Goal: Task Accomplishment & Management: Use online tool/utility

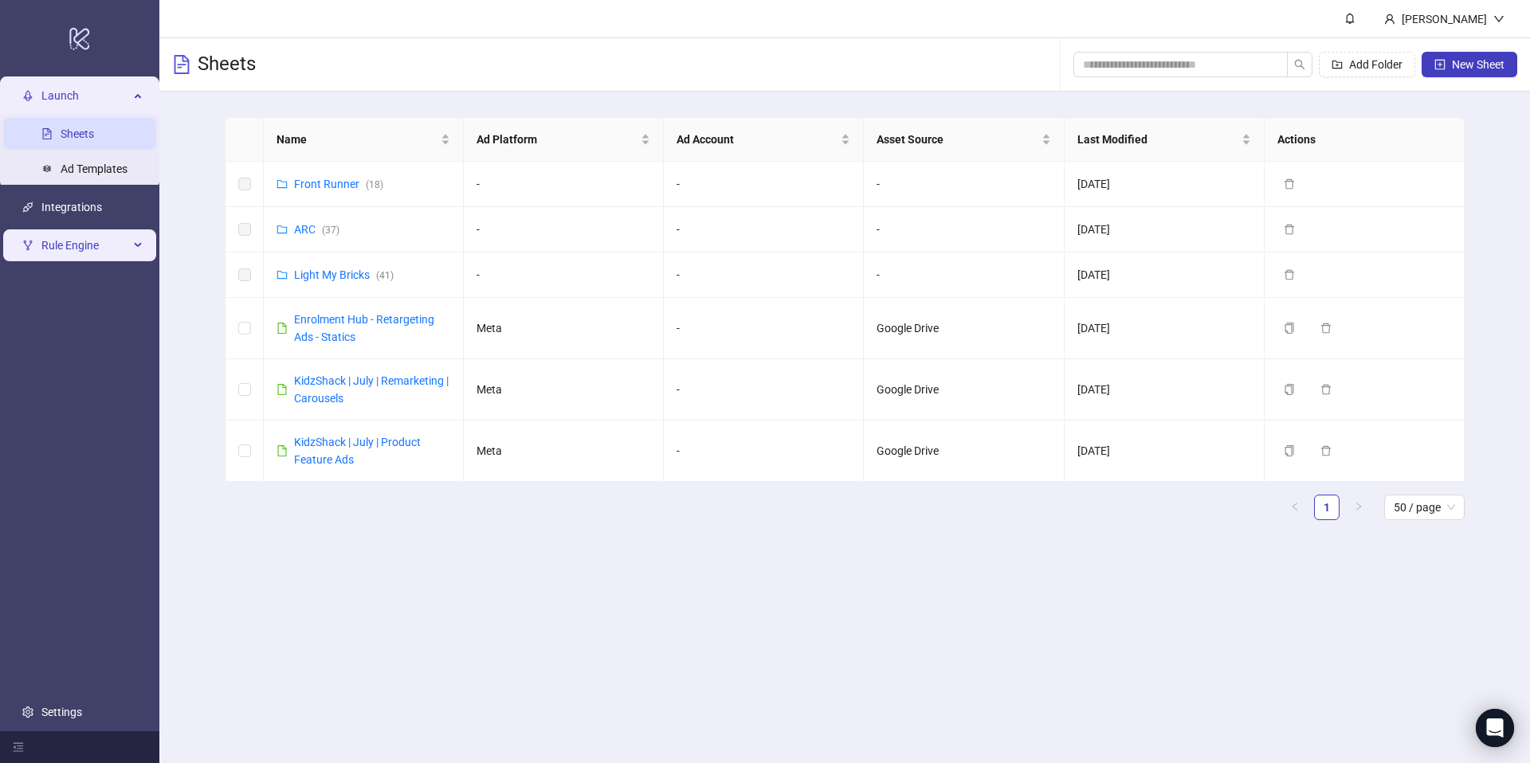
click at [71, 244] on span "Rule Engine" at bounding box center [85, 245] width 88 height 32
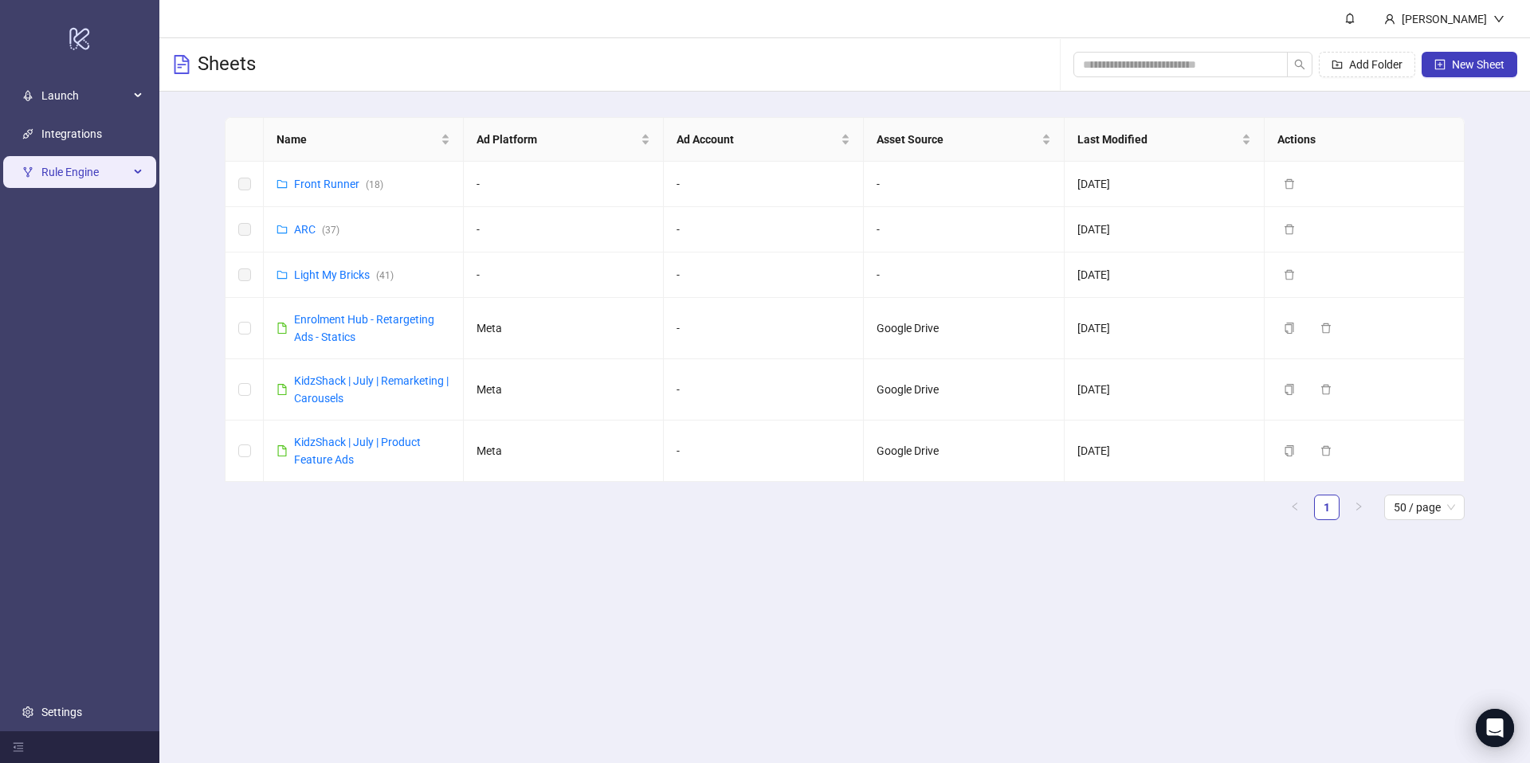
click at [122, 163] on span "Rule Engine" at bounding box center [85, 172] width 88 height 32
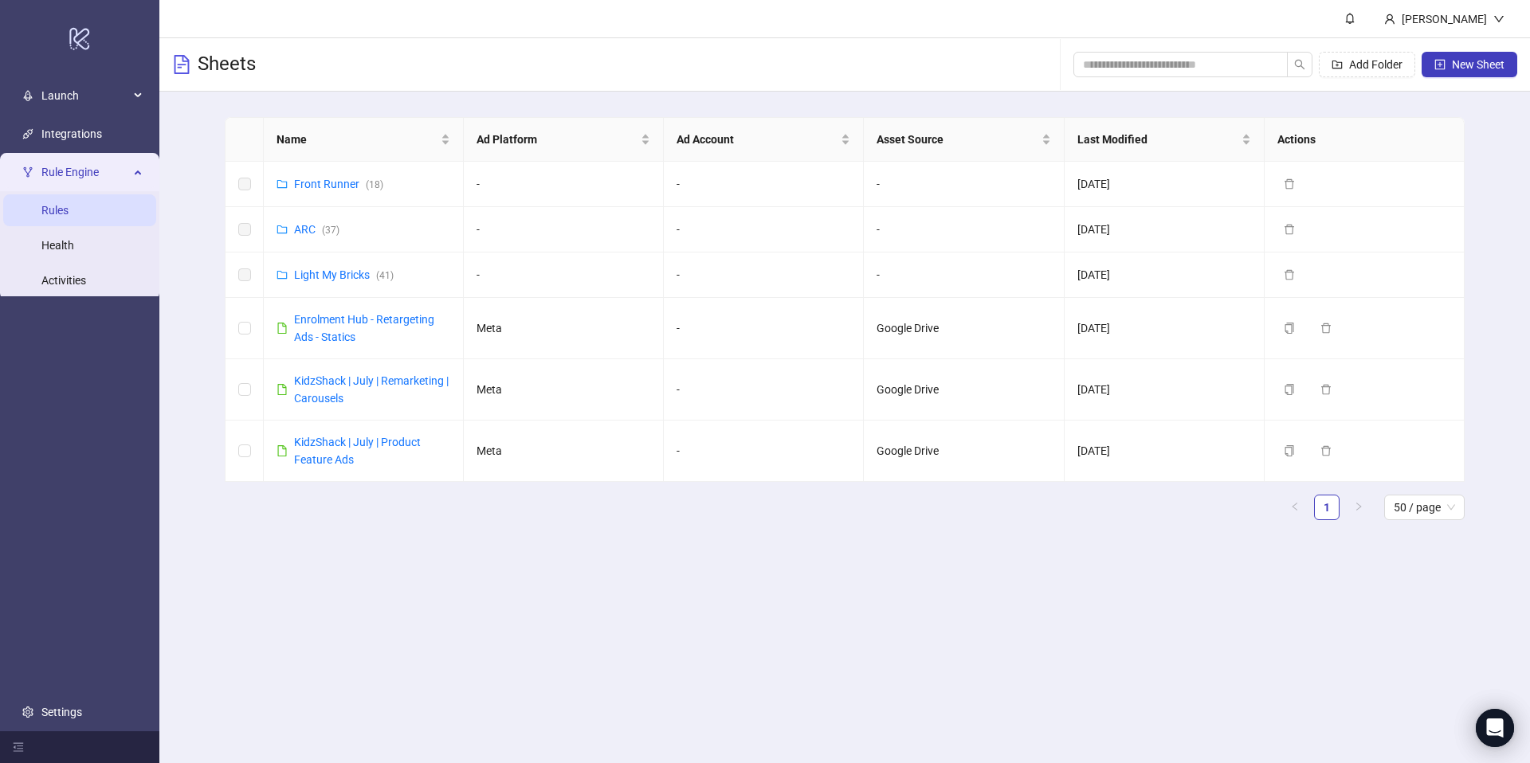
click at [69, 217] on link "Rules" at bounding box center [54, 210] width 27 height 13
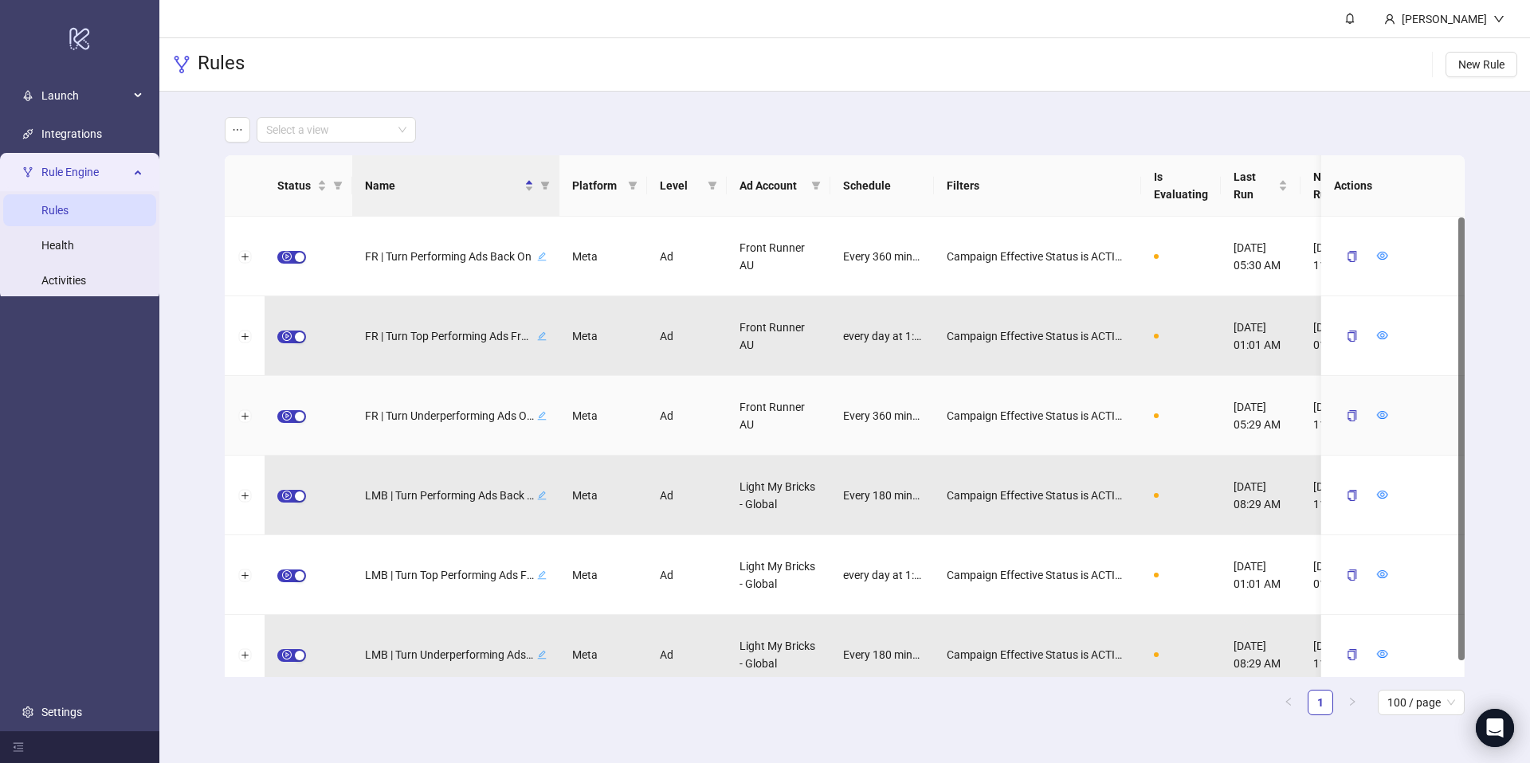
scroll to position [18, 0]
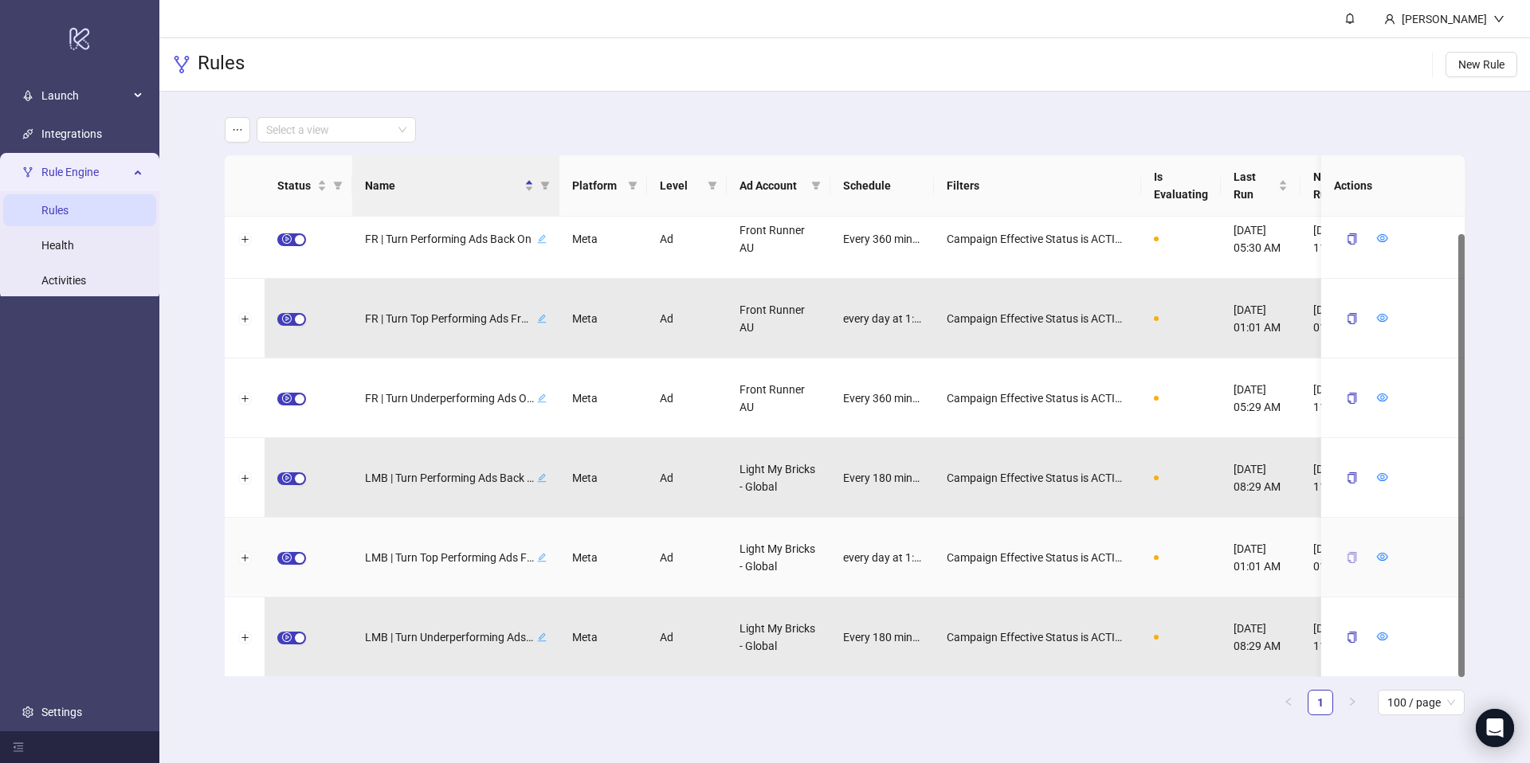
click at [1358, 559] on button "button" at bounding box center [1352, 557] width 37 height 25
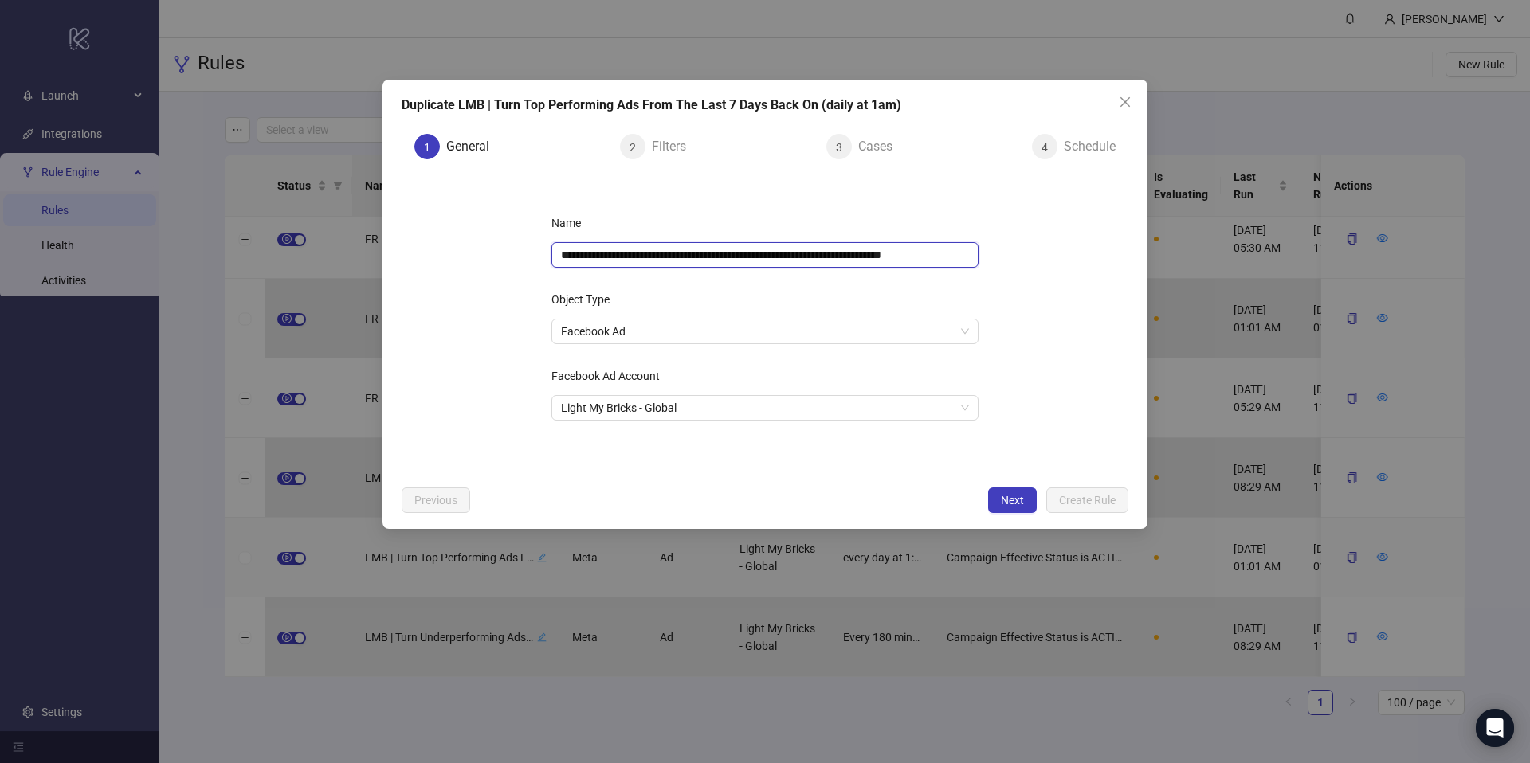
scroll to position [0, 6]
drag, startPoint x: 618, startPoint y: 256, endPoint x: 1215, endPoint y: 275, distance: 598.0
click at [1212, 276] on div "**********" at bounding box center [765, 381] width 1530 height 763
type input "**********"
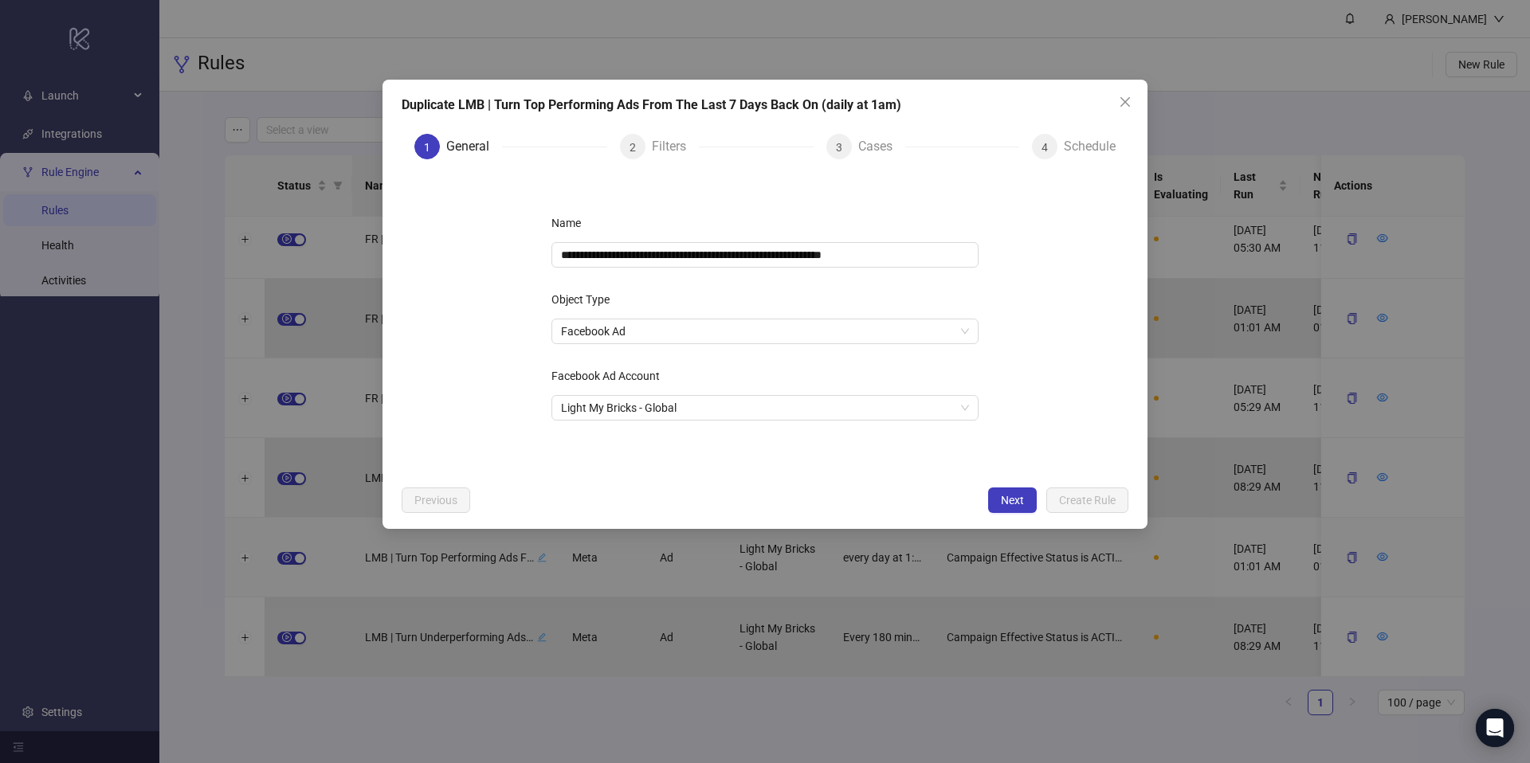
drag, startPoint x: 981, startPoint y: 400, endPoint x: 978, endPoint y: 438, distance: 38.4
click at [981, 400] on div "**********" at bounding box center [765, 325] width 478 height 280
click at [1004, 492] on button "Next" at bounding box center [1012, 500] width 49 height 25
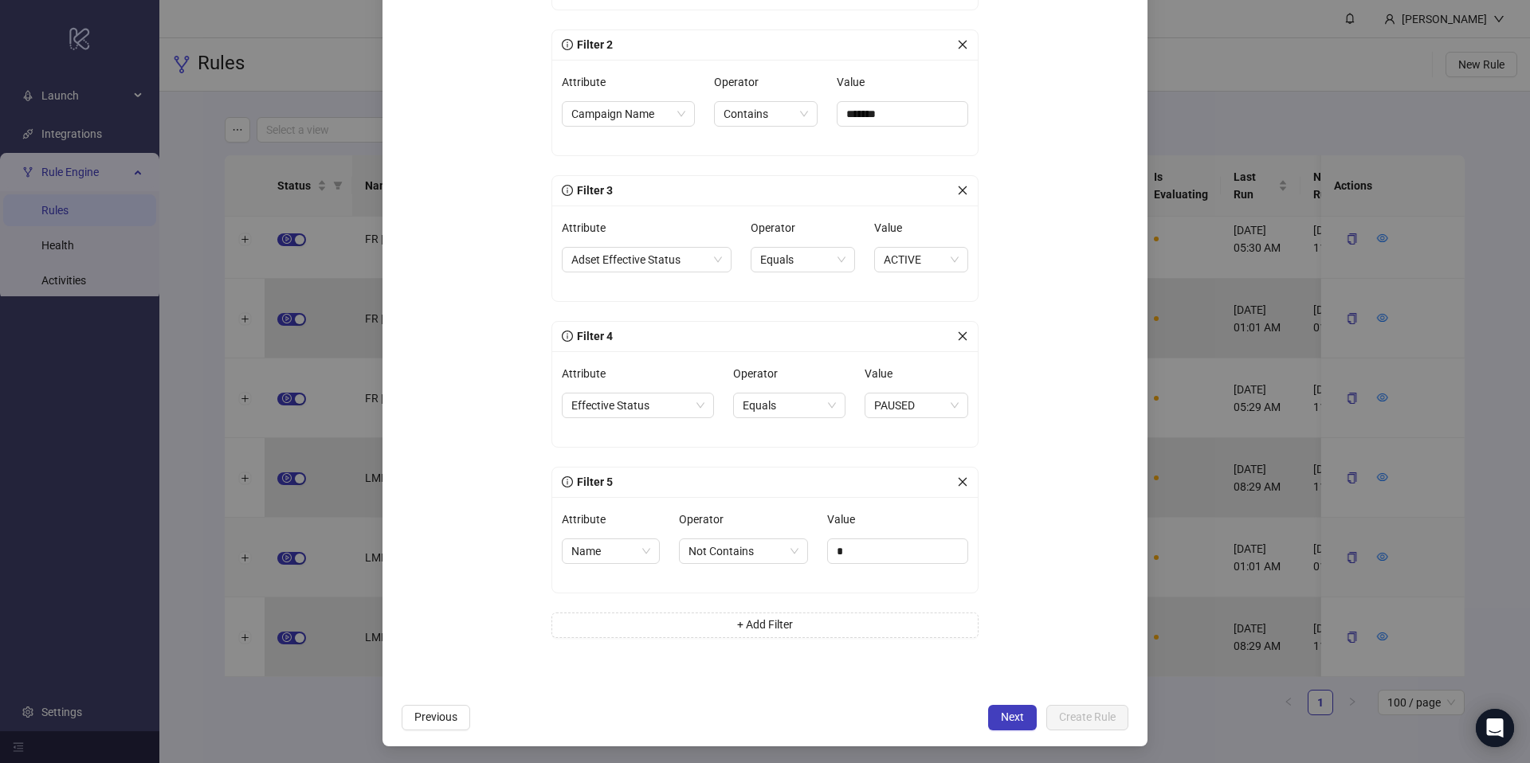
scroll to position [335, 0]
click at [1002, 705] on button "Next" at bounding box center [1012, 715] width 49 height 25
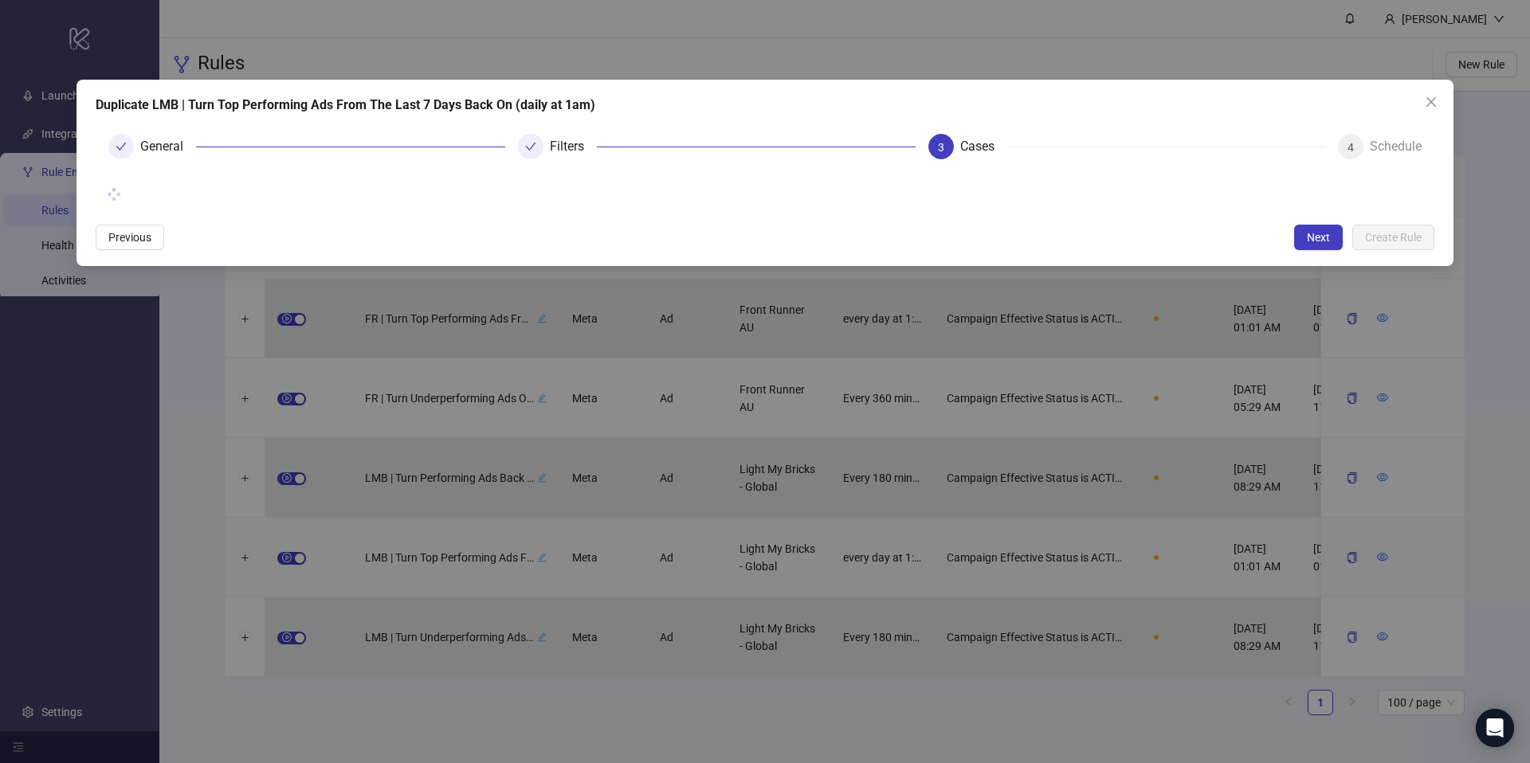
scroll to position [0, 0]
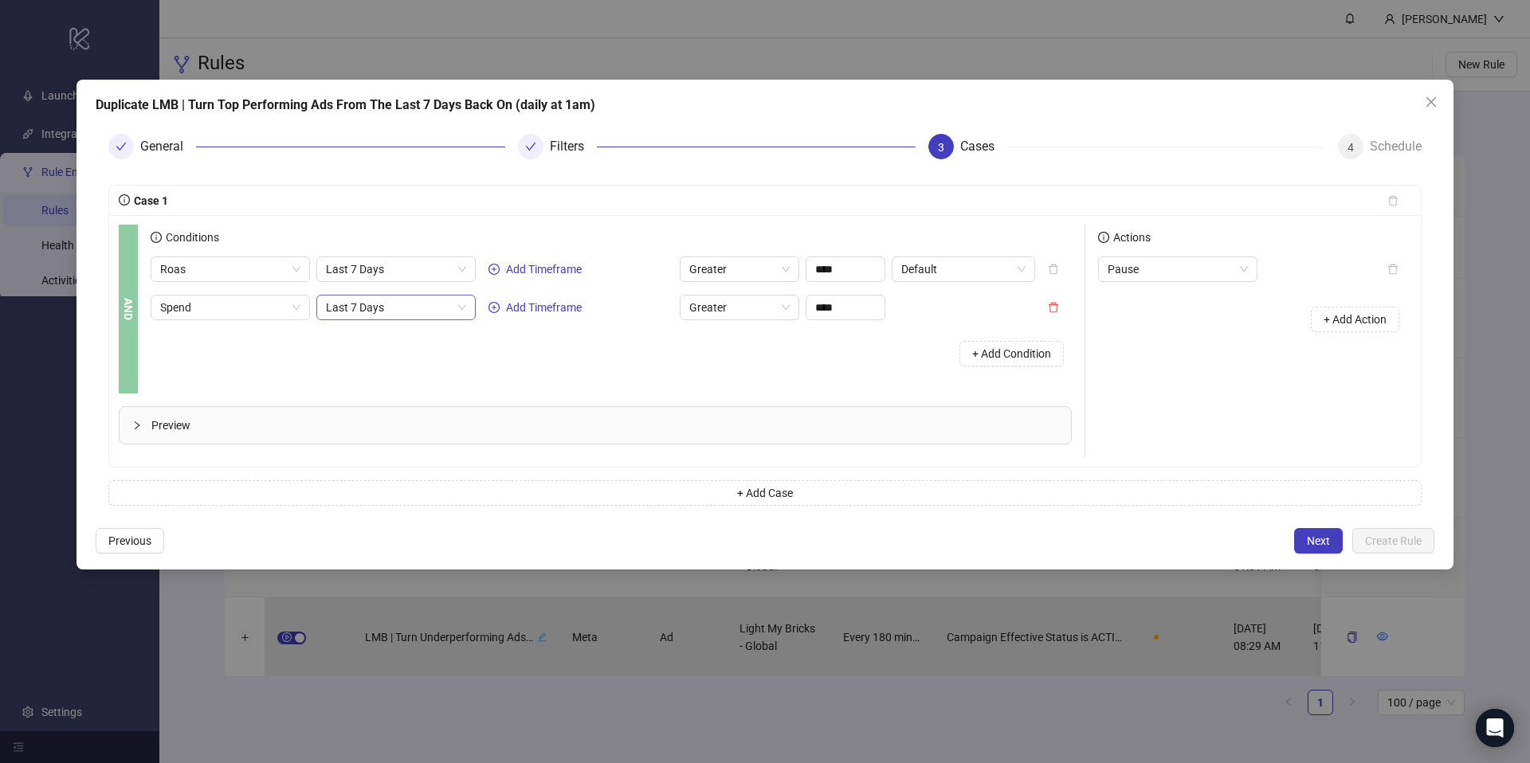
click at [394, 299] on span "Last 7 Days" at bounding box center [396, 308] width 140 height 24
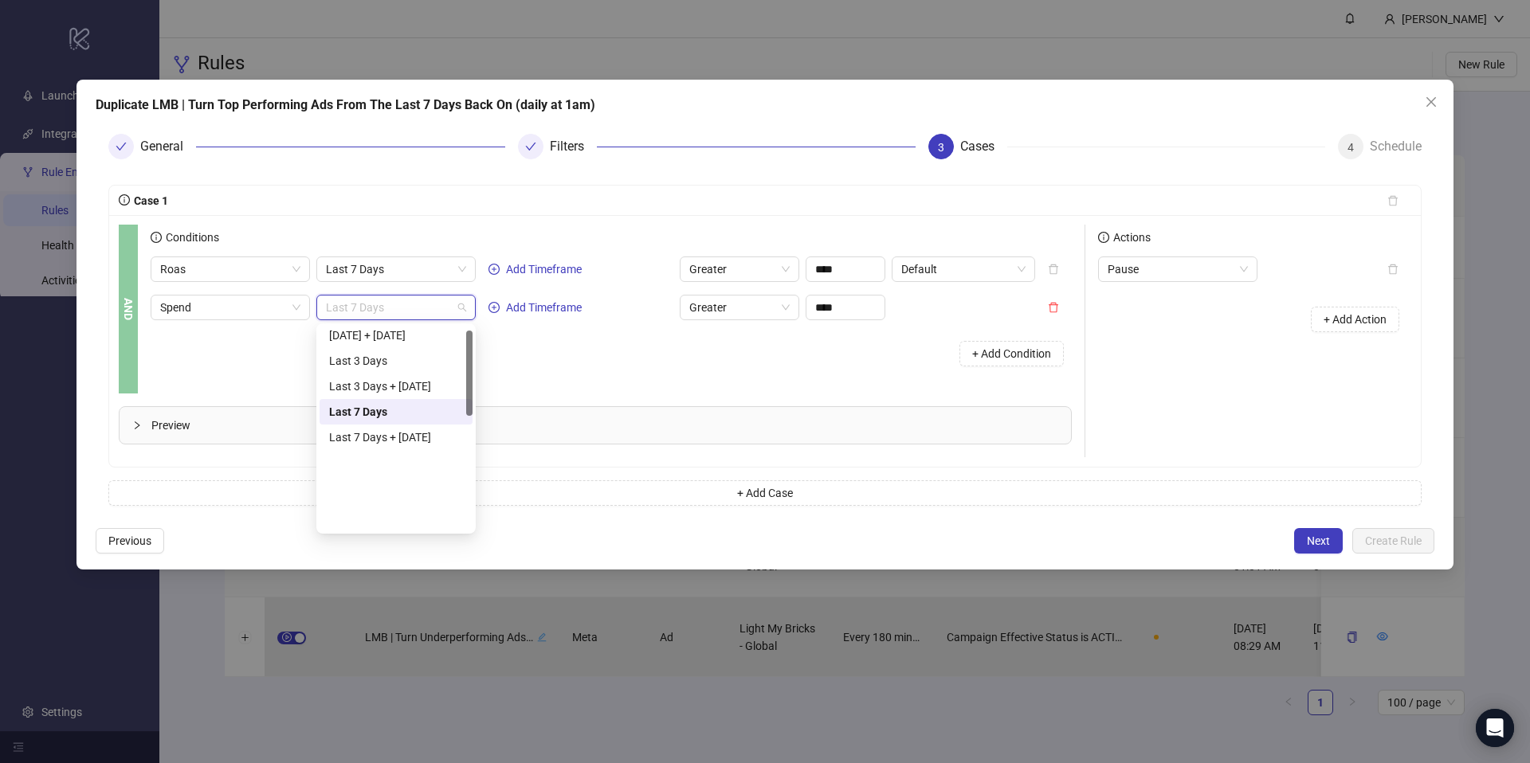
scroll to position [280, 0]
click at [387, 491] on div "Last 180 Days" at bounding box center [396, 493] width 134 height 18
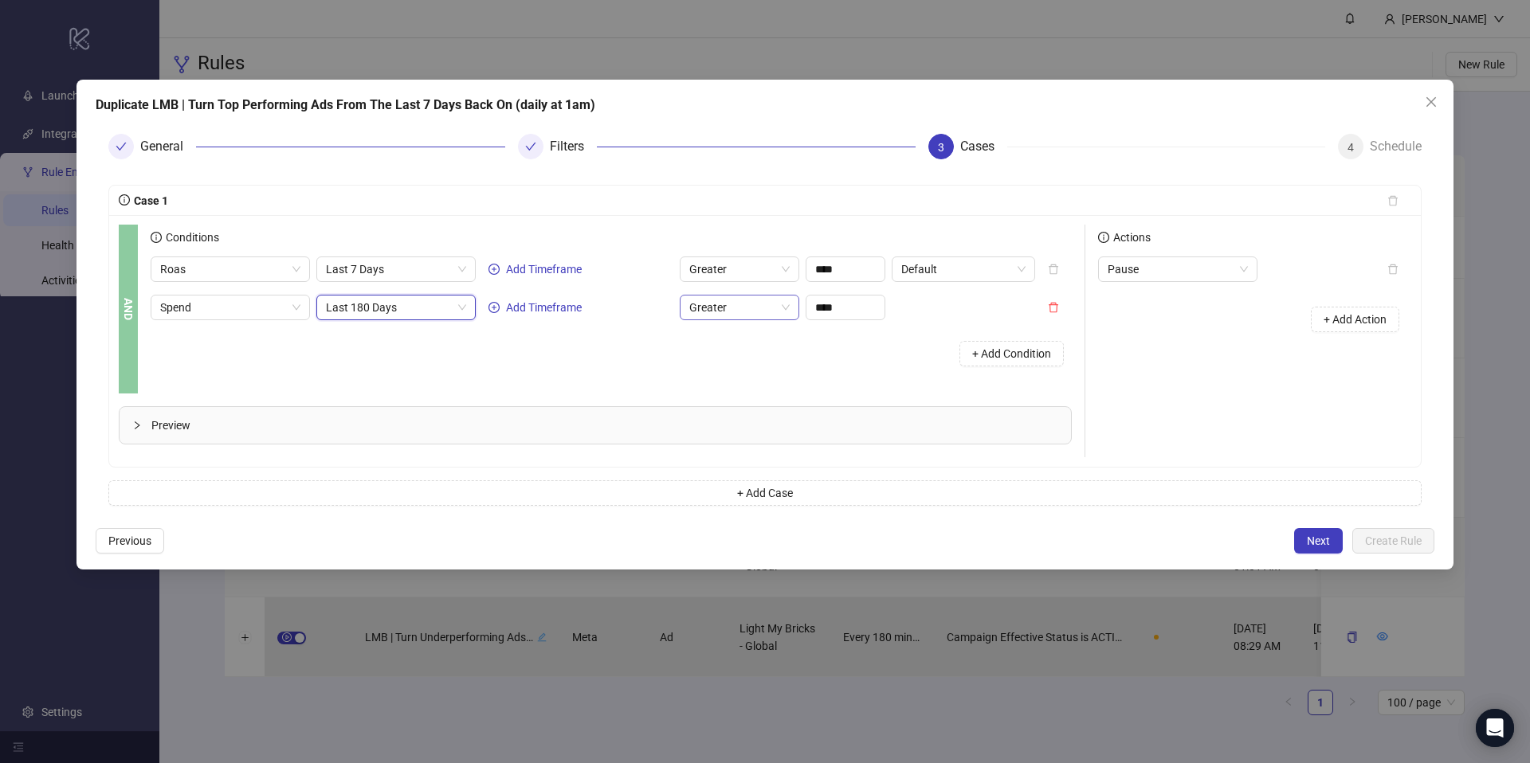
click at [737, 318] on span "Greater" at bounding box center [739, 308] width 100 height 24
click at [716, 437] on div "Less Equal" at bounding box center [739, 442] width 94 height 18
drag, startPoint x: 844, startPoint y: 305, endPoint x: 797, endPoint y: 307, distance: 47.0
click at [797, 307] on div "Spend Last 180 Days Add Timeframe Less Equal ****" at bounding box center [518, 307] width 735 height 25
type input "*****"
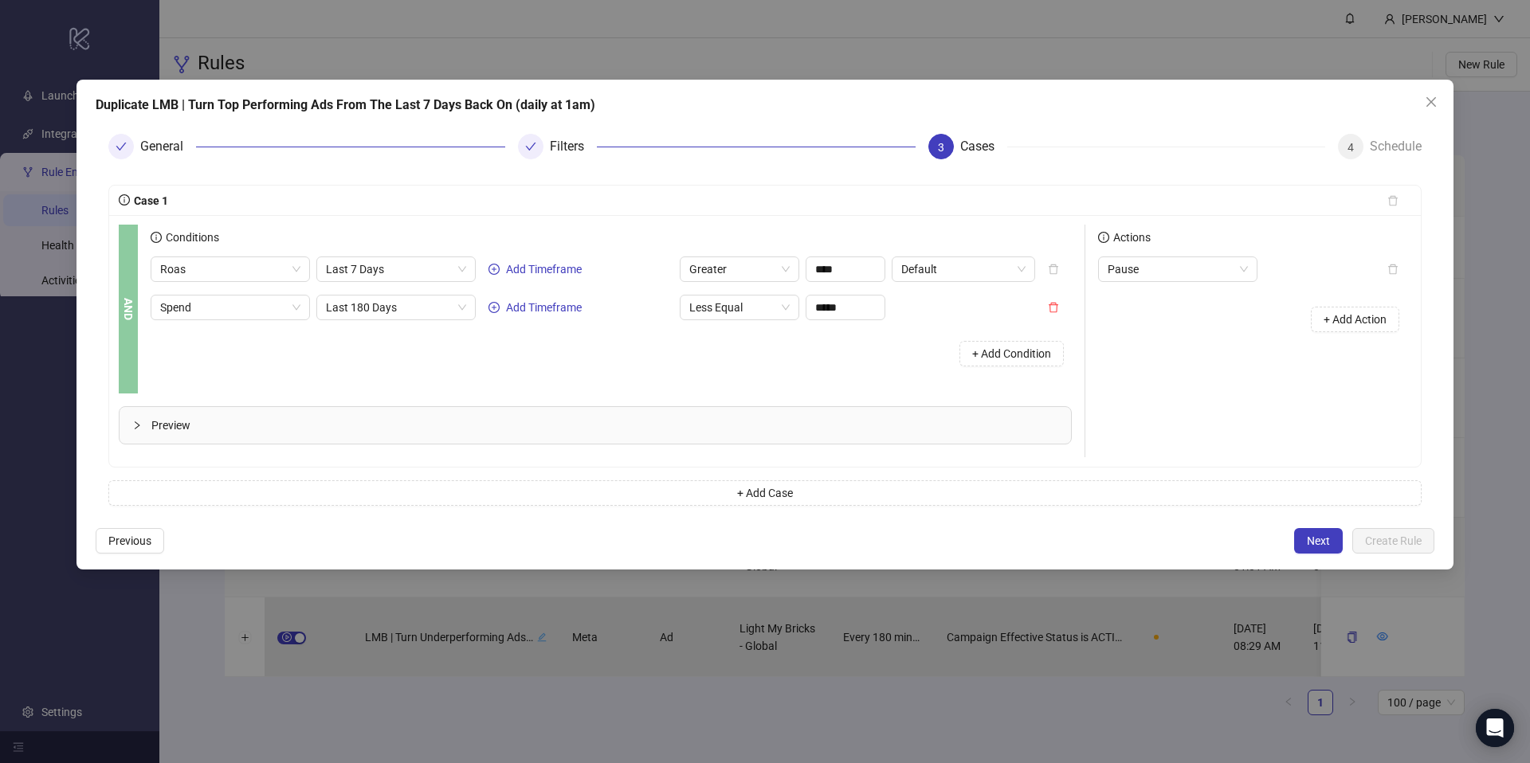
click at [770, 353] on div "+ Add Condition" at bounding box center [611, 353] width 921 height 41
drag, startPoint x: 1057, startPoint y: 309, endPoint x: 623, endPoint y: 288, distance: 434.8
click at [1056, 309] on icon "delete" at bounding box center [1053, 307] width 11 height 11
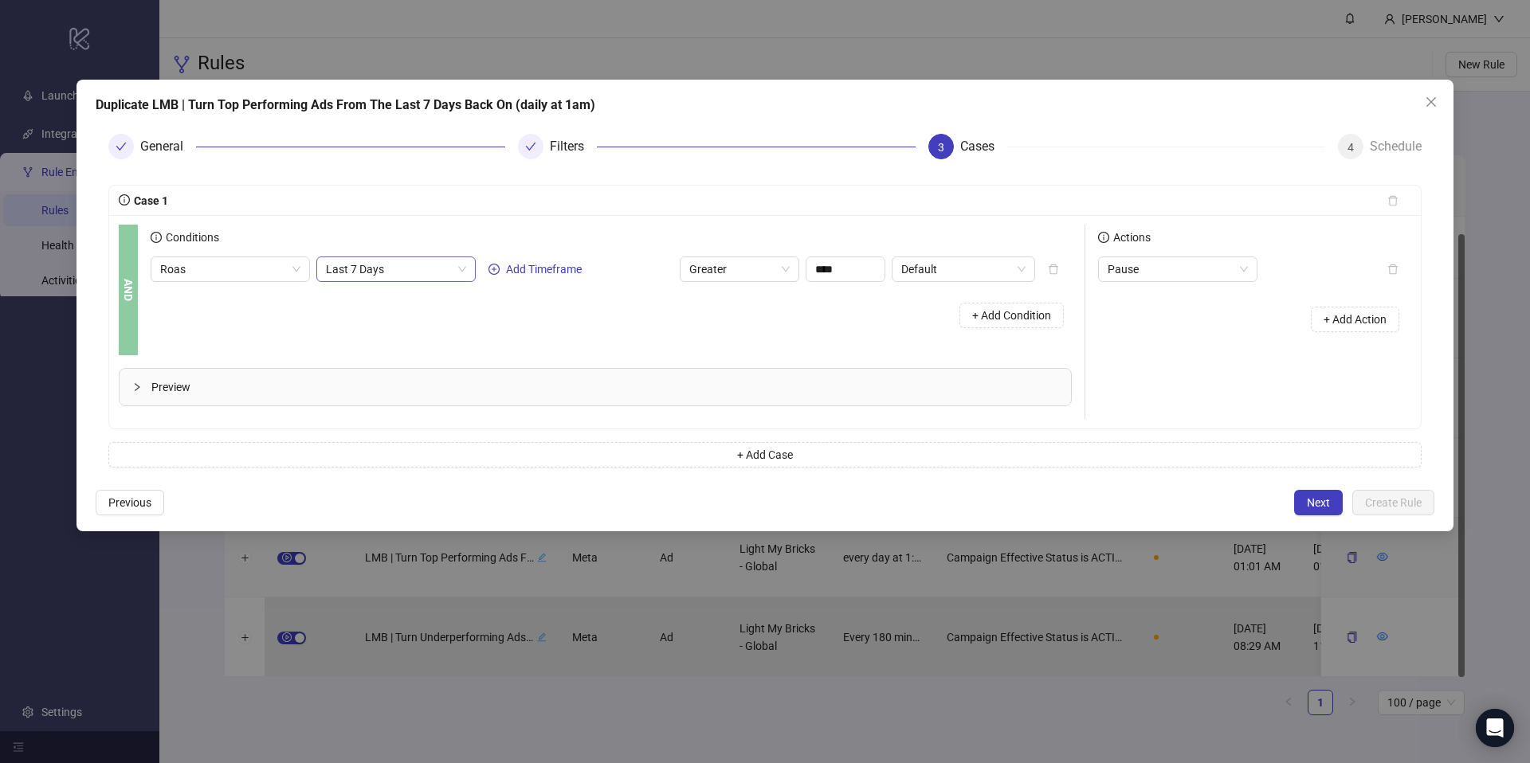
click at [395, 275] on span "Last 7 Days" at bounding box center [396, 269] width 140 height 24
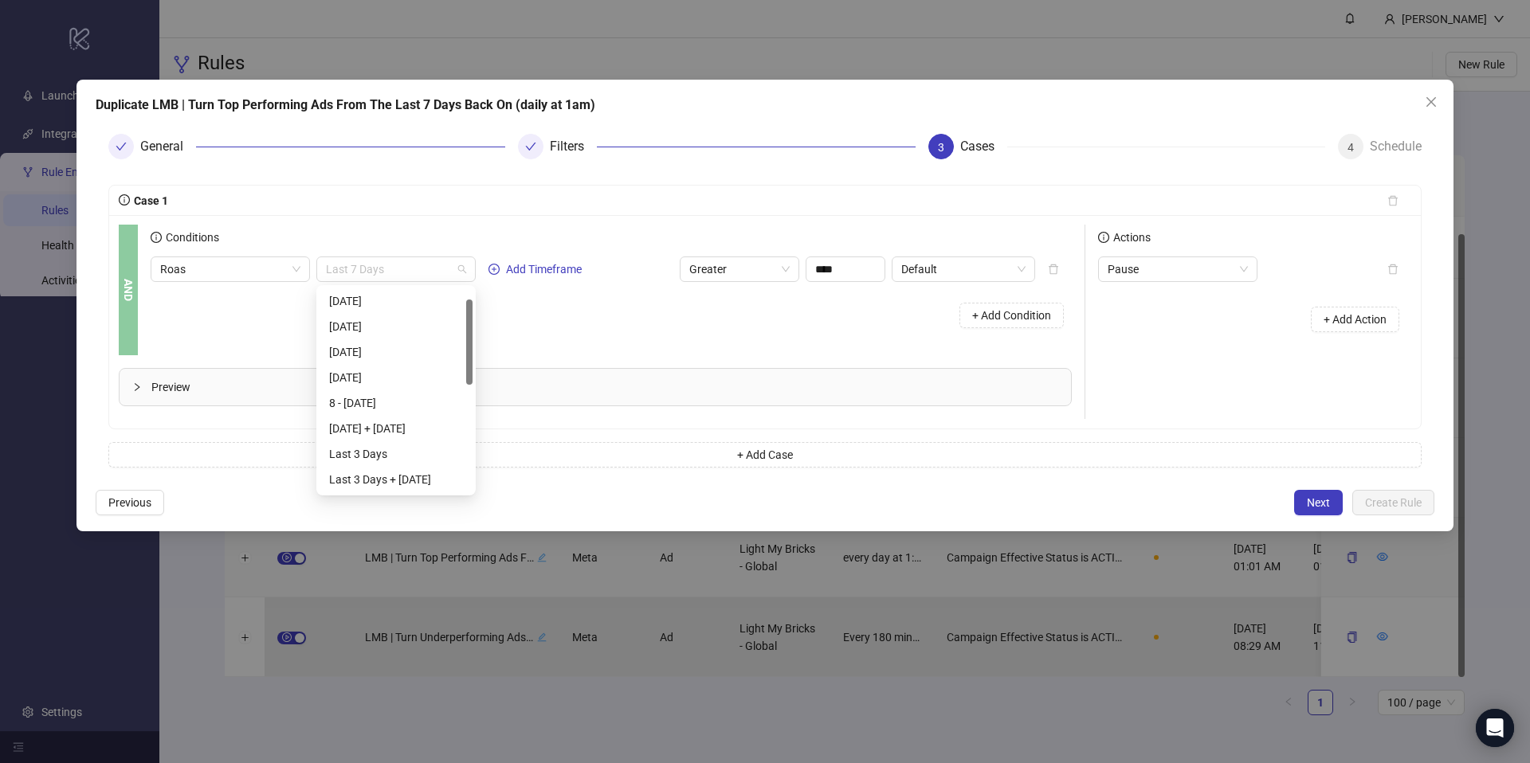
scroll to position [25, 0]
click at [265, 270] on span "Roas" at bounding box center [230, 269] width 140 height 24
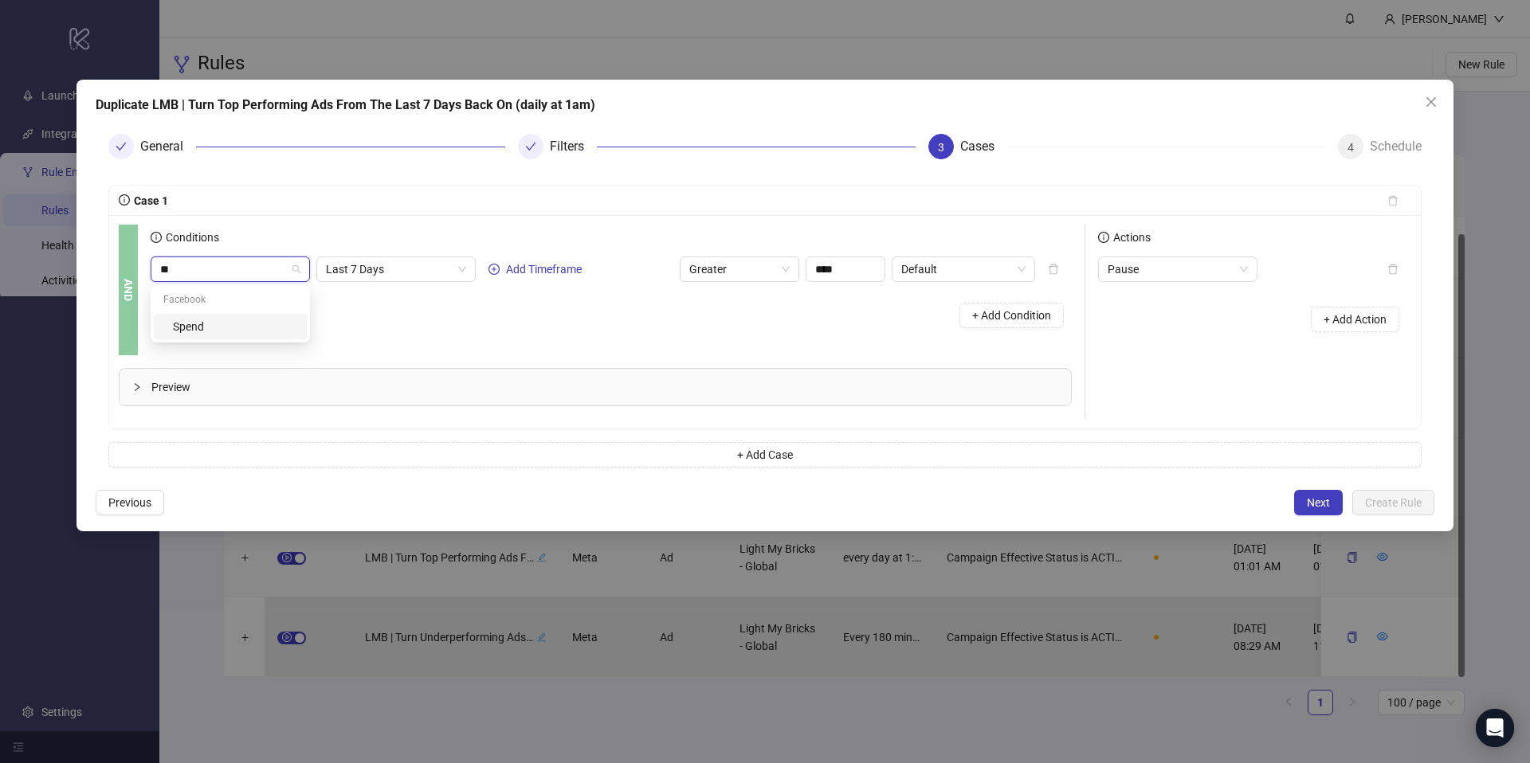
scroll to position [0, 0]
type input "****"
click at [244, 315] on div "Spend" at bounding box center [230, 326] width 153 height 25
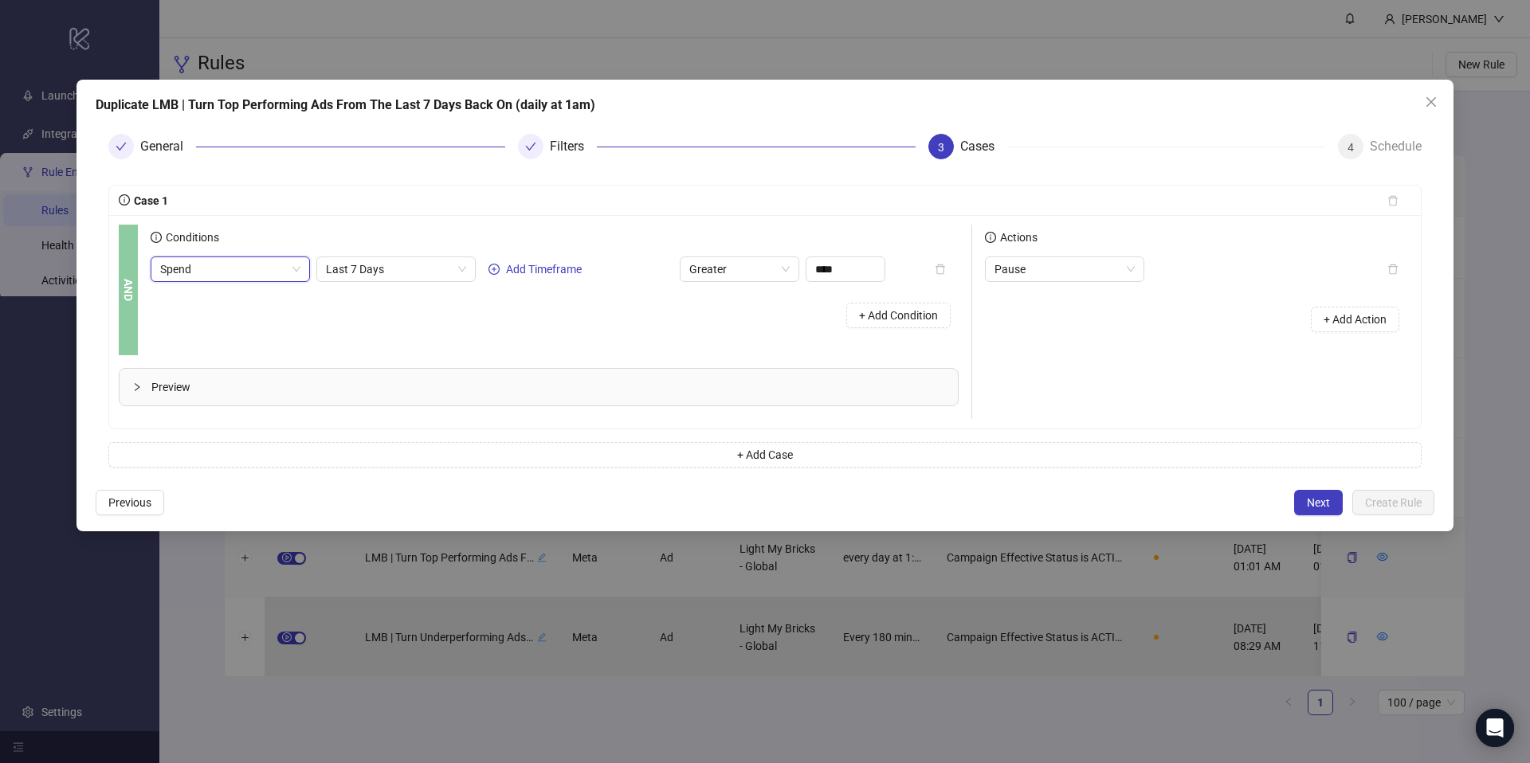
click at [431, 255] on div "Conditions" at bounding box center [555, 241] width 808 height 32
click at [418, 273] on span "Last 7 Days" at bounding box center [396, 269] width 140 height 24
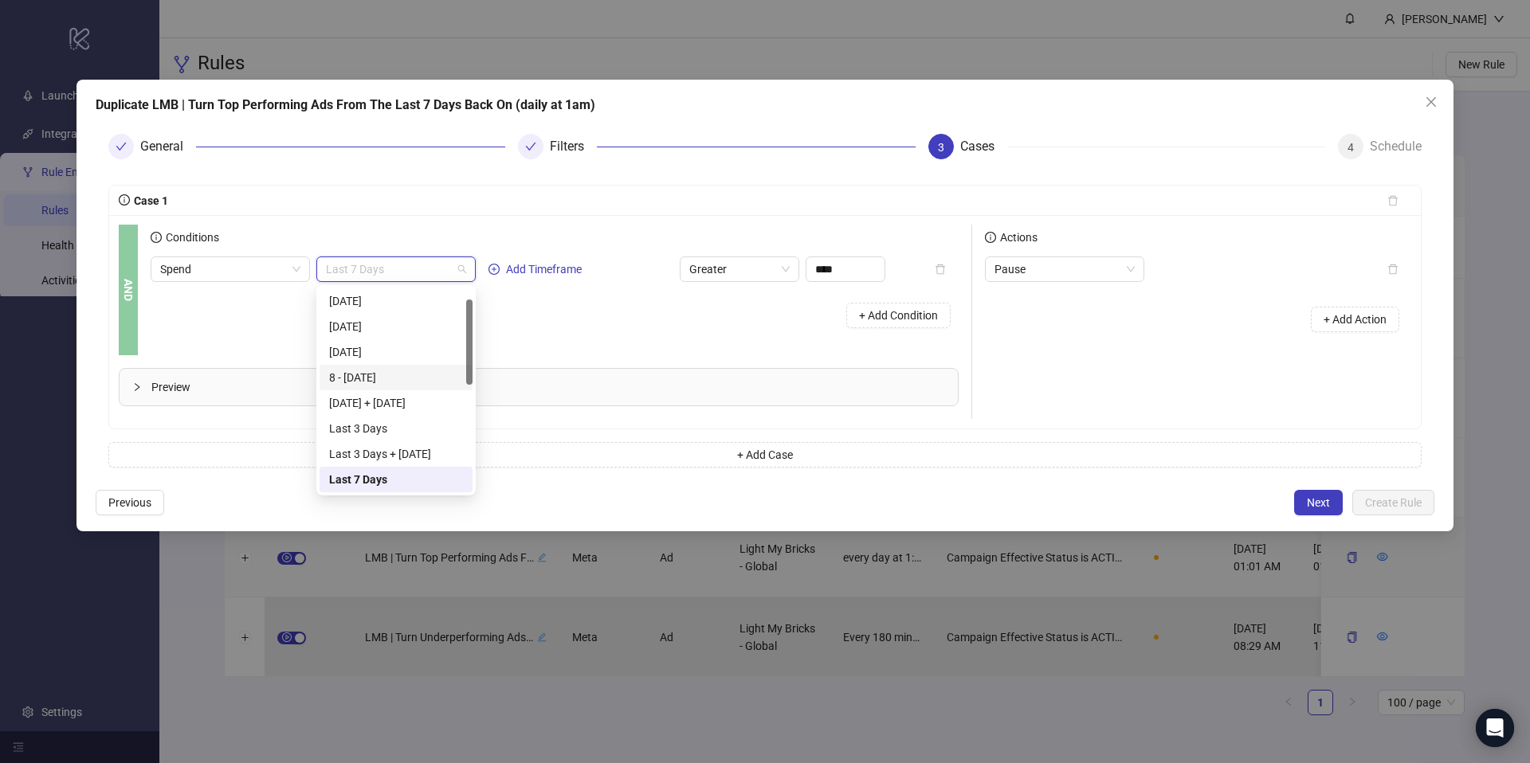
scroll to position [280, 0]
click at [392, 446] on div "Last 180 Days" at bounding box center [396, 454] width 134 height 18
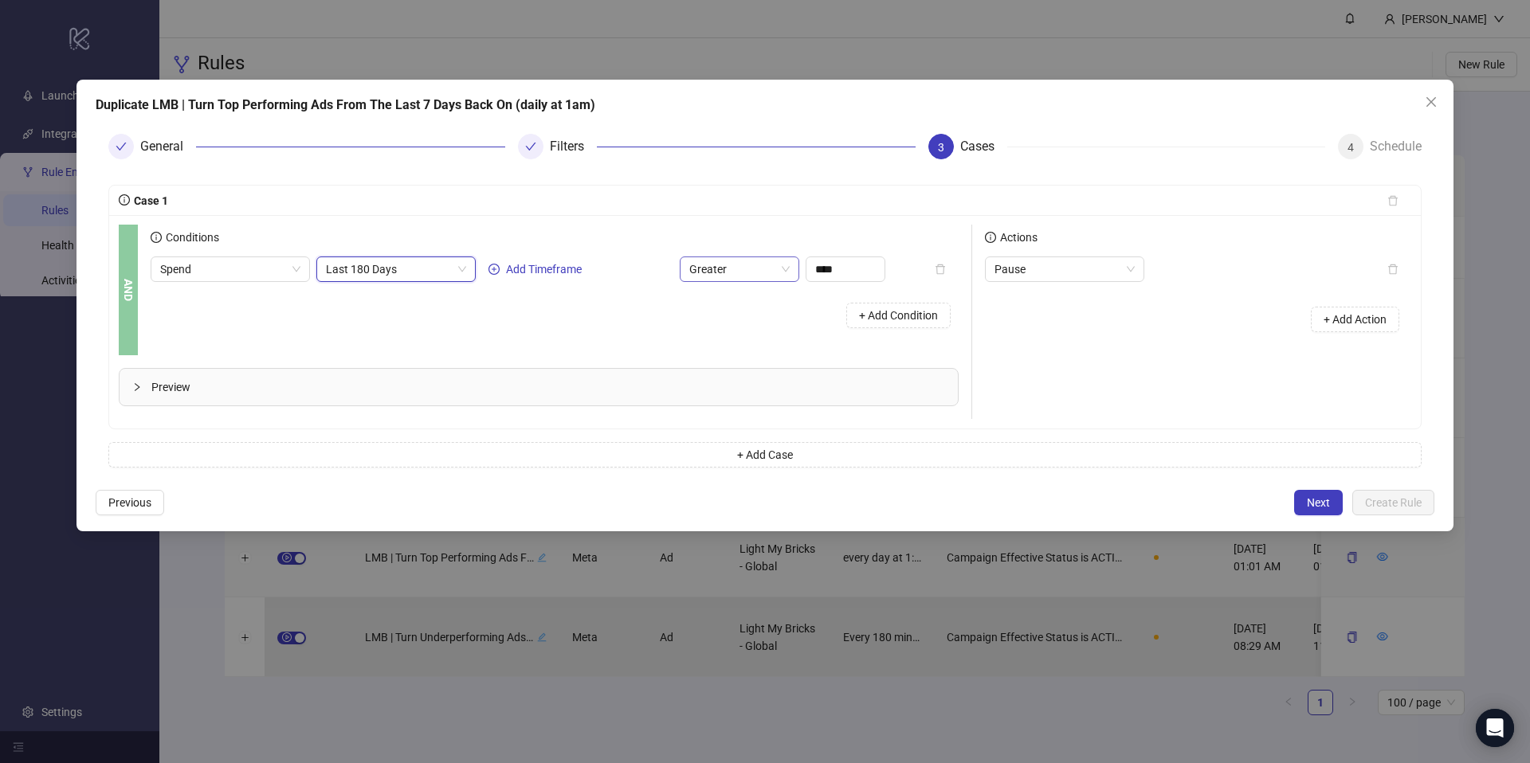
click at [728, 269] on span "Greater" at bounding box center [739, 269] width 100 height 24
drag, startPoint x: 721, startPoint y: 399, endPoint x: 787, endPoint y: 324, distance: 99.9
click at [721, 399] on div "Less Equal" at bounding box center [739, 403] width 94 height 18
drag, startPoint x: 841, startPoint y: 269, endPoint x: 803, endPoint y: 270, distance: 37.5
click at [803, 270] on div "Spend Last 180 Days Add Timeframe Less Equal ****" at bounding box center [518, 269] width 735 height 25
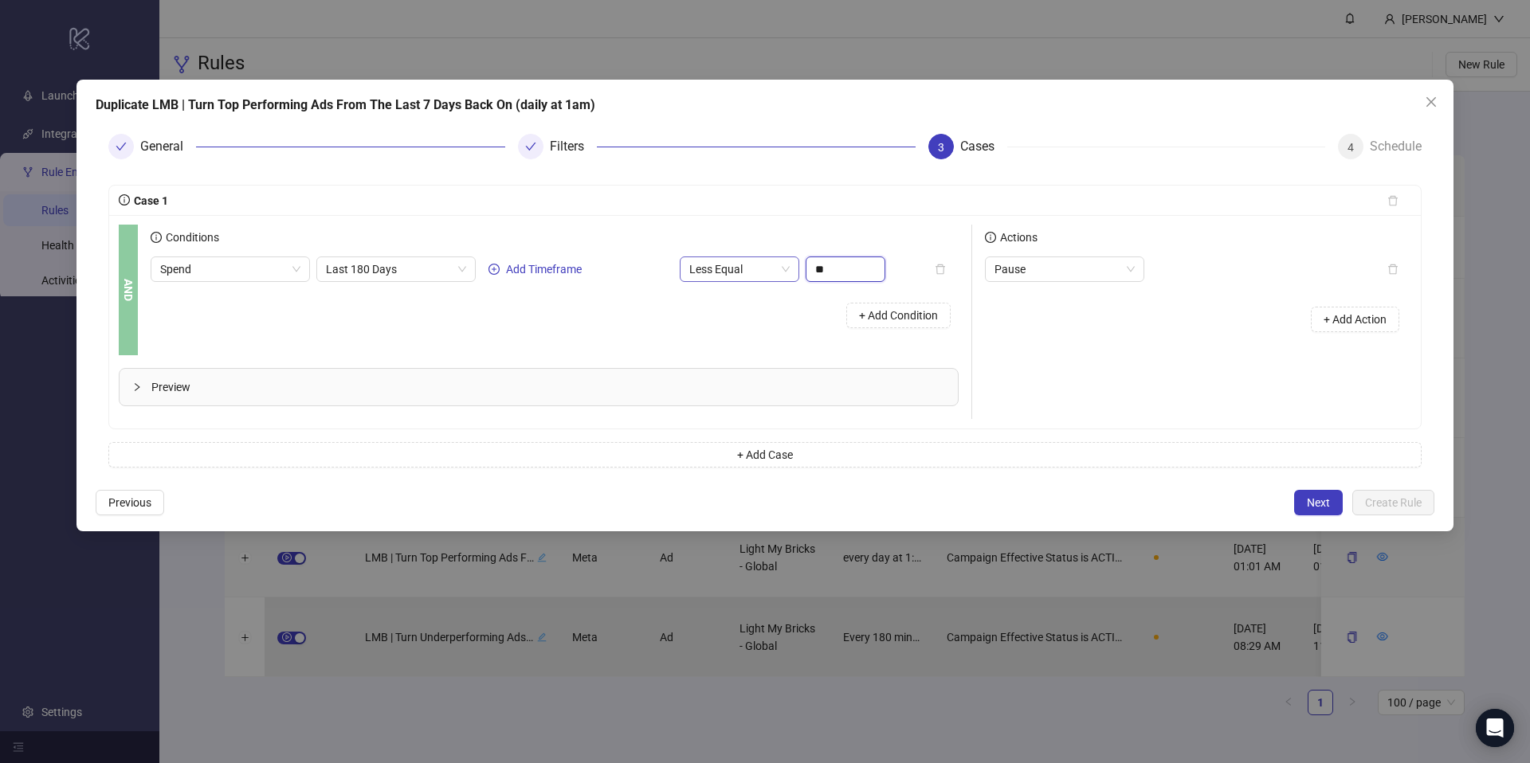
click at [741, 273] on span "Less Equal" at bounding box center [739, 269] width 100 height 24
type input "*****"
drag, startPoint x: 733, startPoint y: 373, endPoint x: 674, endPoint y: 347, distance: 64.6
click at [732, 372] on div "Less" at bounding box center [739, 378] width 94 height 18
click at [649, 331] on div "+ Add Condition" at bounding box center [555, 315] width 808 height 41
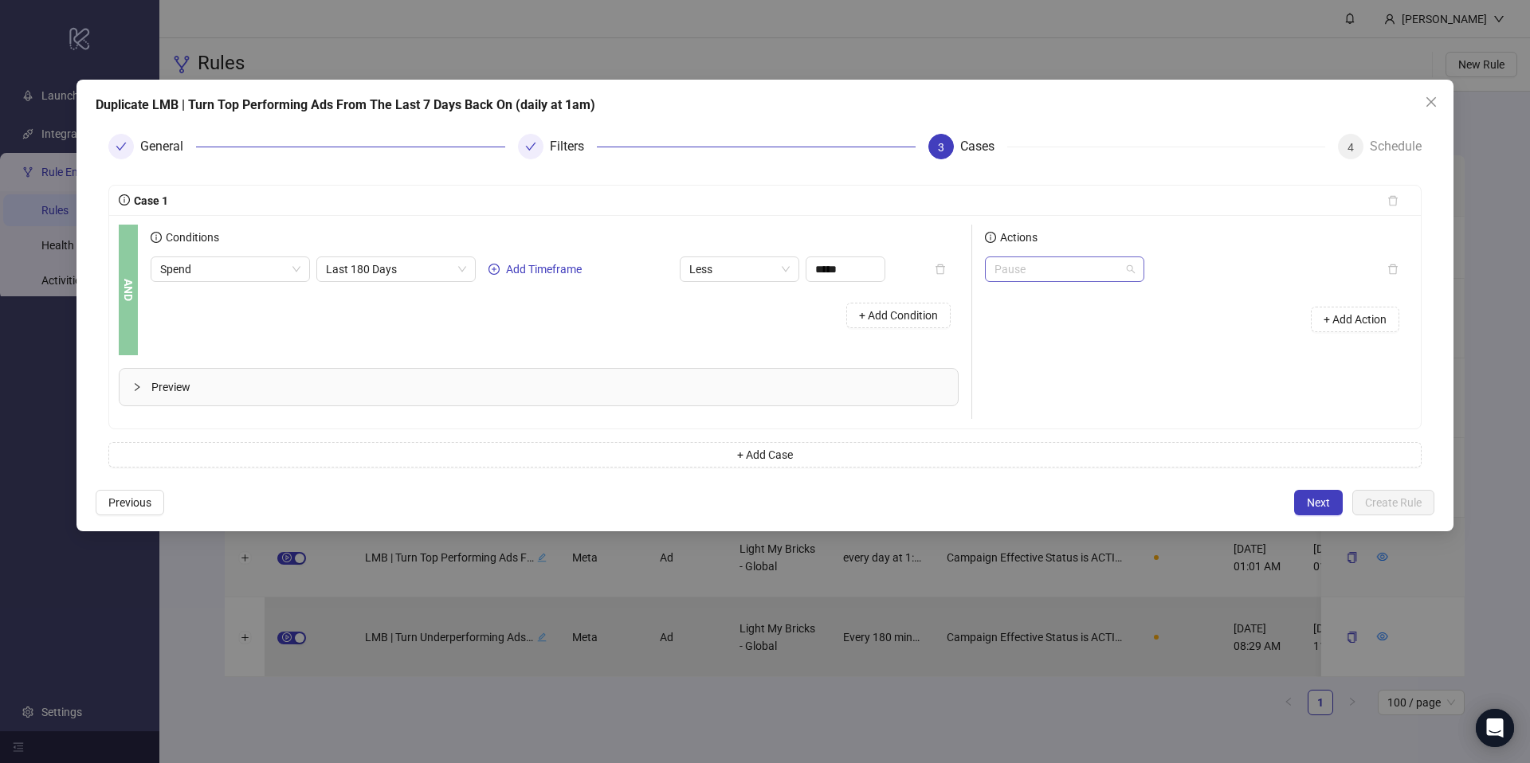
click at [1017, 268] on span "Pause" at bounding box center [1064, 269] width 140 height 24
click at [1027, 304] on div "Activate" at bounding box center [1065, 301] width 134 height 18
click at [1018, 315] on div "+ Add Action" at bounding box center [1198, 319] width 426 height 49
click at [564, 147] on div "Filters" at bounding box center [573, 146] width 47 height 25
click at [136, 492] on button "Previous" at bounding box center [130, 502] width 69 height 25
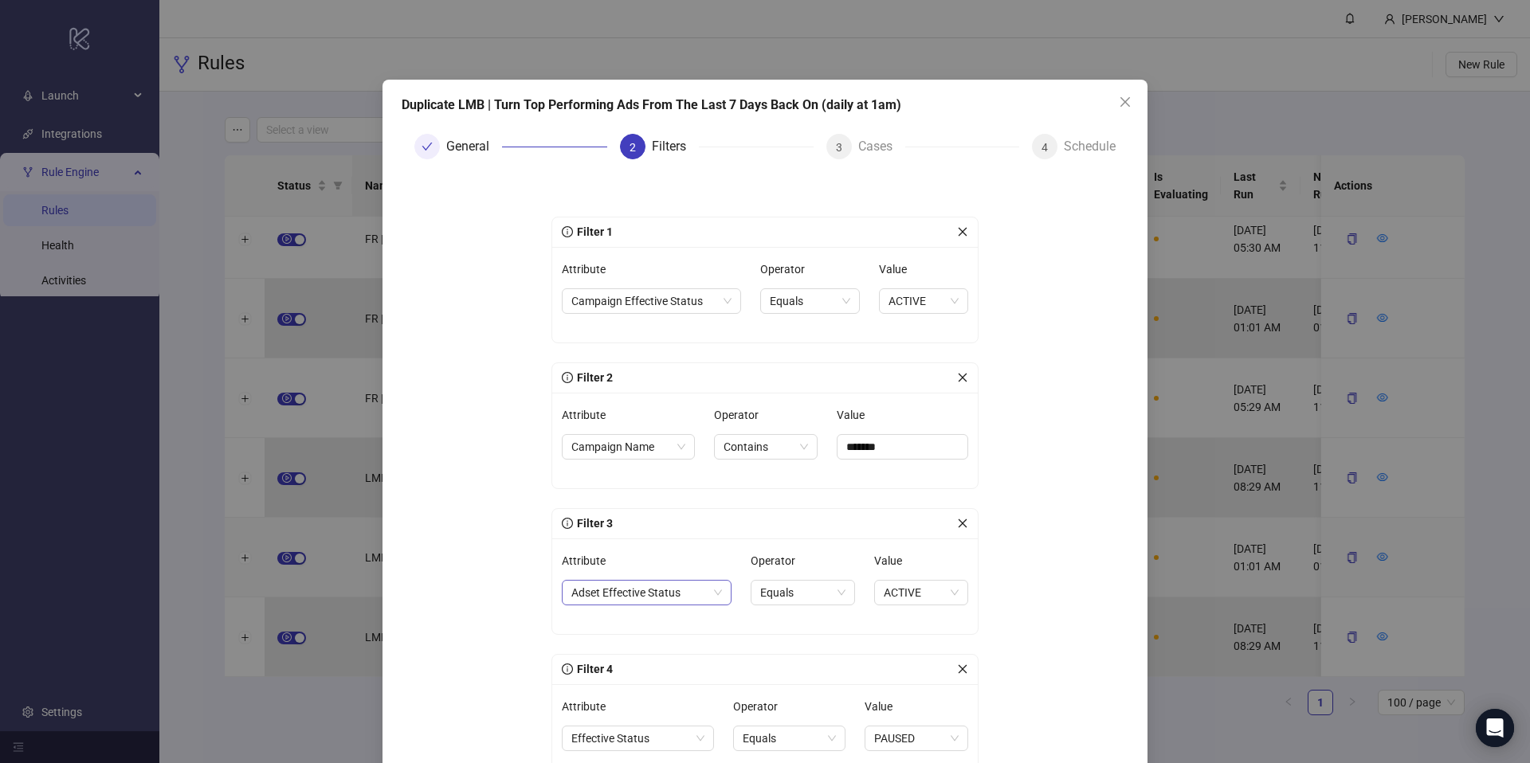
scroll to position [335, 0]
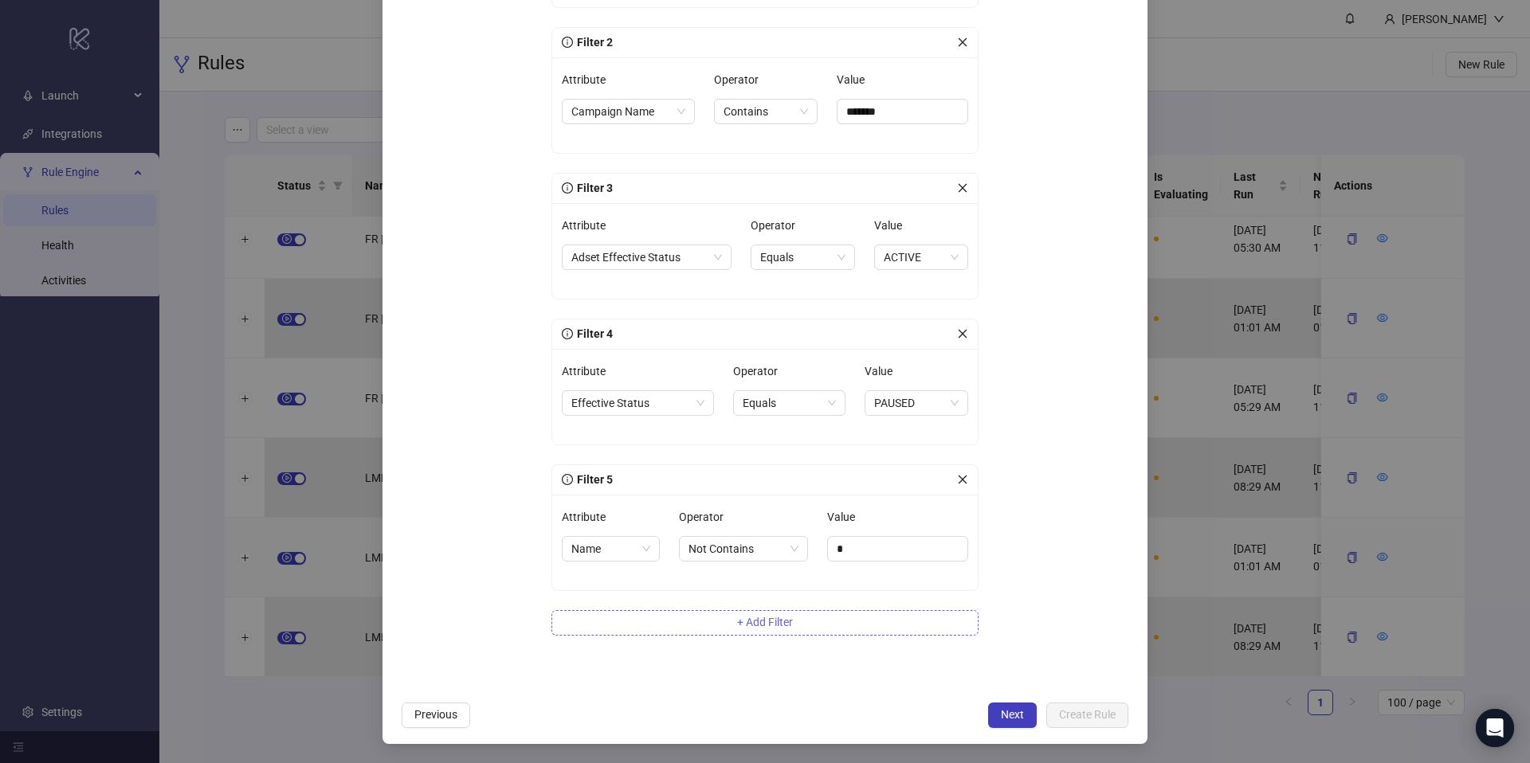
click at [685, 632] on button "+ Add Filter" at bounding box center [764, 622] width 427 height 25
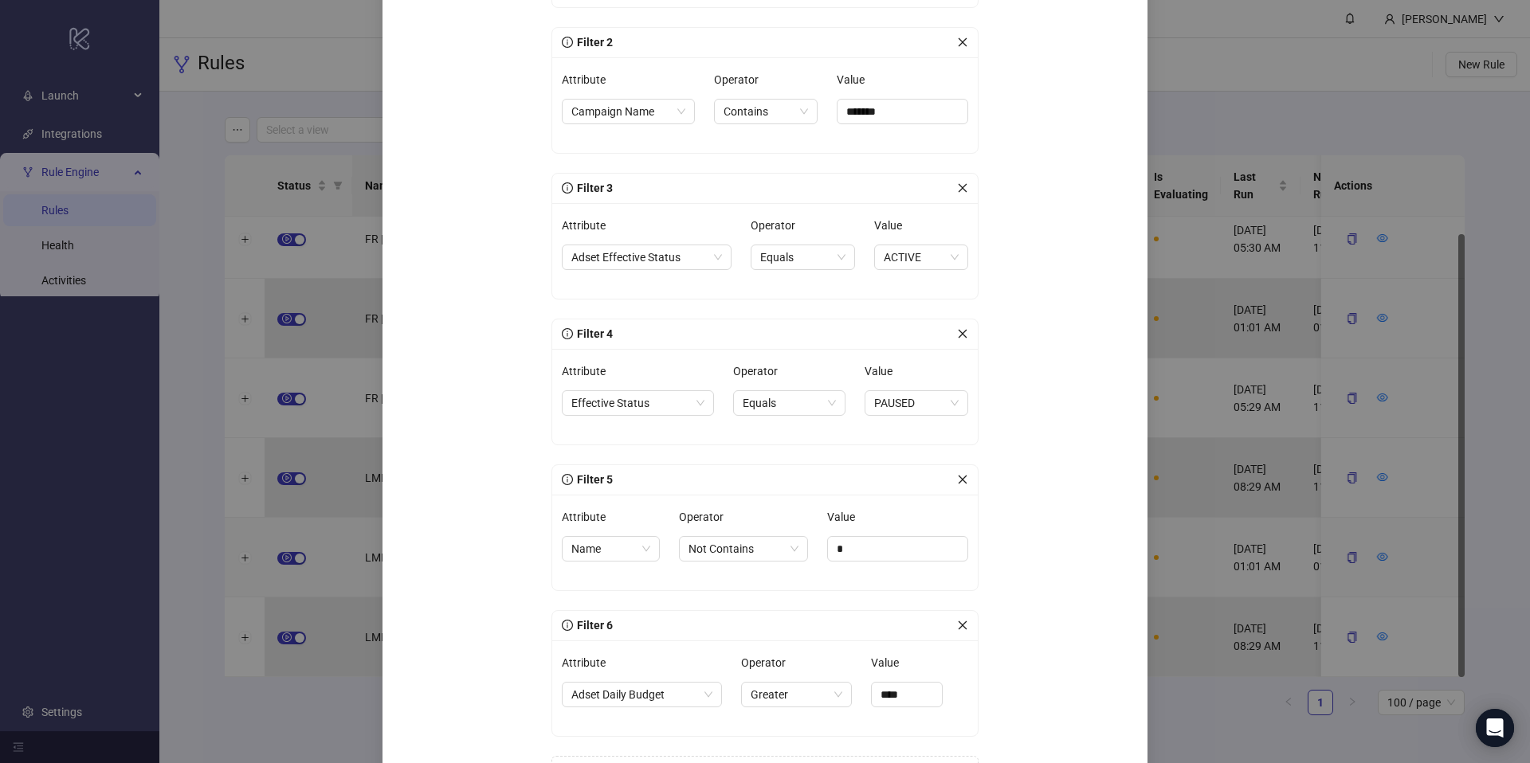
scroll to position [481, 0]
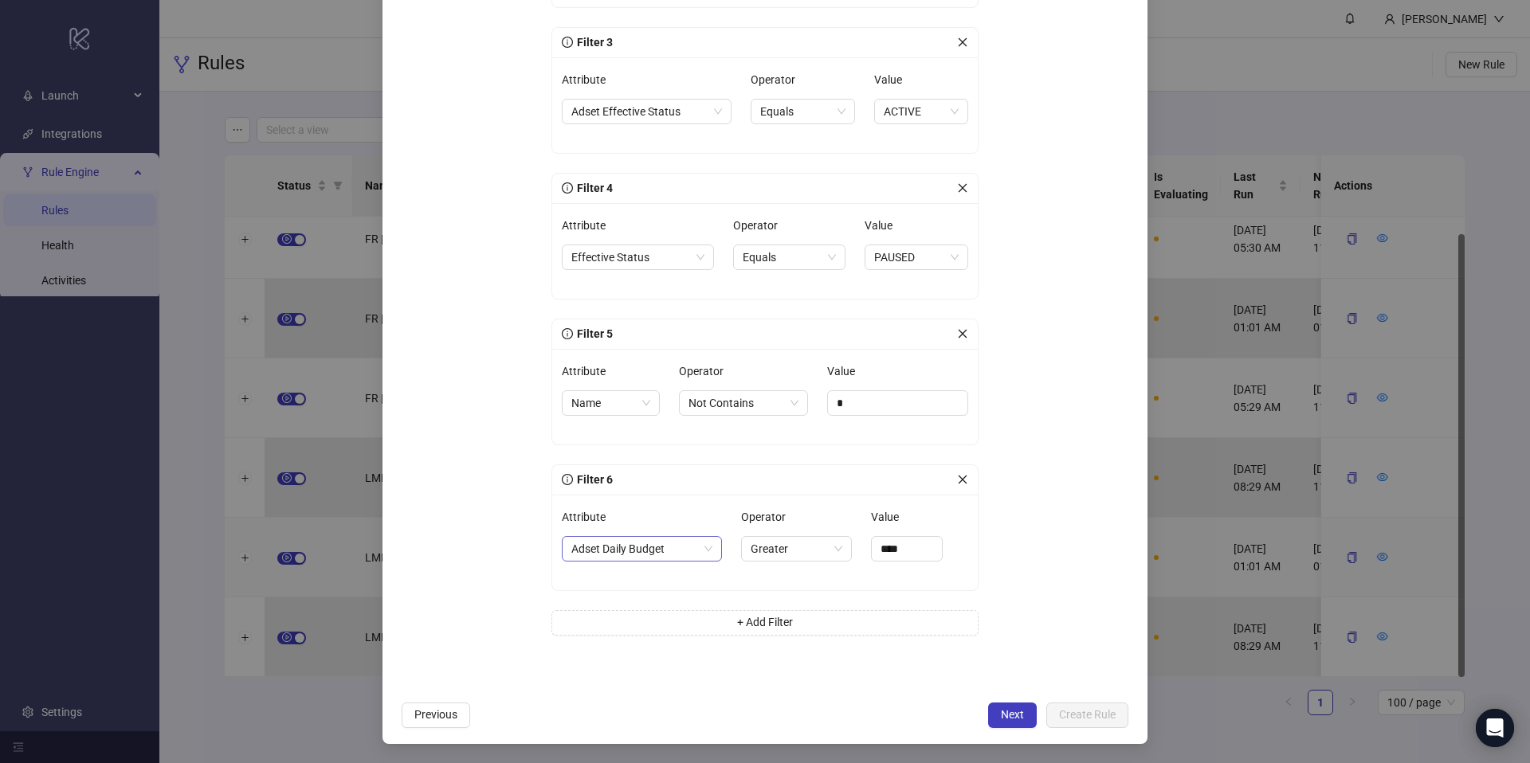
click at [683, 555] on span "Adset Daily Budget" at bounding box center [641, 549] width 141 height 24
type input "***"
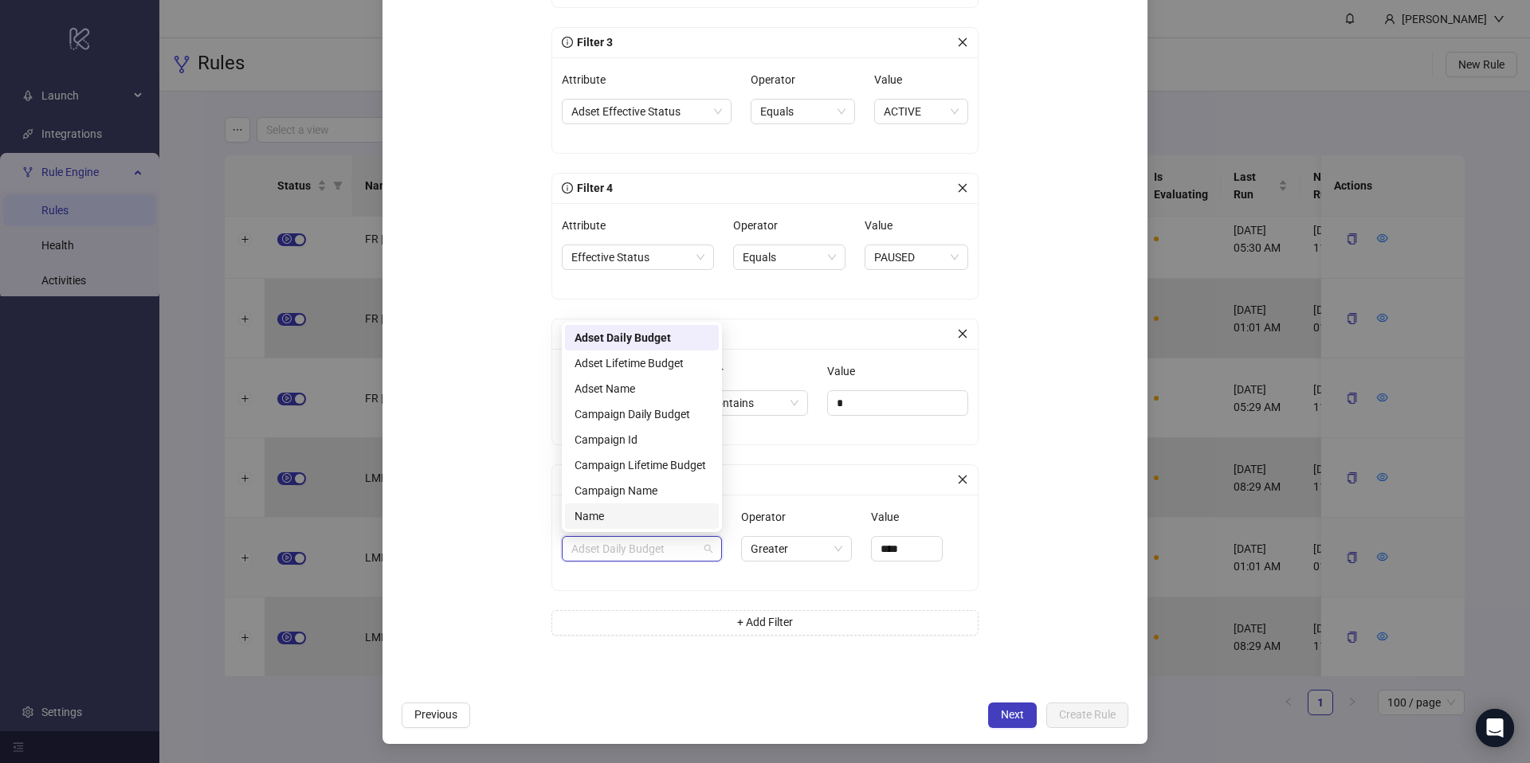
click at [827, 577] on div "Operator Greater" at bounding box center [797, 542] width 112 height 76
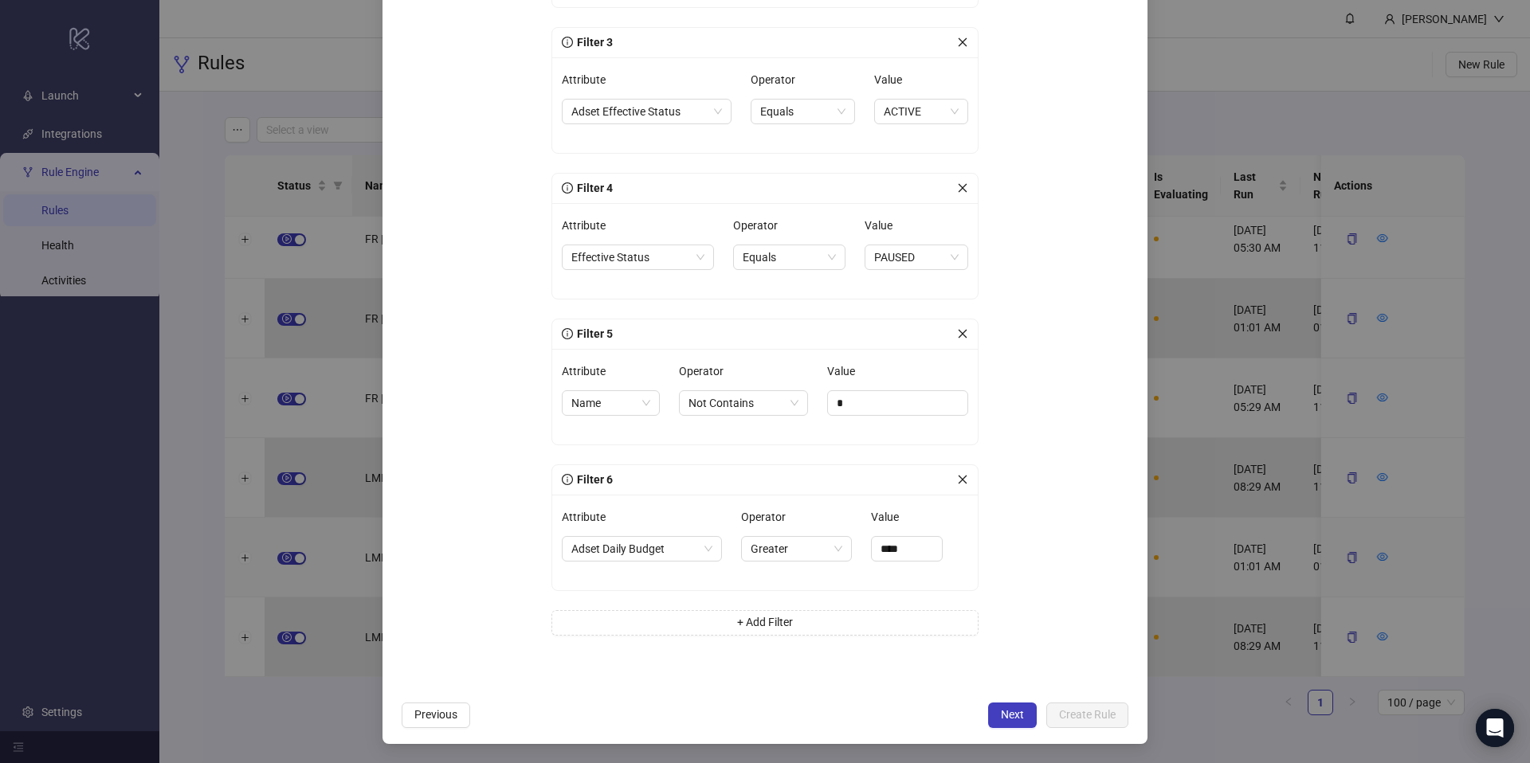
click at [967, 480] on icon "close" at bounding box center [962, 479] width 11 height 11
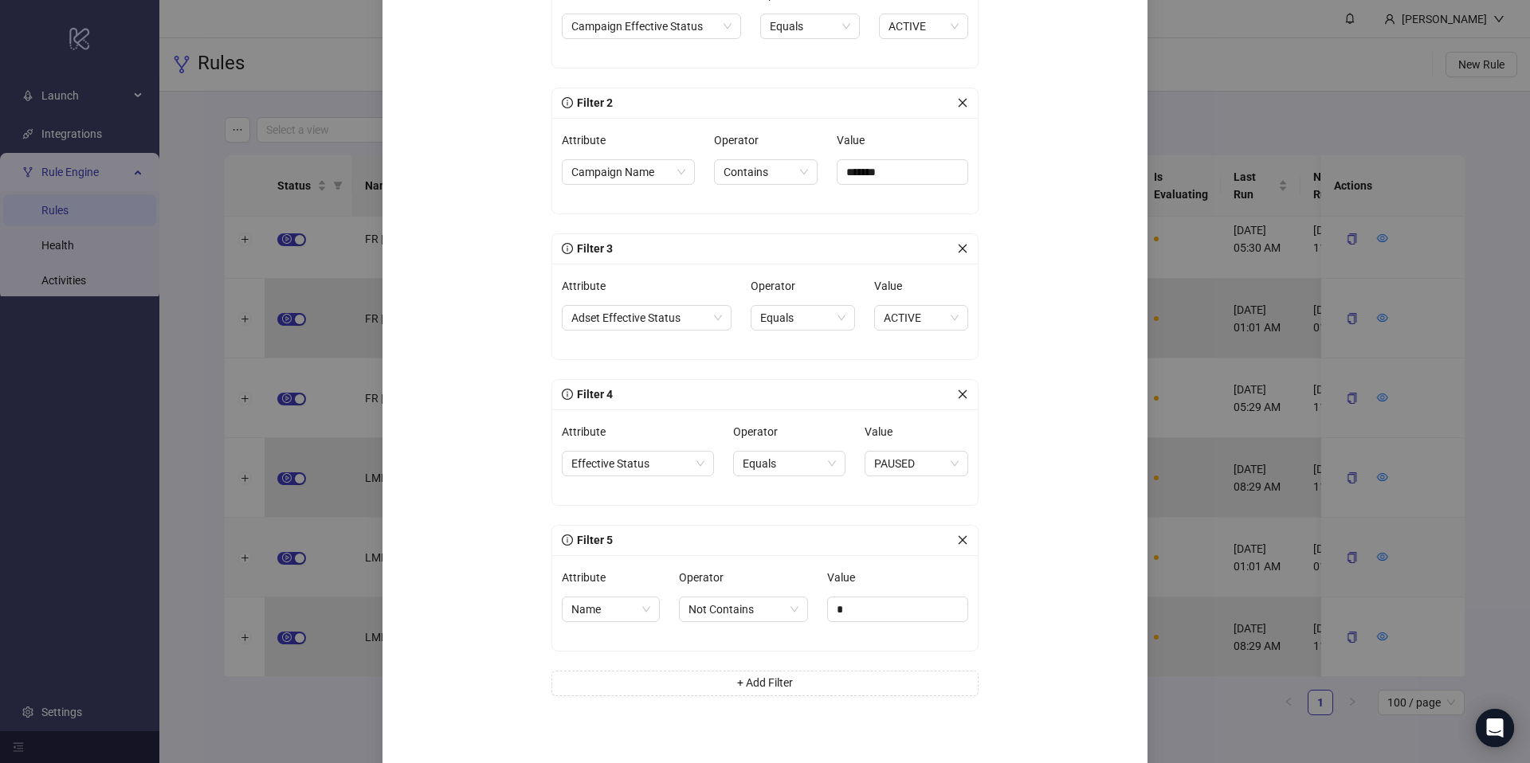
scroll to position [335, 0]
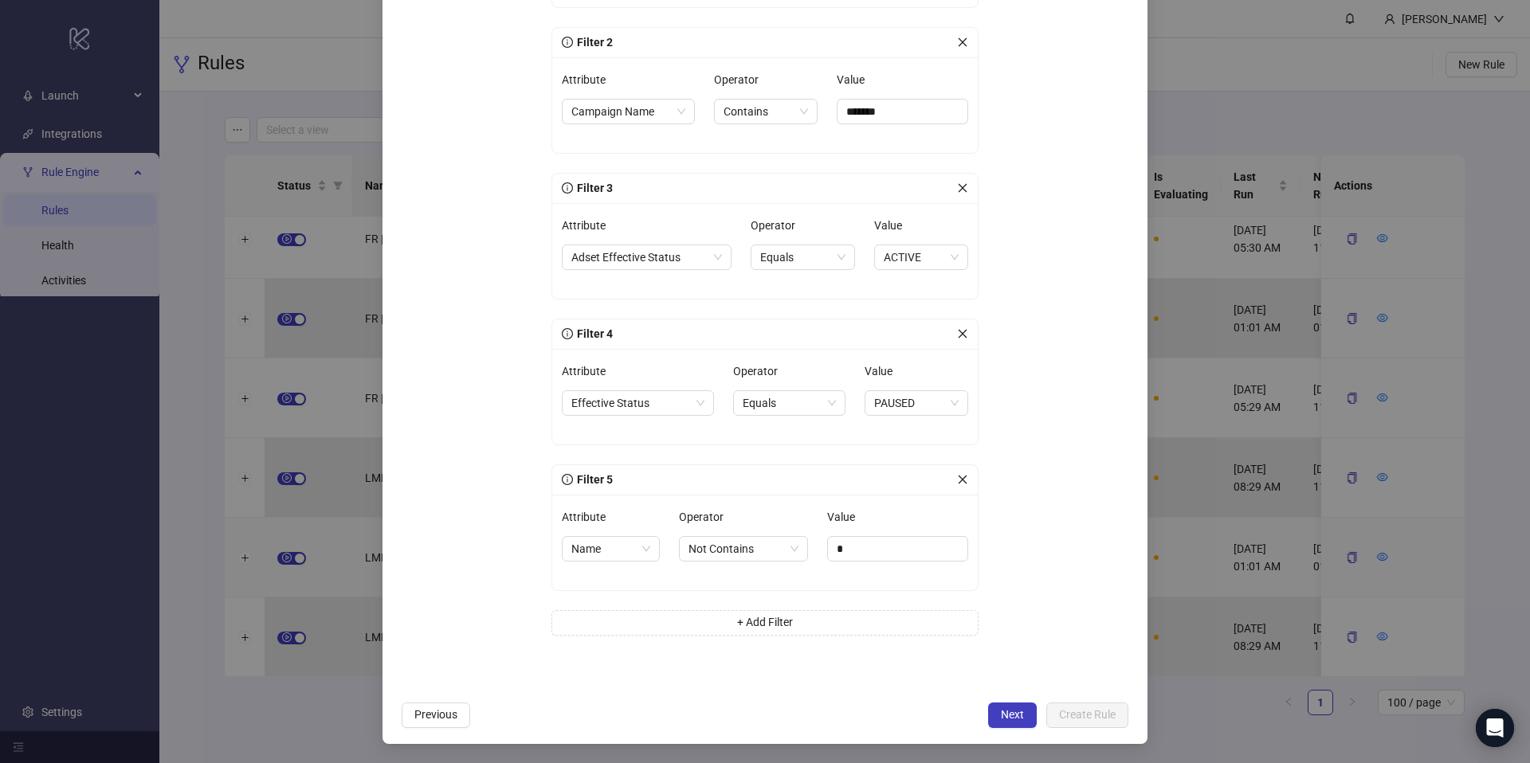
drag, startPoint x: 991, startPoint y: 713, endPoint x: 946, endPoint y: 649, distance: 78.9
click at [992, 712] on button "Next" at bounding box center [1012, 715] width 49 height 25
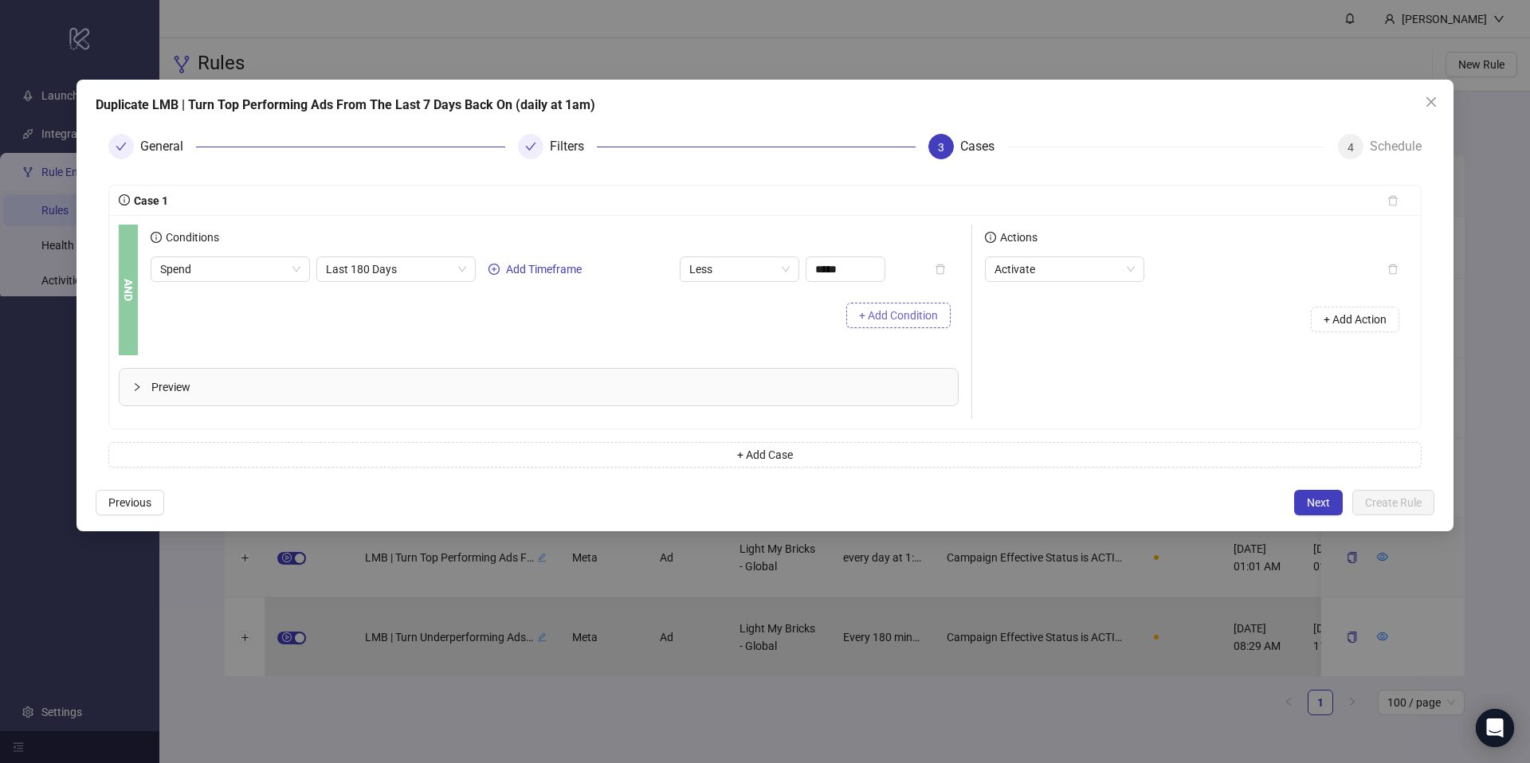
click at [862, 320] on span "+ Add Condition" at bounding box center [898, 315] width 79 height 13
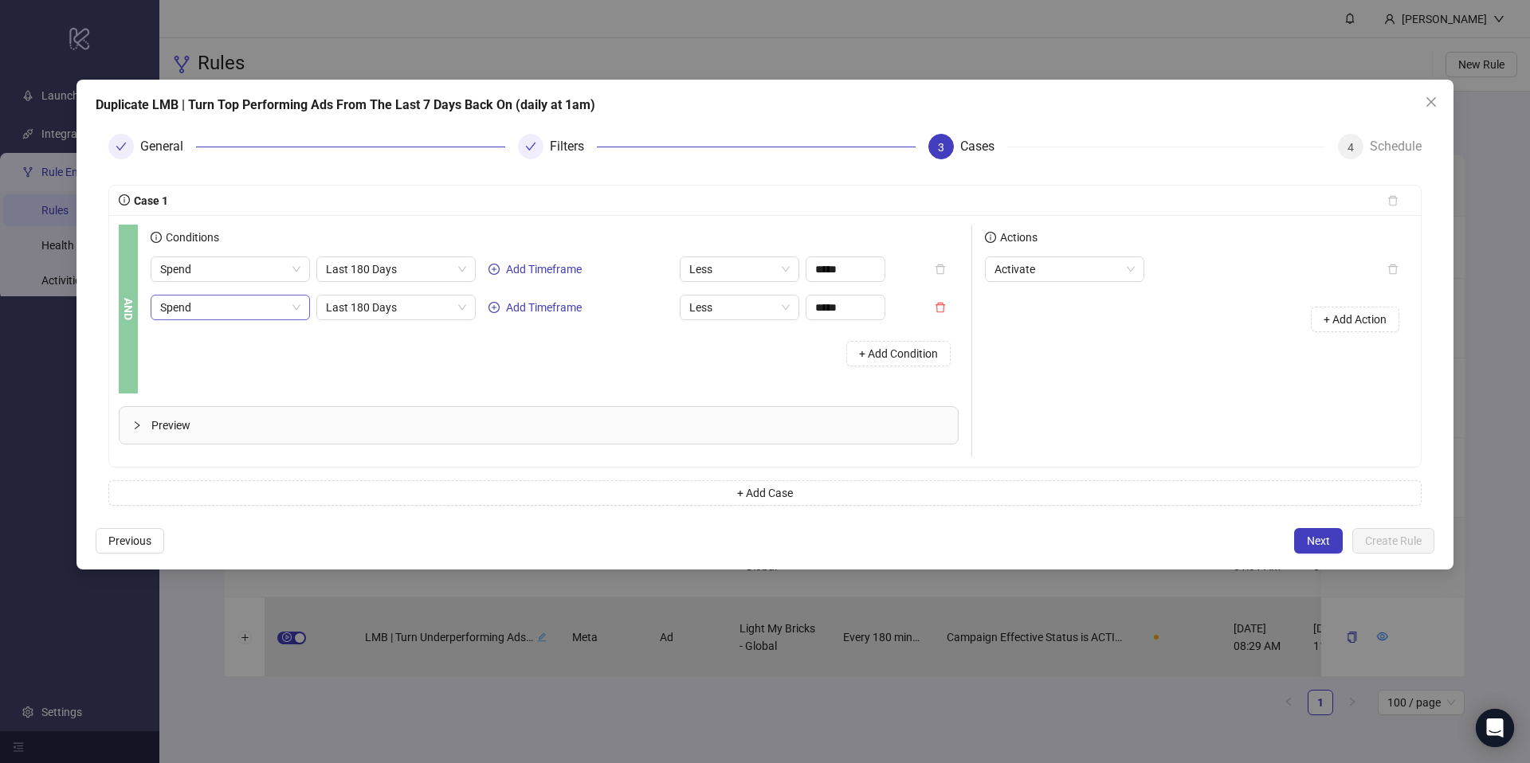
click at [244, 316] on span "Spend" at bounding box center [230, 308] width 140 height 24
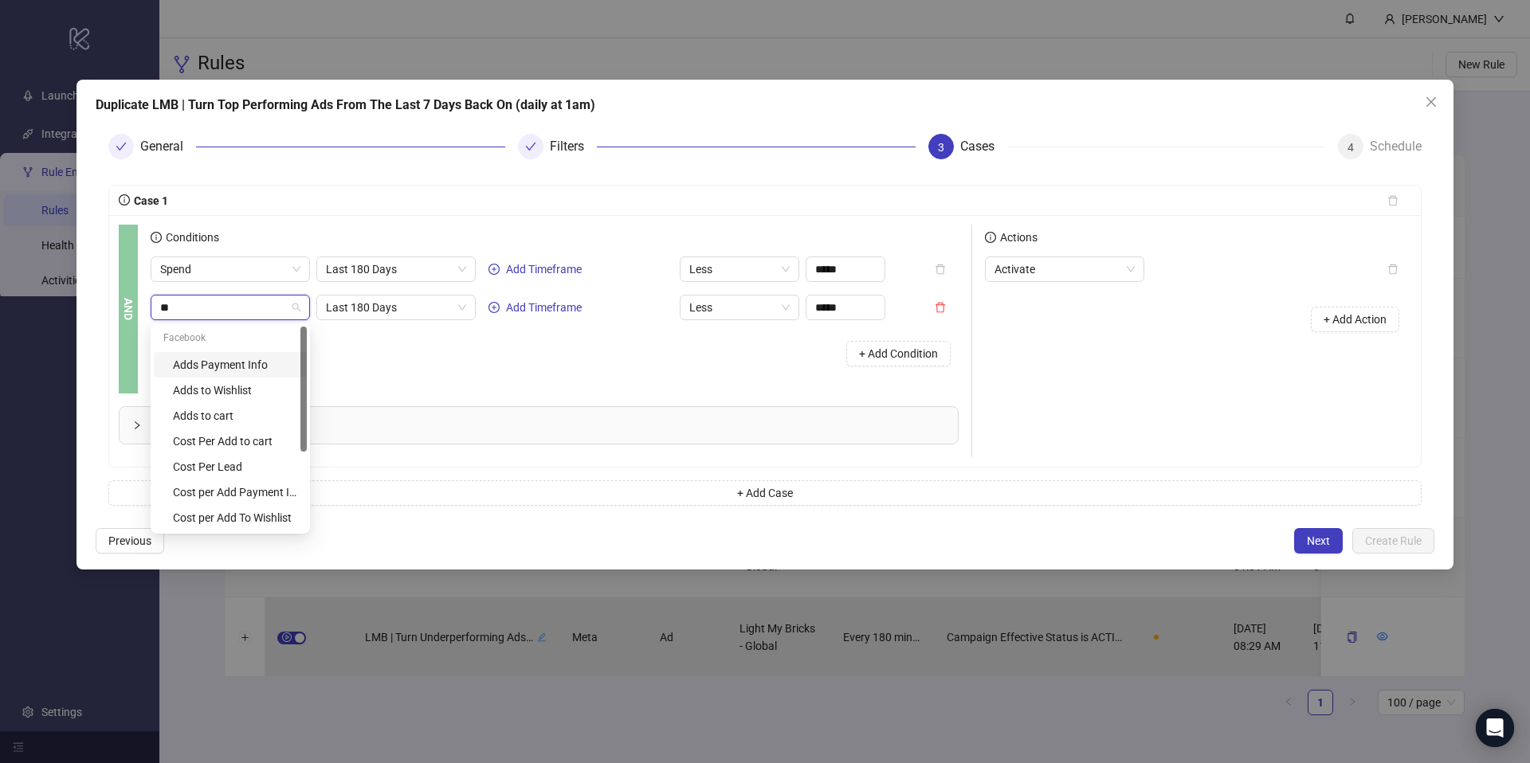
type input "***"
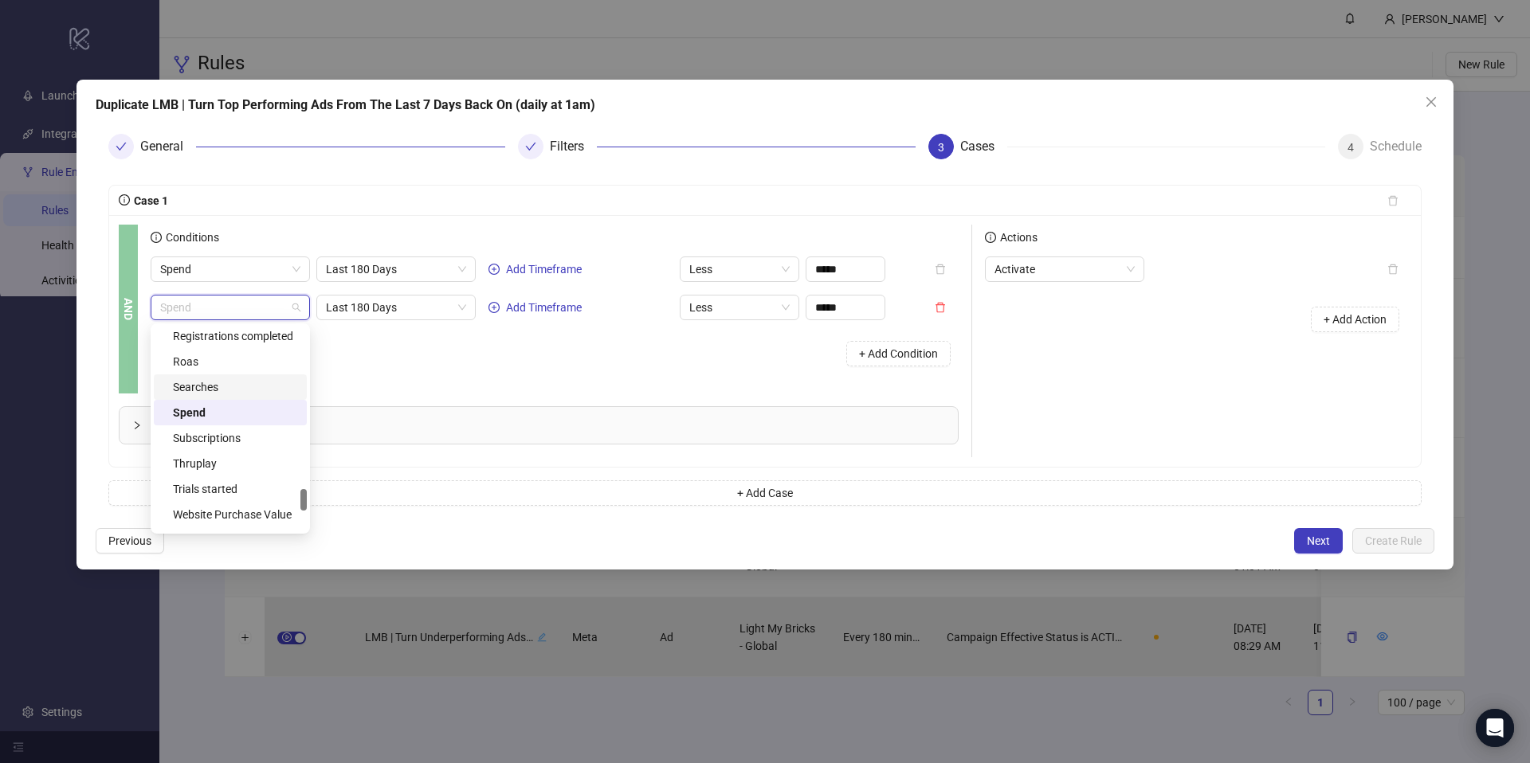
scroll to position [1524, 0]
click at [461, 347] on div "+ Add Condition" at bounding box center [555, 353] width 808 height 41
click at [301, 312] on div "Spend" at bounding box center [230, 307] width 159 height 25
type input "**"
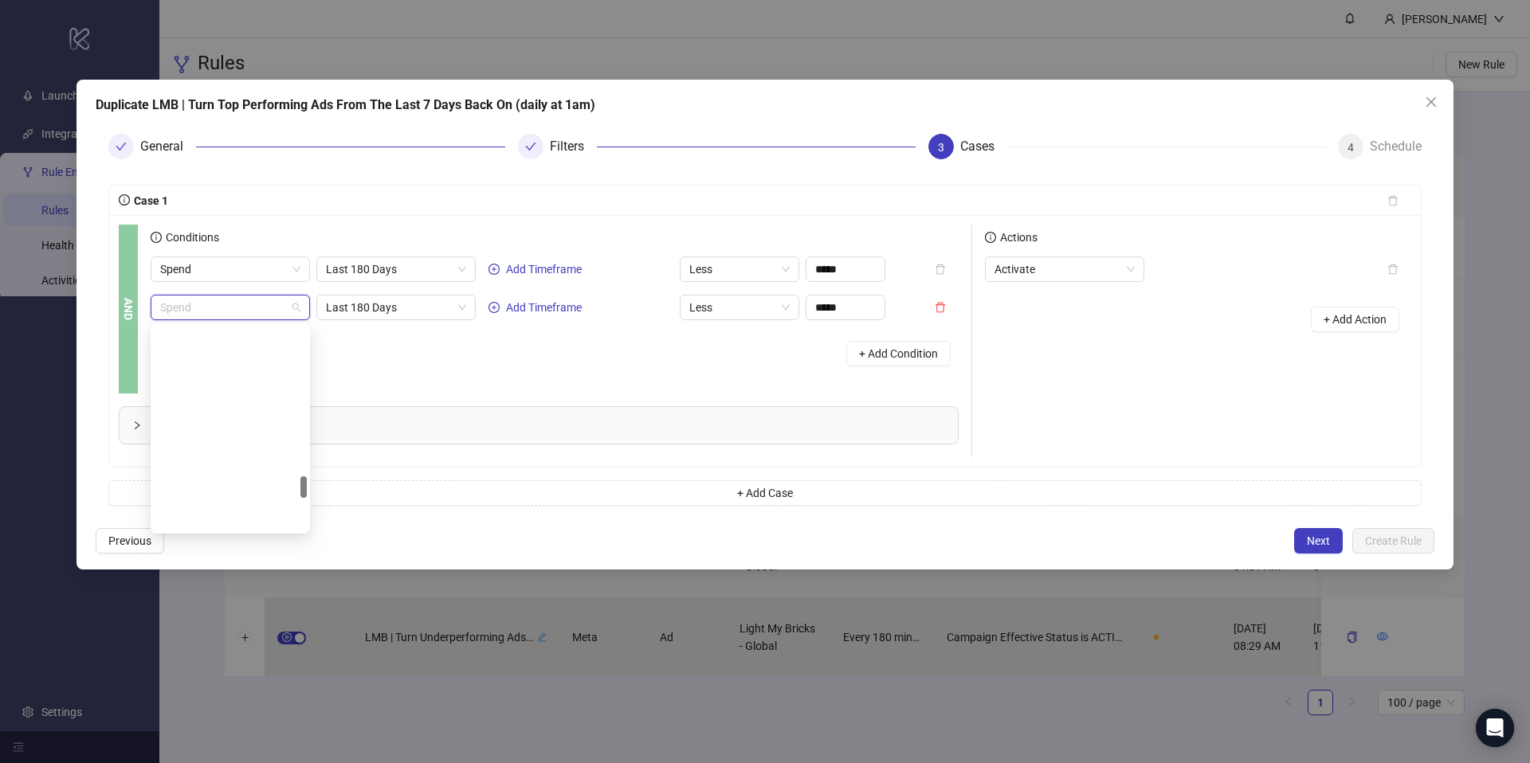
scroll to position [1402, 0]
click at [545, 386] on div "Conditions Spend Last 180 Days Add Timeframe Less ***** Spend Spend Last 180 Da…" at bounding box center [561, 309] width 821 height 169
click at [941, 308] on icon "delete" at bounding box center [940, 307] width 11 height 11
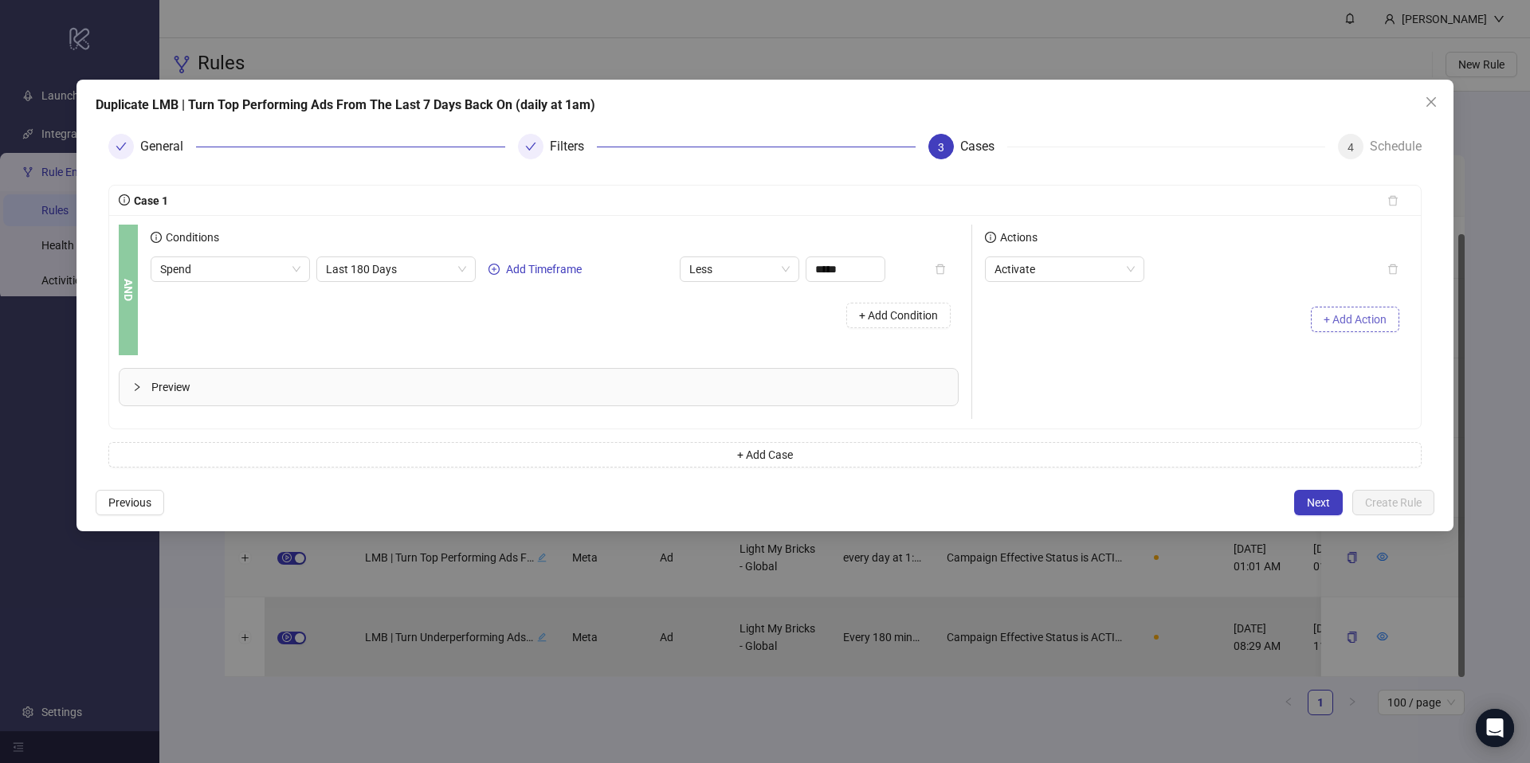
click at [1329, 317] on span "+ Add Action" at bounding box center [1355, 319] width 63 height 13
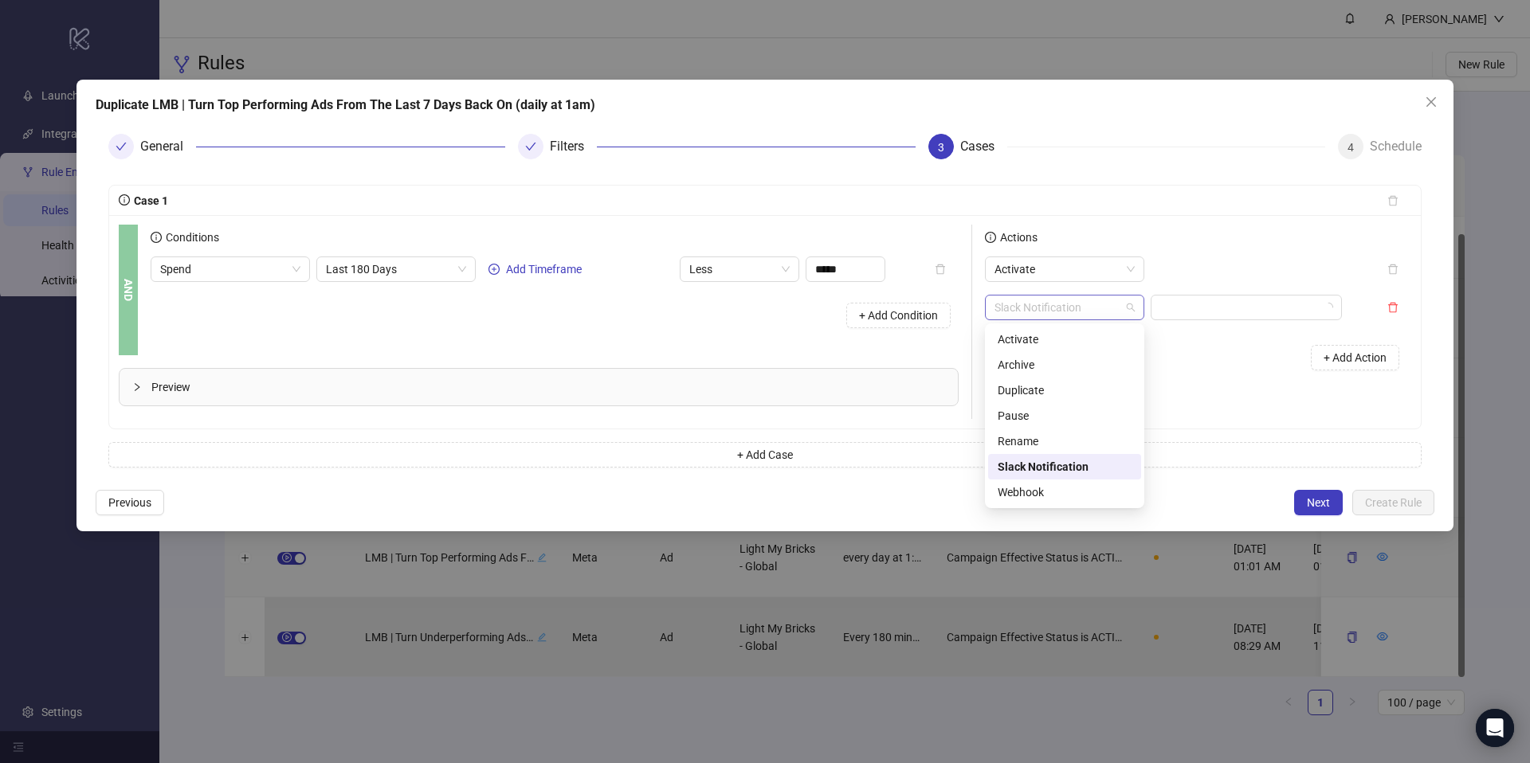
click at [1095, 313] on span "Slack Notification" at bounding box center [1064, 308] width 140 height 24
click at [1223, 310] on input "search" at bounding box center [1239, 308] width 158 height 24
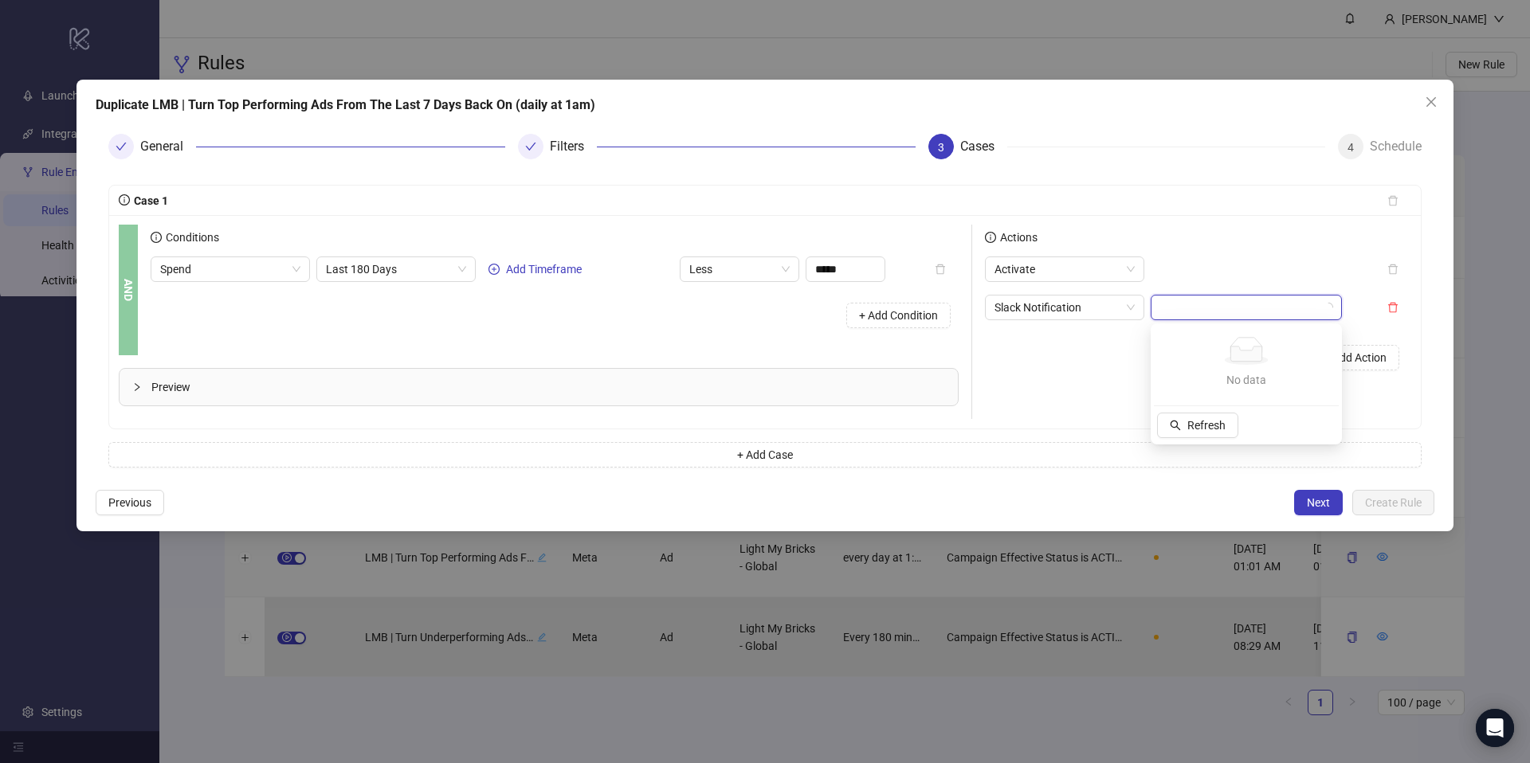
drag, startPoint x: 1080, startPoint y: 346, endPoint x: 1085, endPoint y: 336, distance: 10.7
click at [1083, 340] on div "+ Add Action" at bounding box center [1198, 357] width 426 height 49
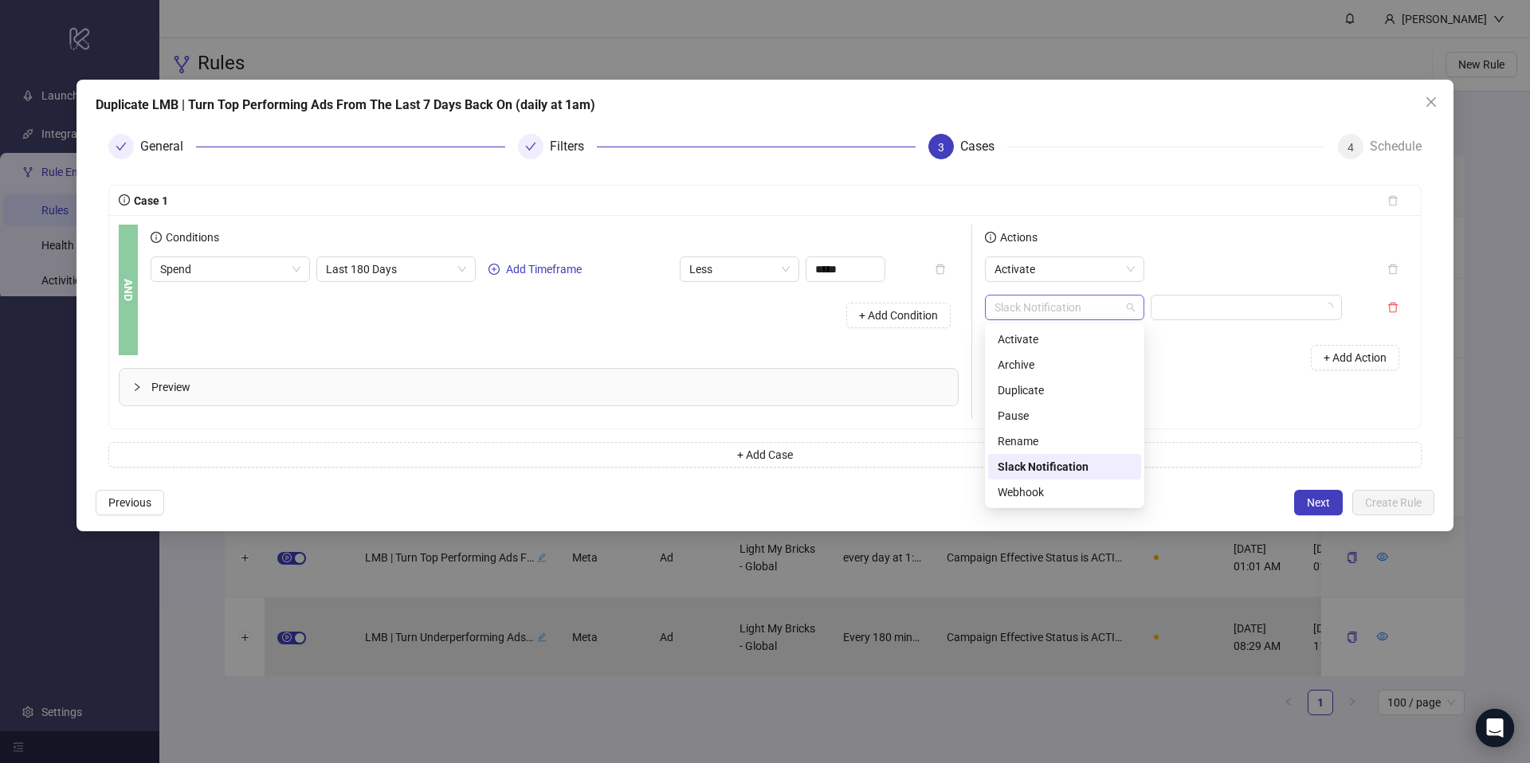
click at [1090, 313] on span "Slack Notification" at bounding box center [1064, 308] width 140 height 24
click at [1210, 381] on div "+ Add Action" at bounding box center [1198, 357] width 426 height 49
click at [140, 496] on span "Previous" at bounding box center [129, 502] width 43 height 13
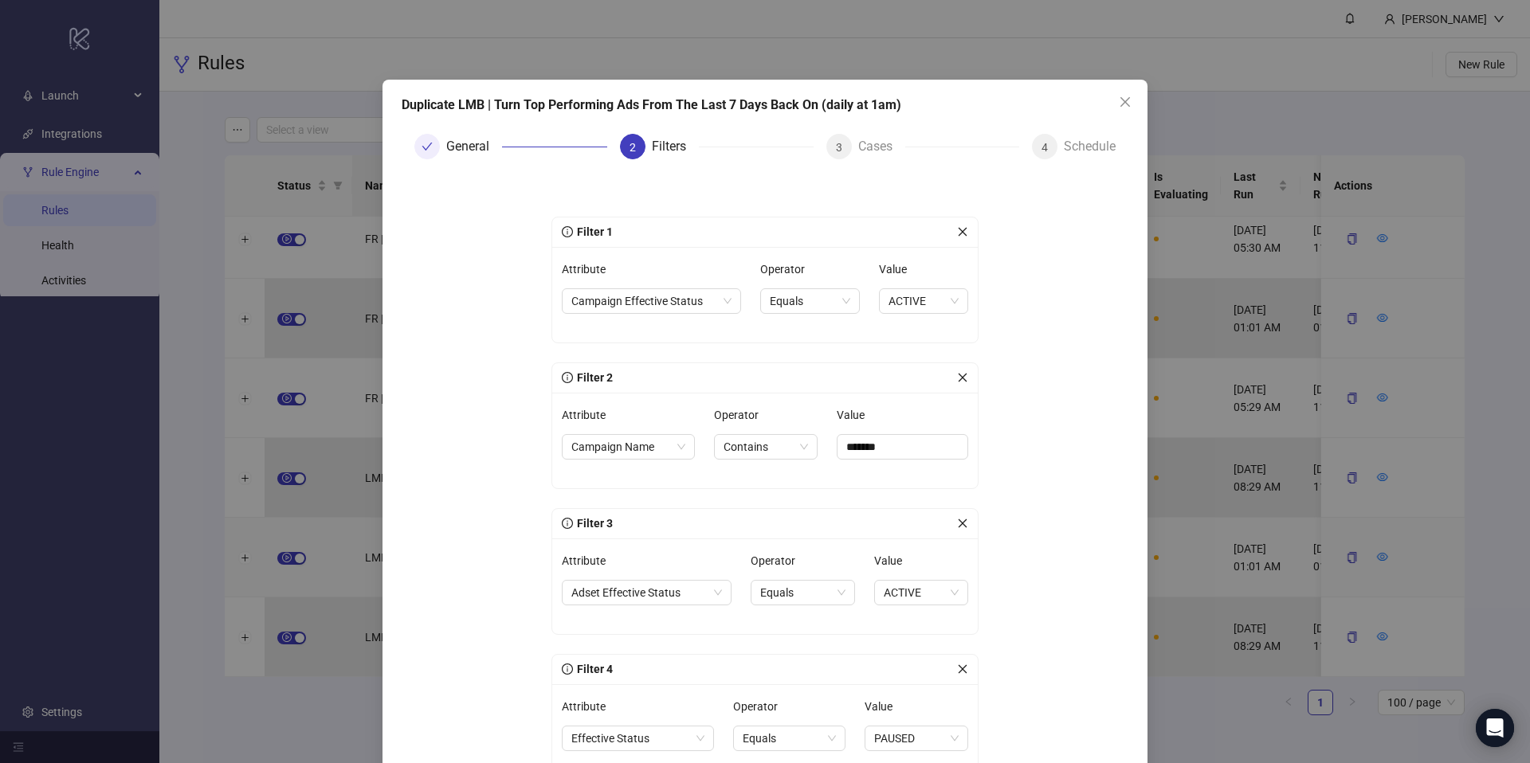
scroll to position [335, 0]
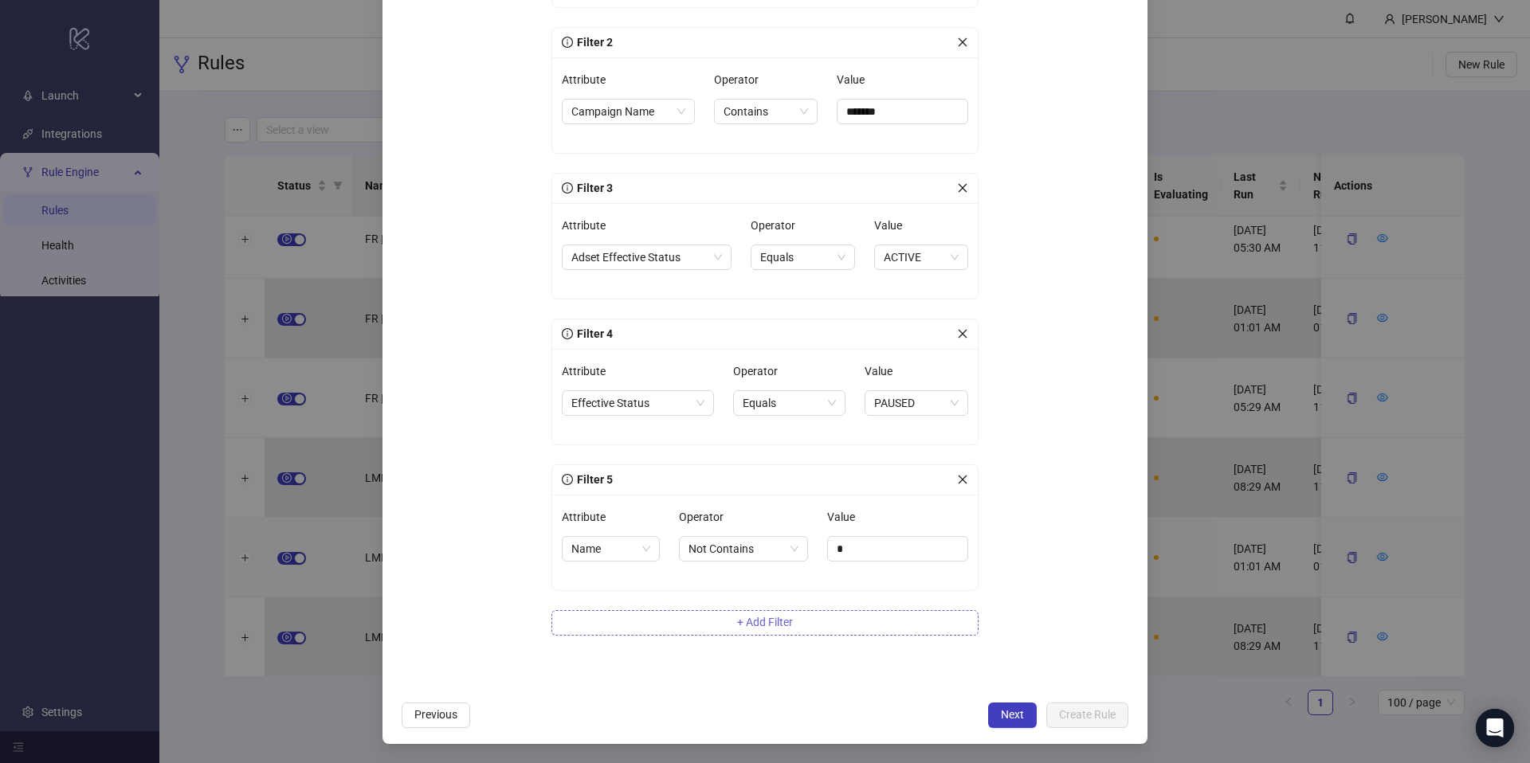
click at [709, 623] on button "+ Add Filter" at bounding box center [764, 622] width 427 height 25
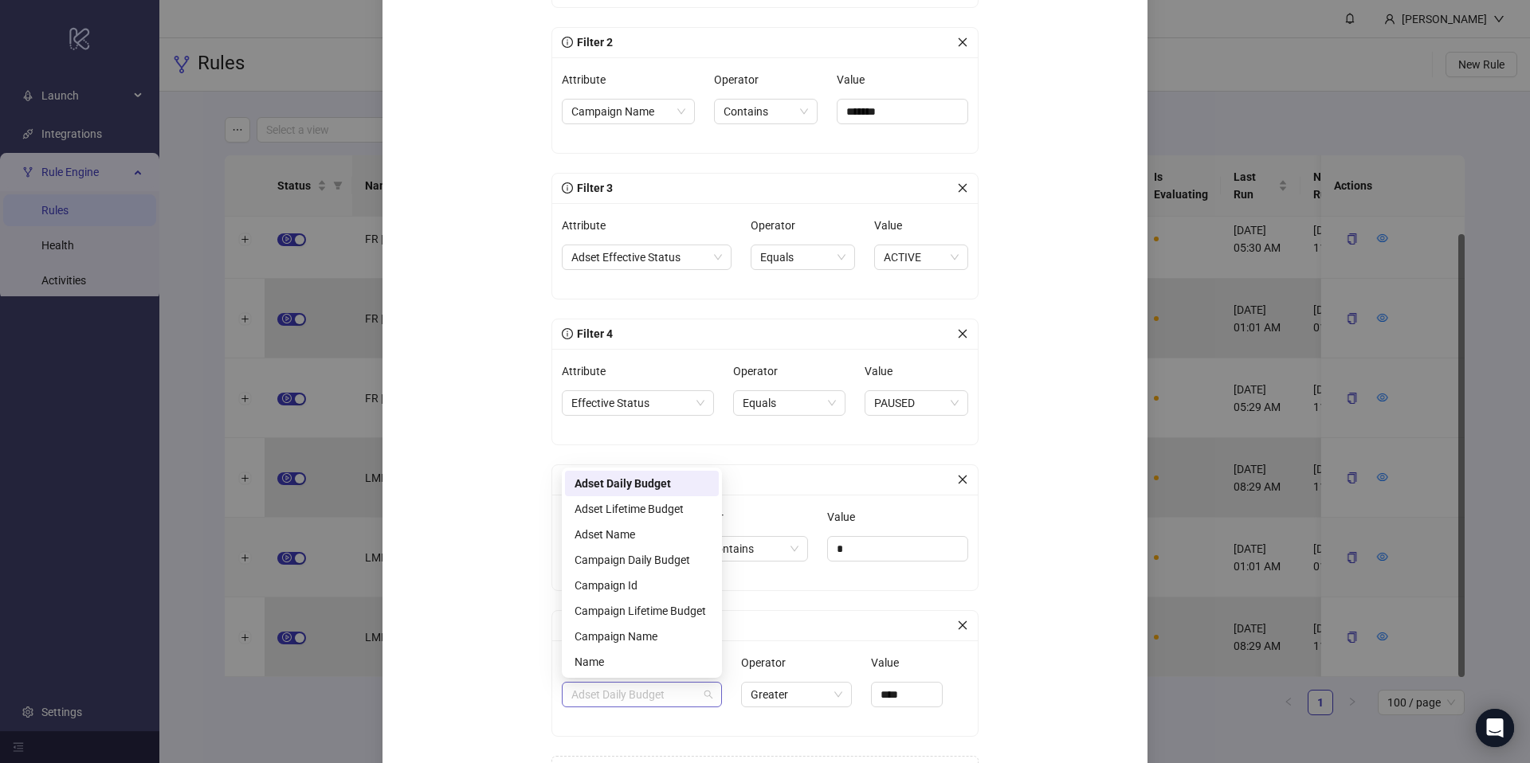
drag, startPoint x: 669, startPoint y: 688, endPoint x: 654, endPoint y: 678, distance: 17.7
click at [669, 688] on span "Adset Daily Budget" at bounding box center [641, 695] width 141 height 24
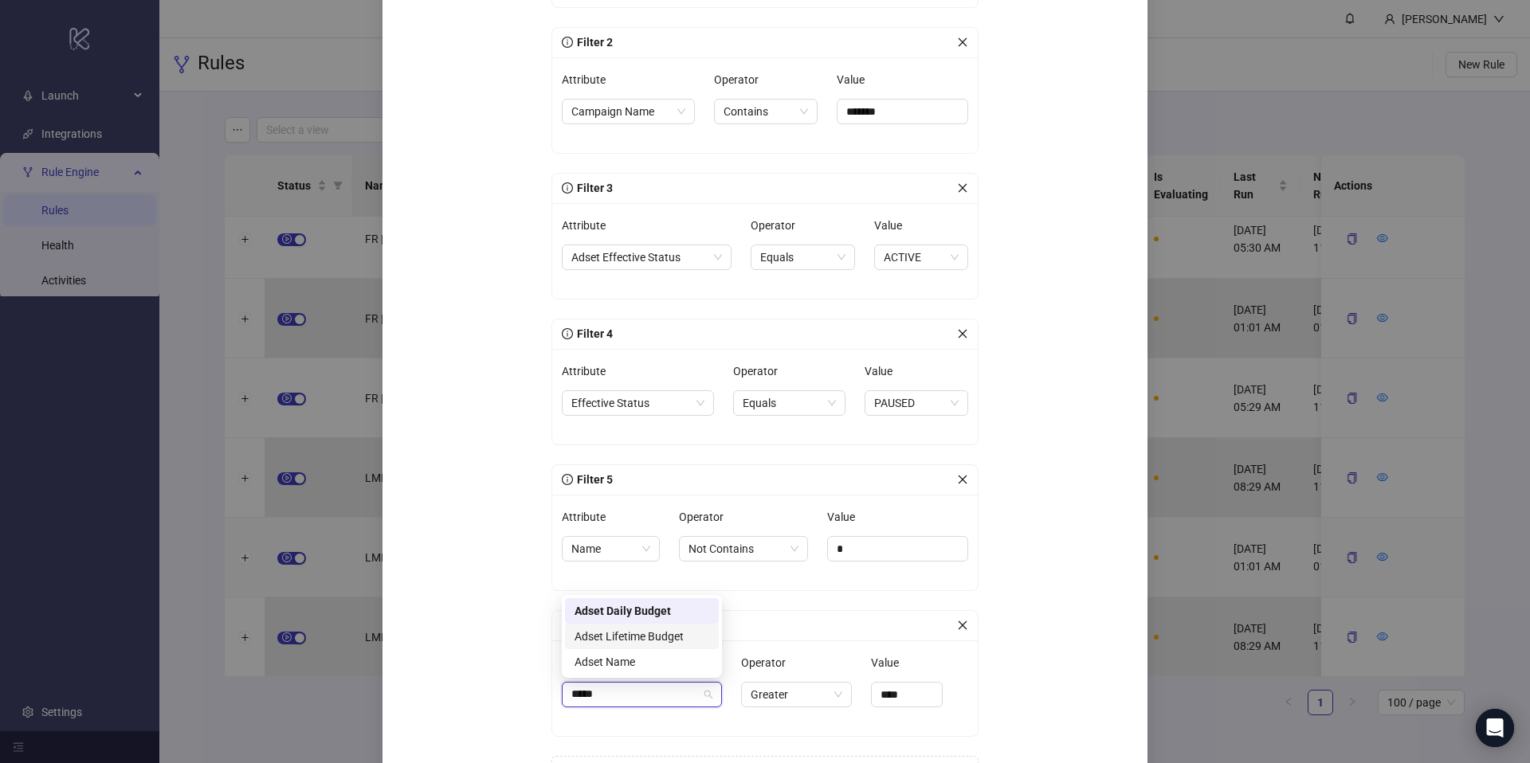
type input "*****"
click at [538, 639] on div "Filter 1 Attribute Campaign Effective Status Operator Equals Value ACTIVE Filte…" at bounding box center [765, 337] width 478 height 977
click at [957, 627] on icon "close" at bounding box center [962, 625] width 11 height 11
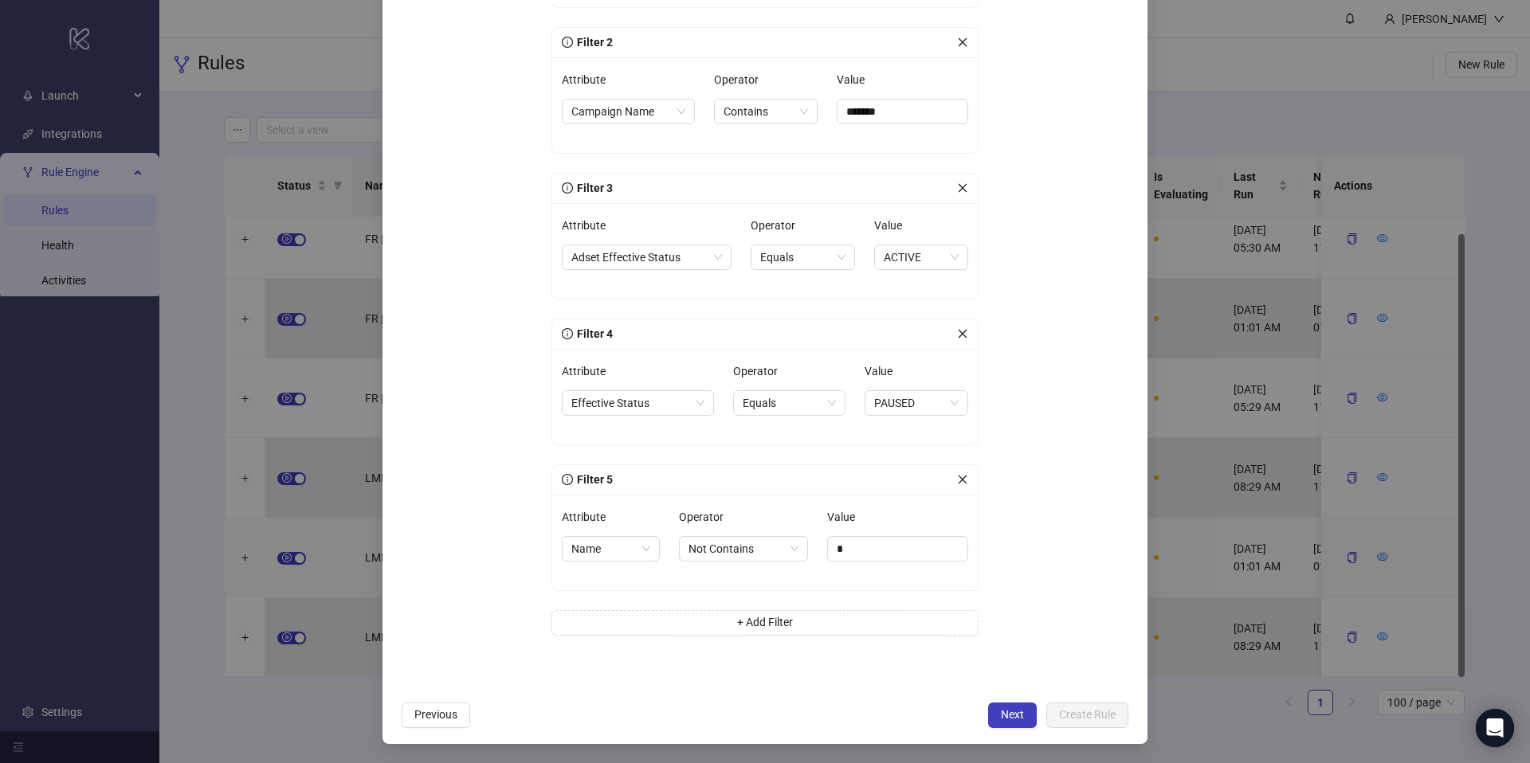
drag, startPoint x: 442, startPoint y: 706, endPoint x: 477, endPoint y: 612, distance: 100.4
click at [442, 705] on button "Previous" at bounding box center [436, 715] width 69 height 25
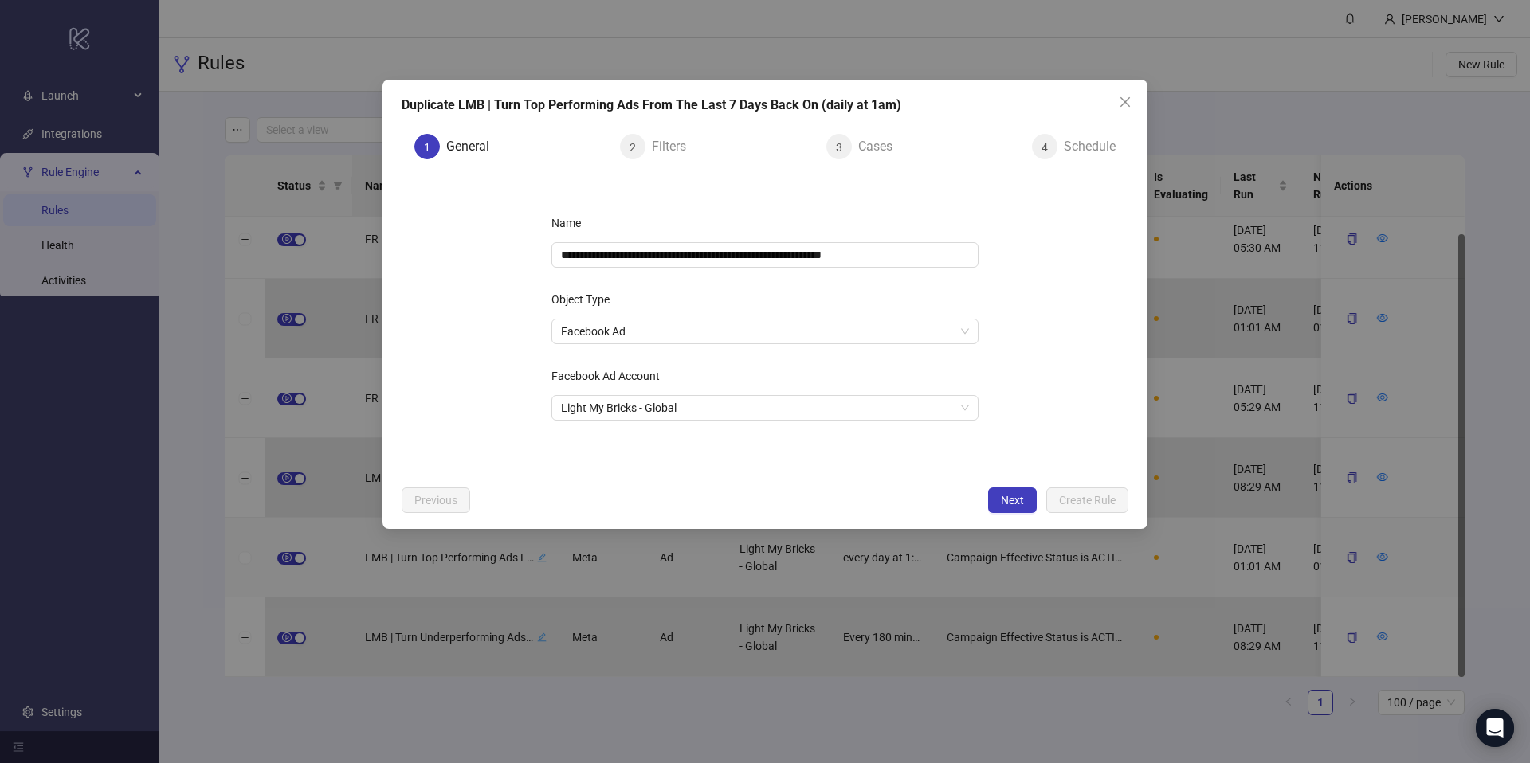
scroll to position [0, 0]
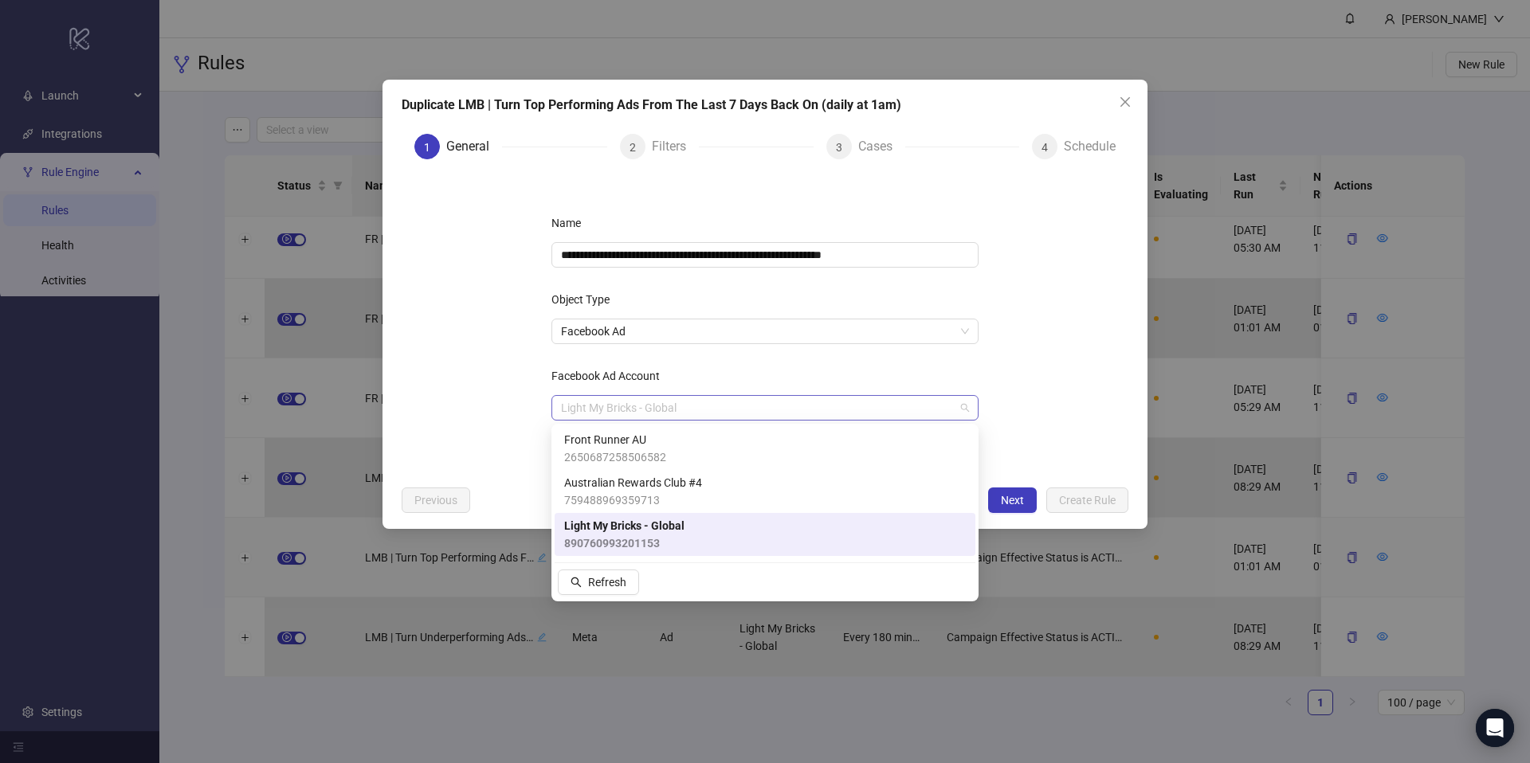
click at [649, 415] on span "Light My Bricks - Global" at bounding box center [765, 408] width 408 height 24
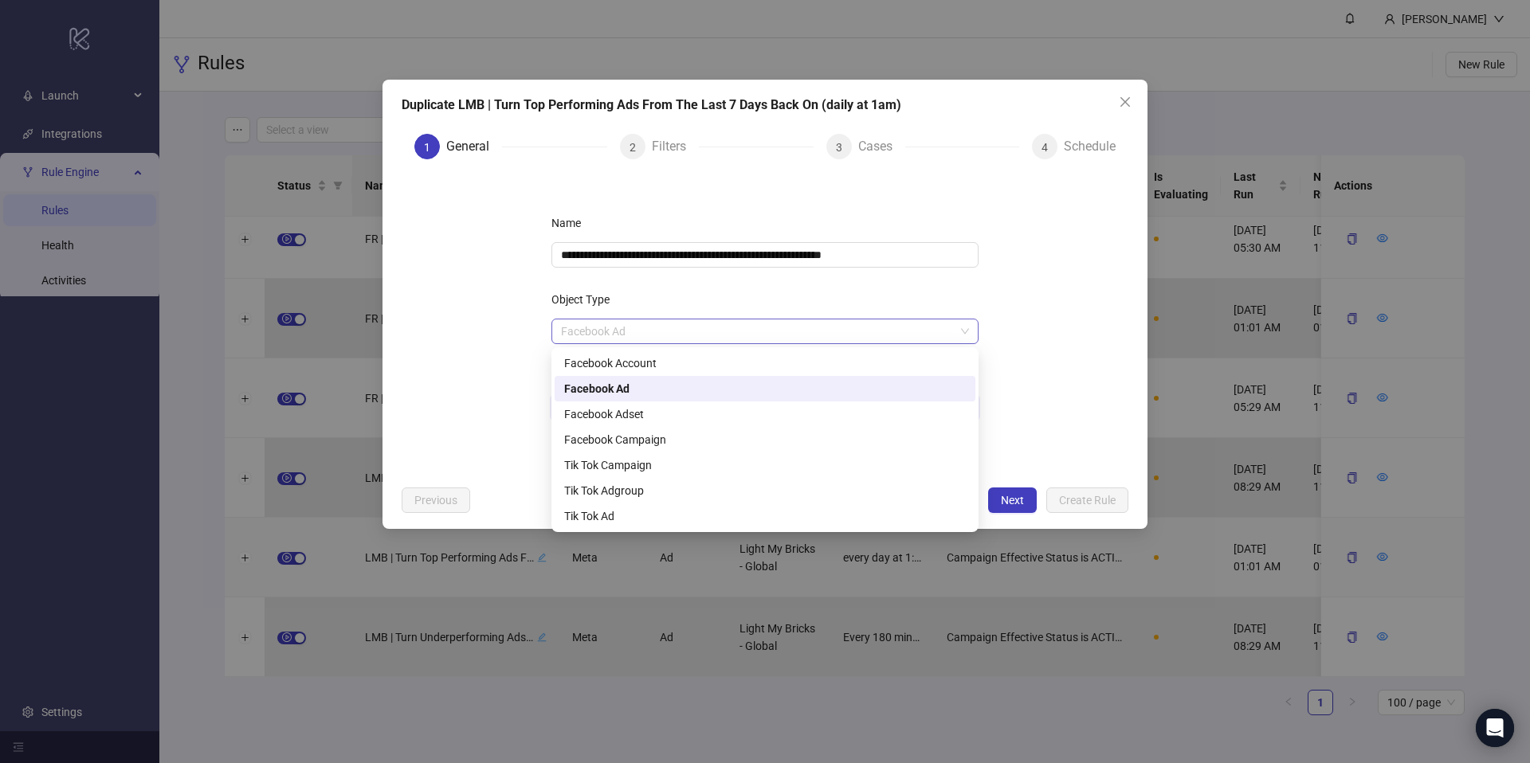
click at [654, 333] on span "Facebook Ad" at bounding box center [765, 332] width 408 height 24
click at [607, 414] on div "Facebook Adset" at bounding box center [765, 415] width 402 height 18
click at [604, 335] on span "Facebook Adset" at bounding box center [765, 332] width 408 height 24
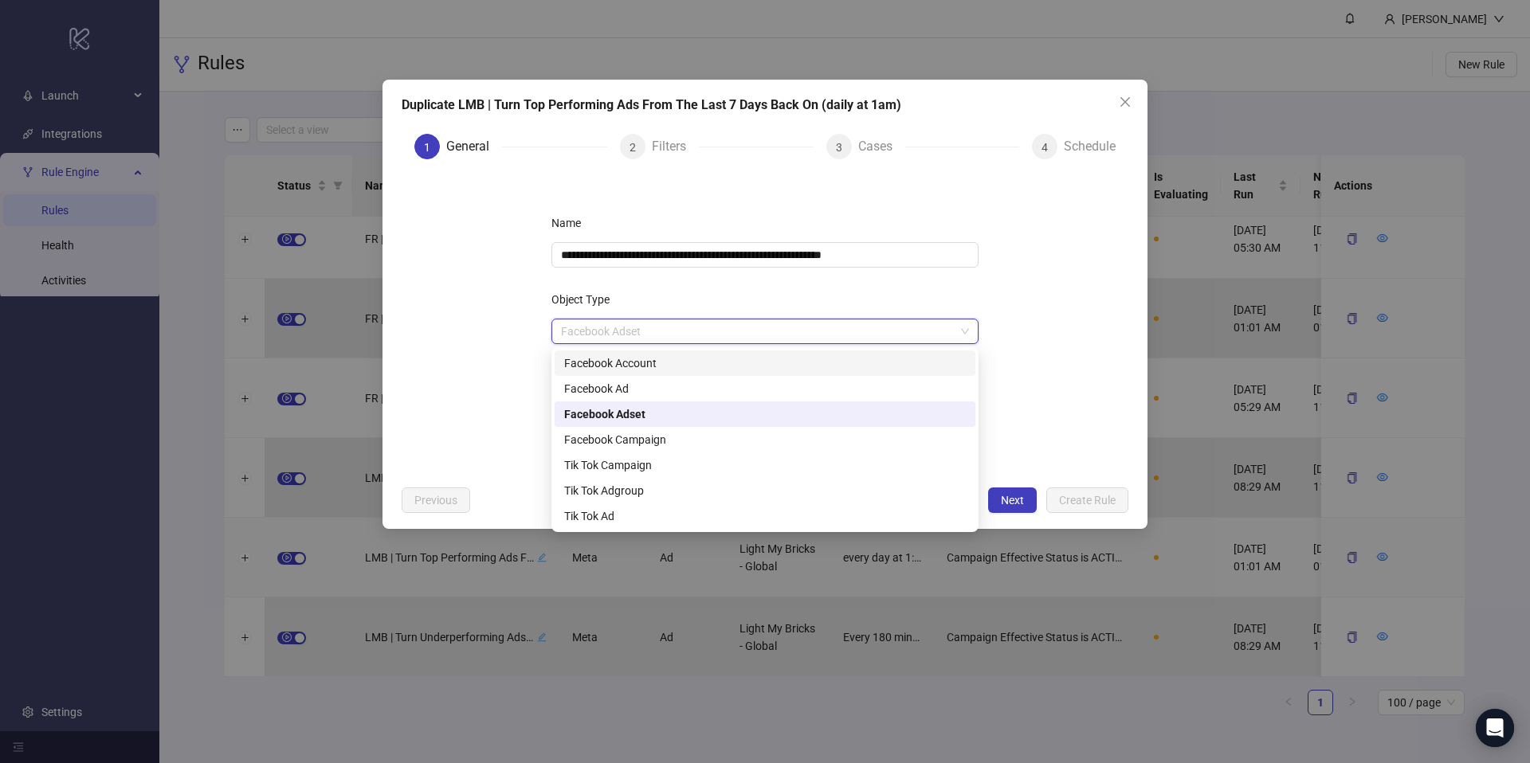
click at [596, 371] on div "Facebook Account" at bounding box center [765, 363] width 421 height 25
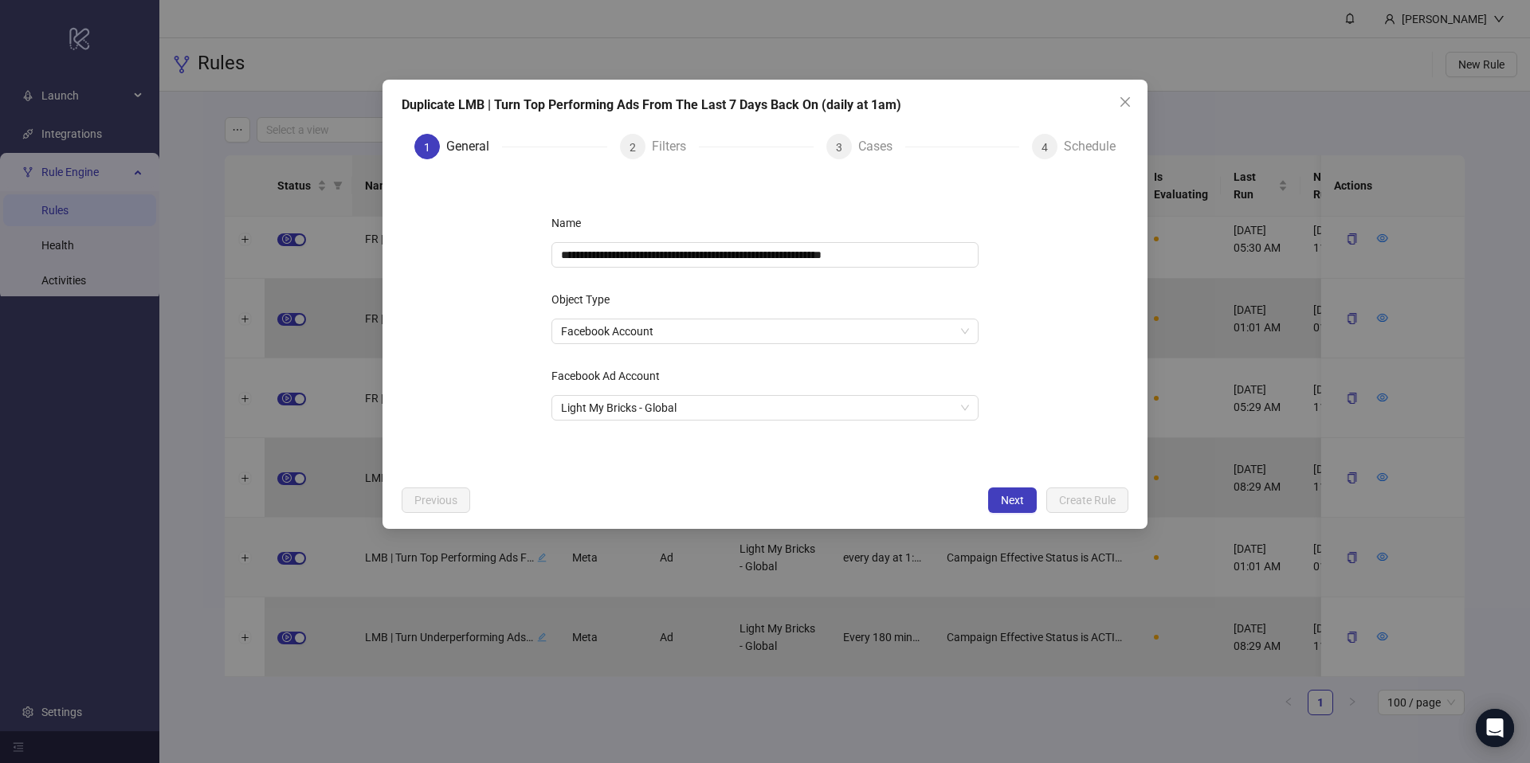
click at [959, 382] on div "Facebook Ad Account" at bounding box center [764, 379] width 427 height 32
drag, startPoint x: 1002, startPoint y: 495, endPoint x: 834, endPoint y: 434, distance: 178.0
click at [1002, 495] on span "Next" at bounding box center [1012, 500] width 23 height 13
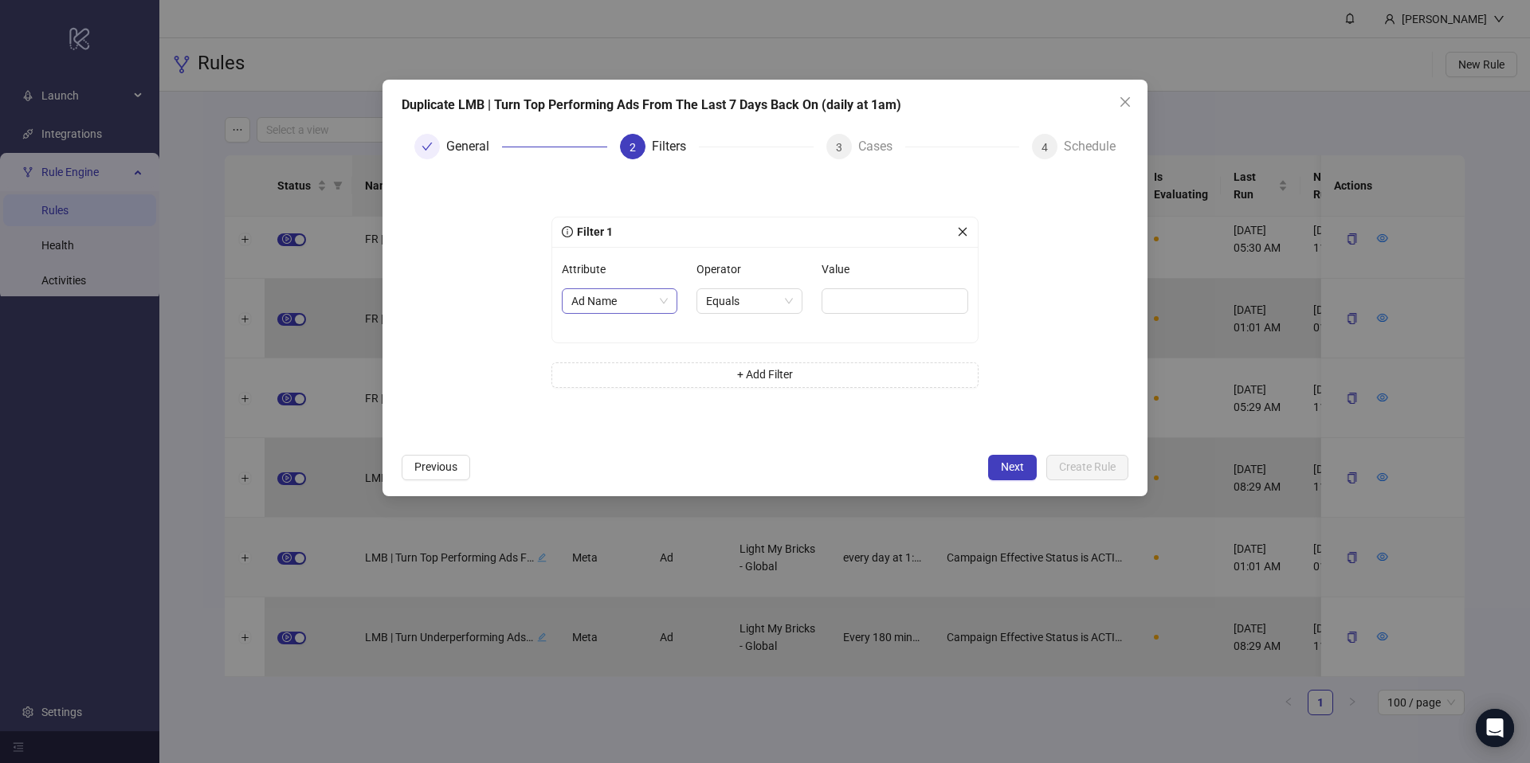
click at [631, 308] on span "Ad Name" at bounding box center [619, 301] width 96 height 24
click at [776, 331] on div "Operator Equals" at bounding box center [749, 295] width 106 height 76
click at [631, 296] on span "Ad Name" at bounding box center [619, 301] width 96 height 24
drag, startPoint x: 695, startPoint y: 343, endPoint x: 665, endPoint y: 313, distance: 42.3
click at [695, 343] on div "Filter 1 Attribute Ad Name Operator Equals Value + Add Filter" at bounding box center [764, 312] width 427 height 190
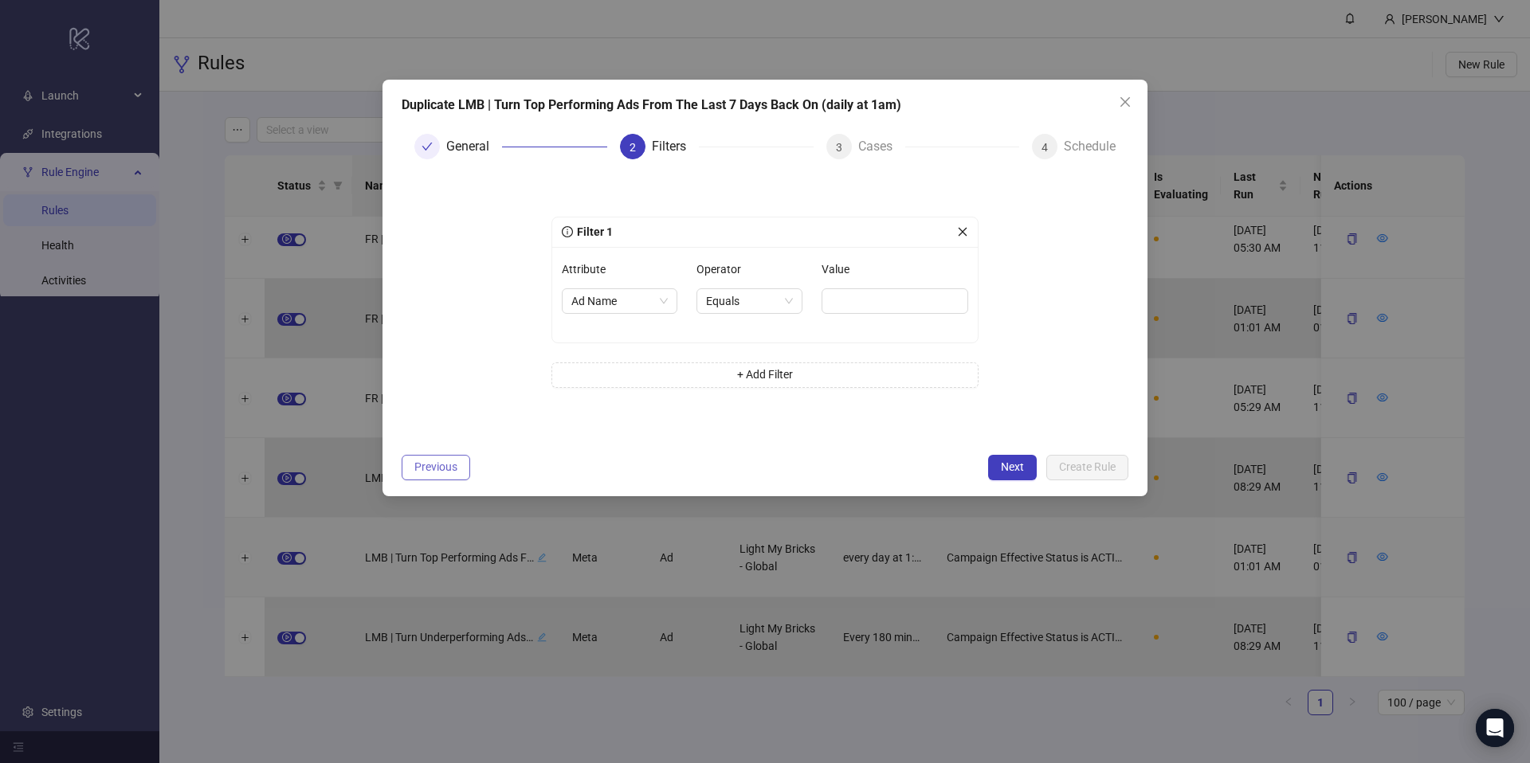
click at [457, 458] on button "Previous" at bounding box center [436, 467] width 69 height 25
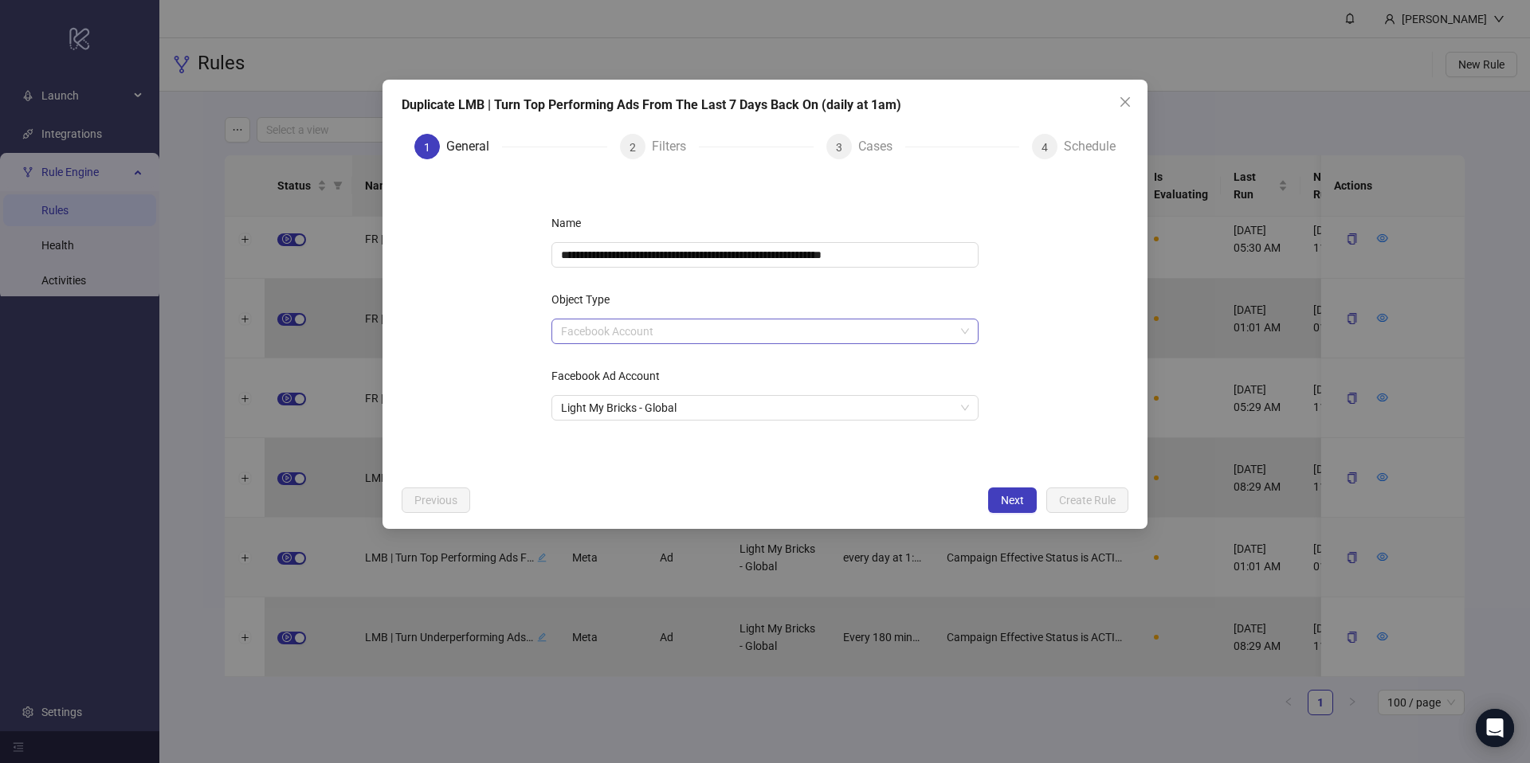
click at [644, 331] on span "Facebook Account" at bounding box center [765, 332] width 408 height 24
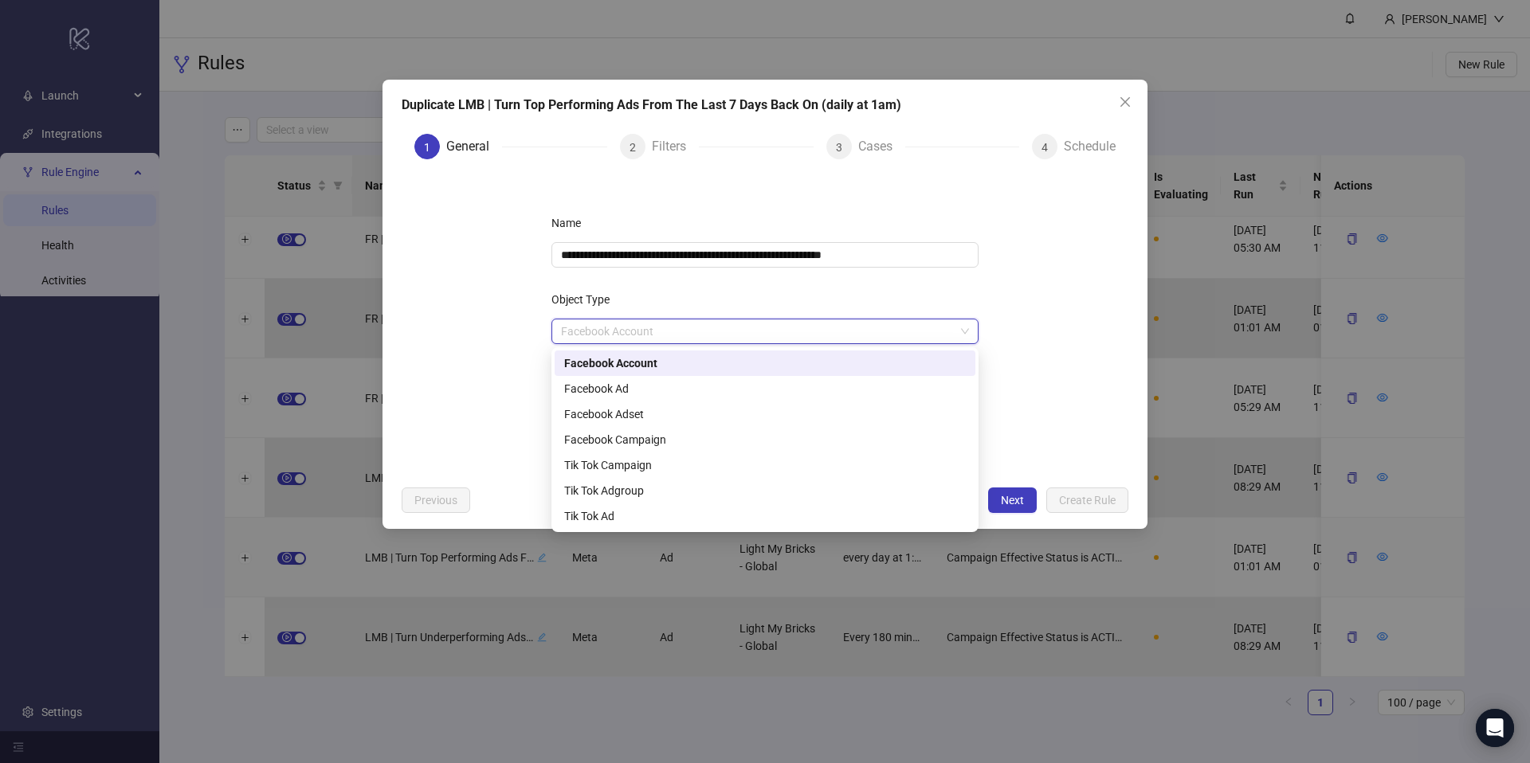
click at [645, 331] on span "Facebook Account" at bounding box center [765, 332] width 408 height 24
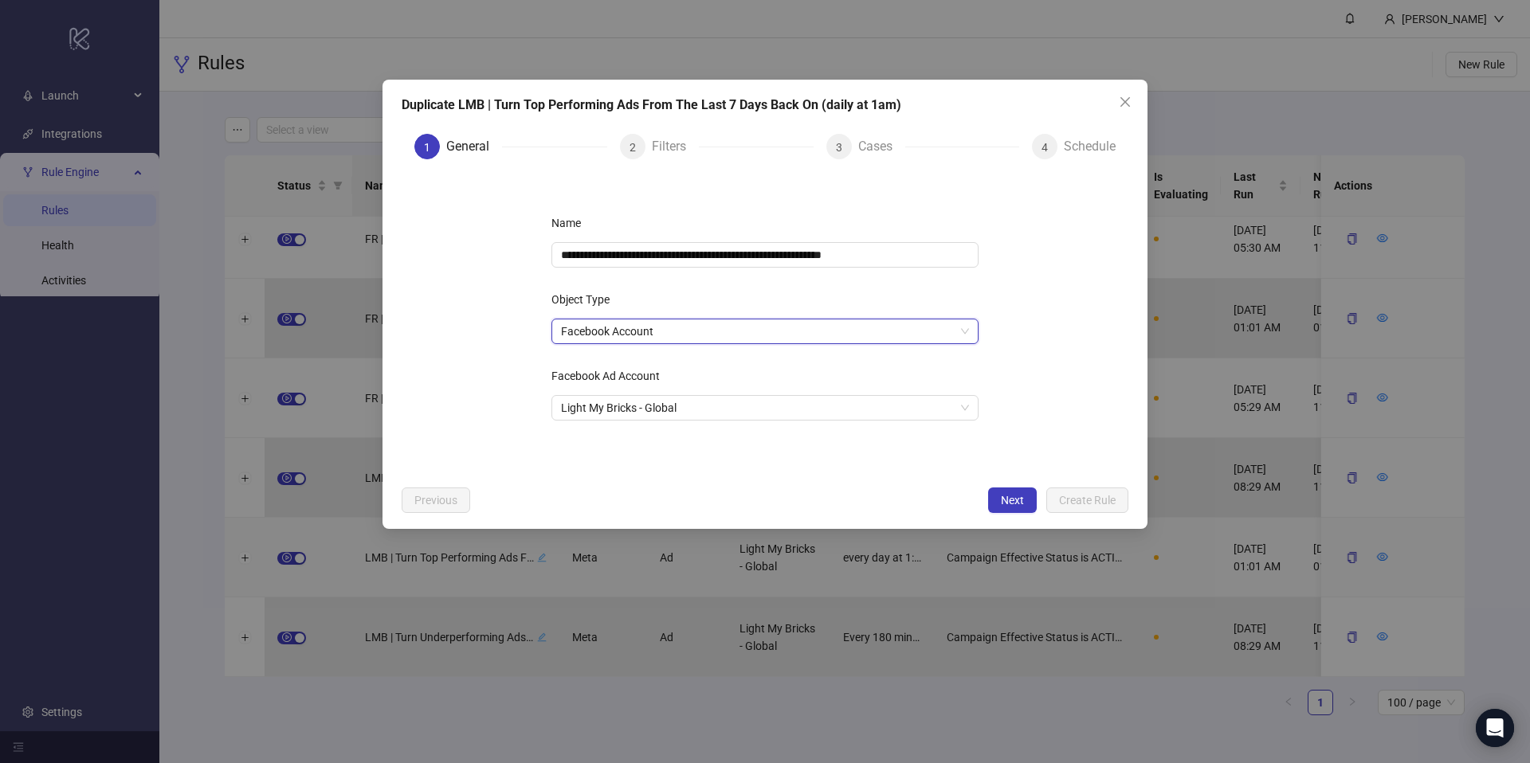
click at [998, 491] on button "Next" at bounding box center [1012, 500] width 49 height 25
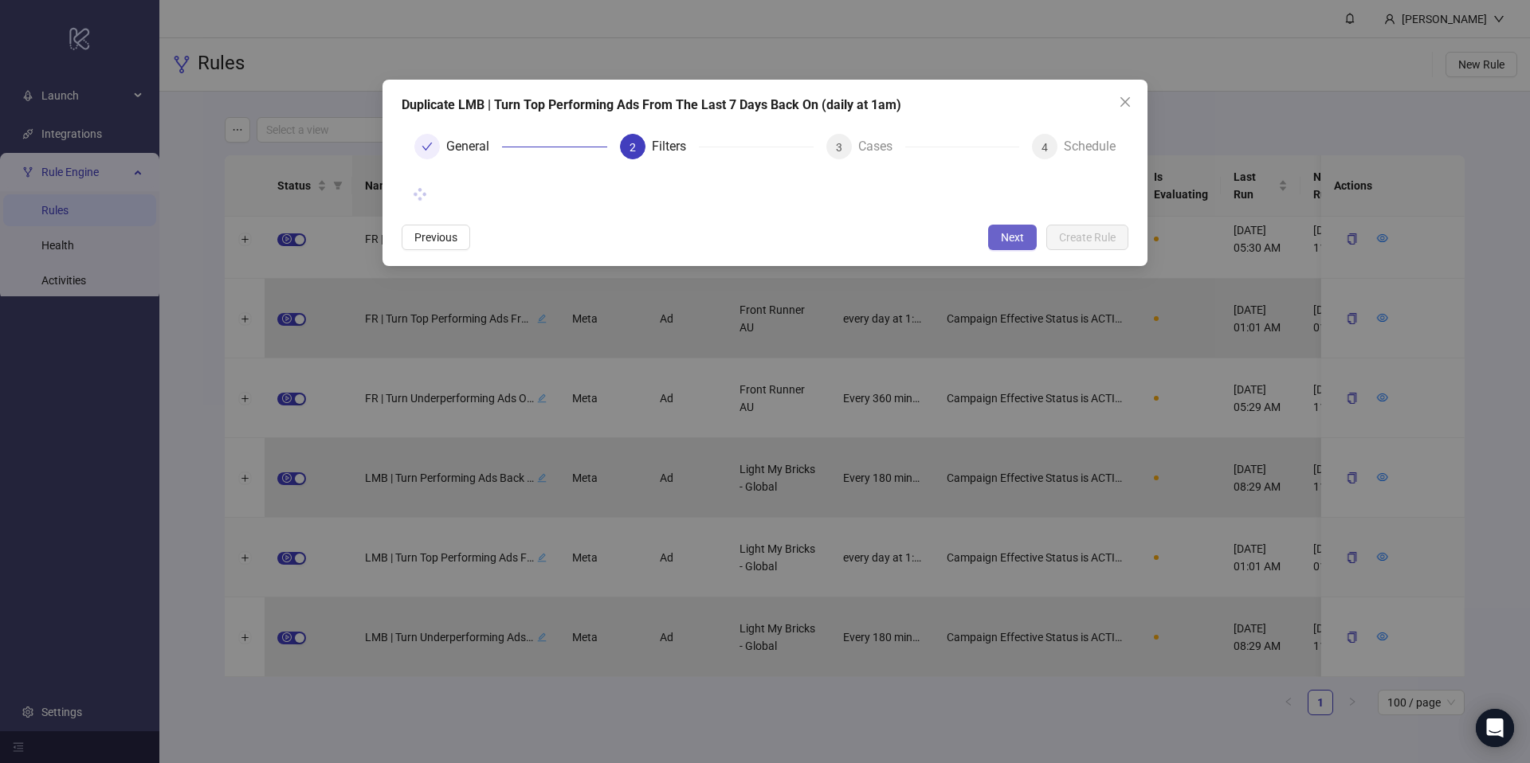
click at [1010, 240] on span "Next" at bounding box center [1012, 237] width 23 height 13
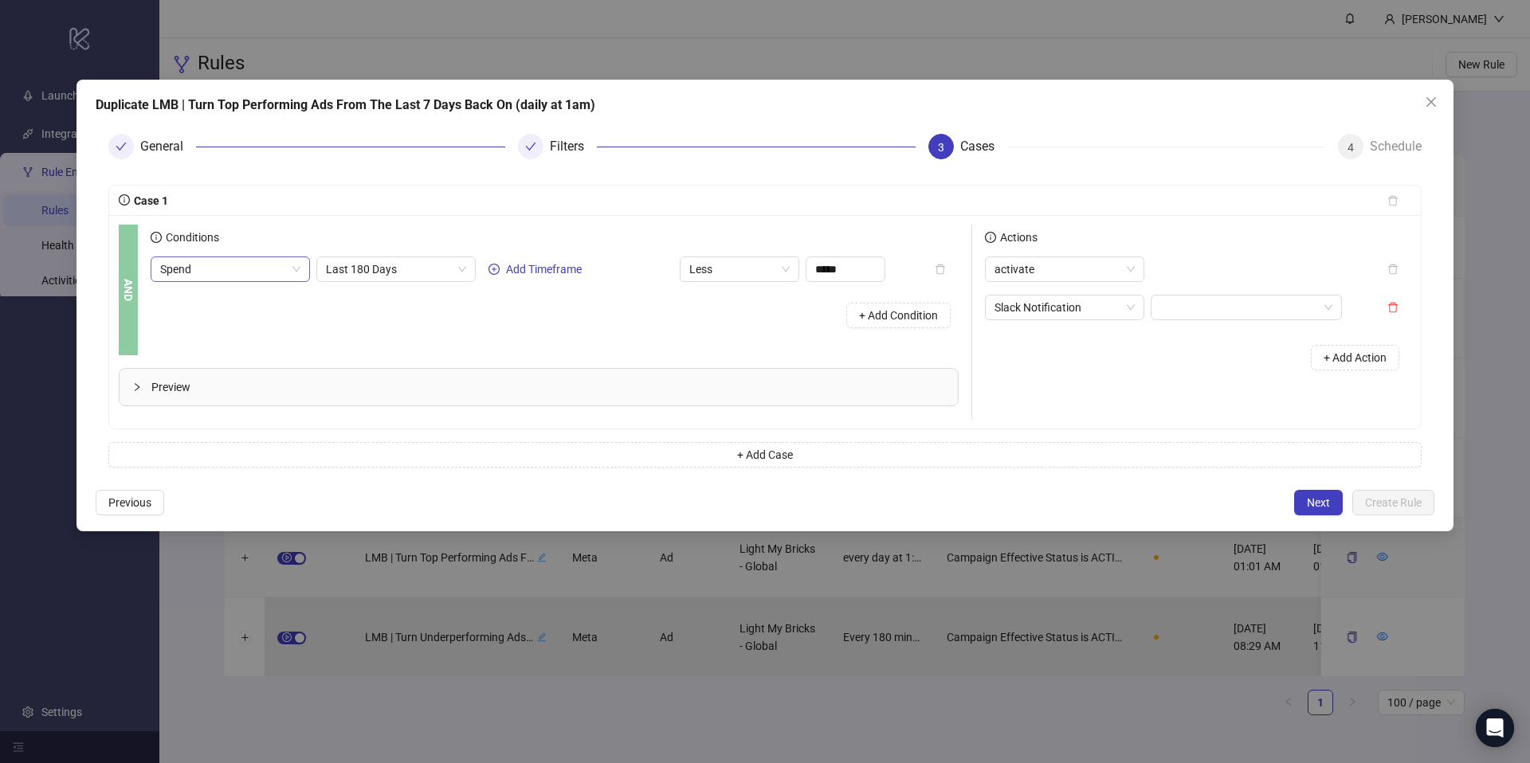
click at [269, 275] on span "Spend" at bounding box center [230, 269] width 140 height 24
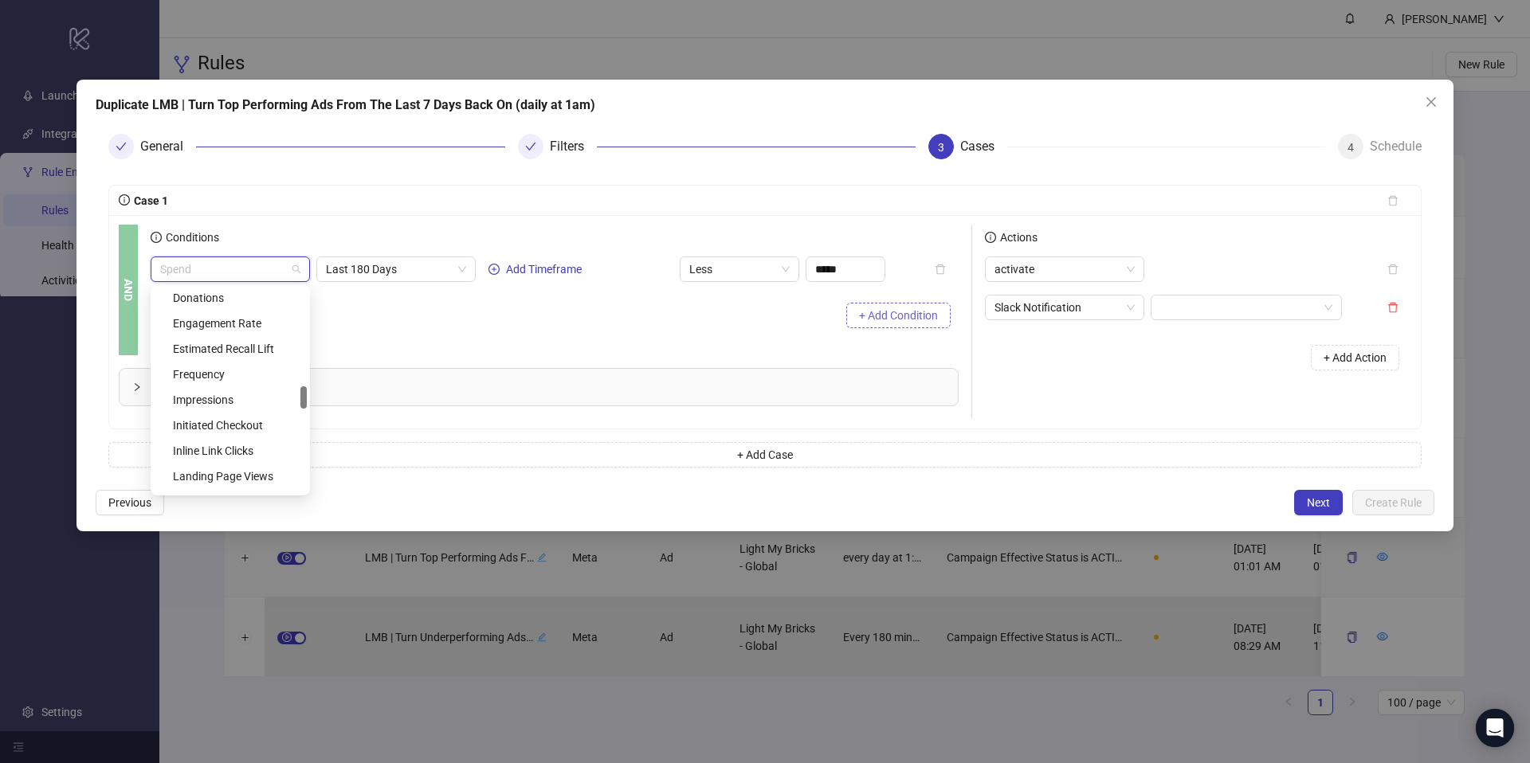
scroll to position [936, 0]
click at [1045, 267] on span "activate" at bounding box center [1064, 269] width 140 height 24
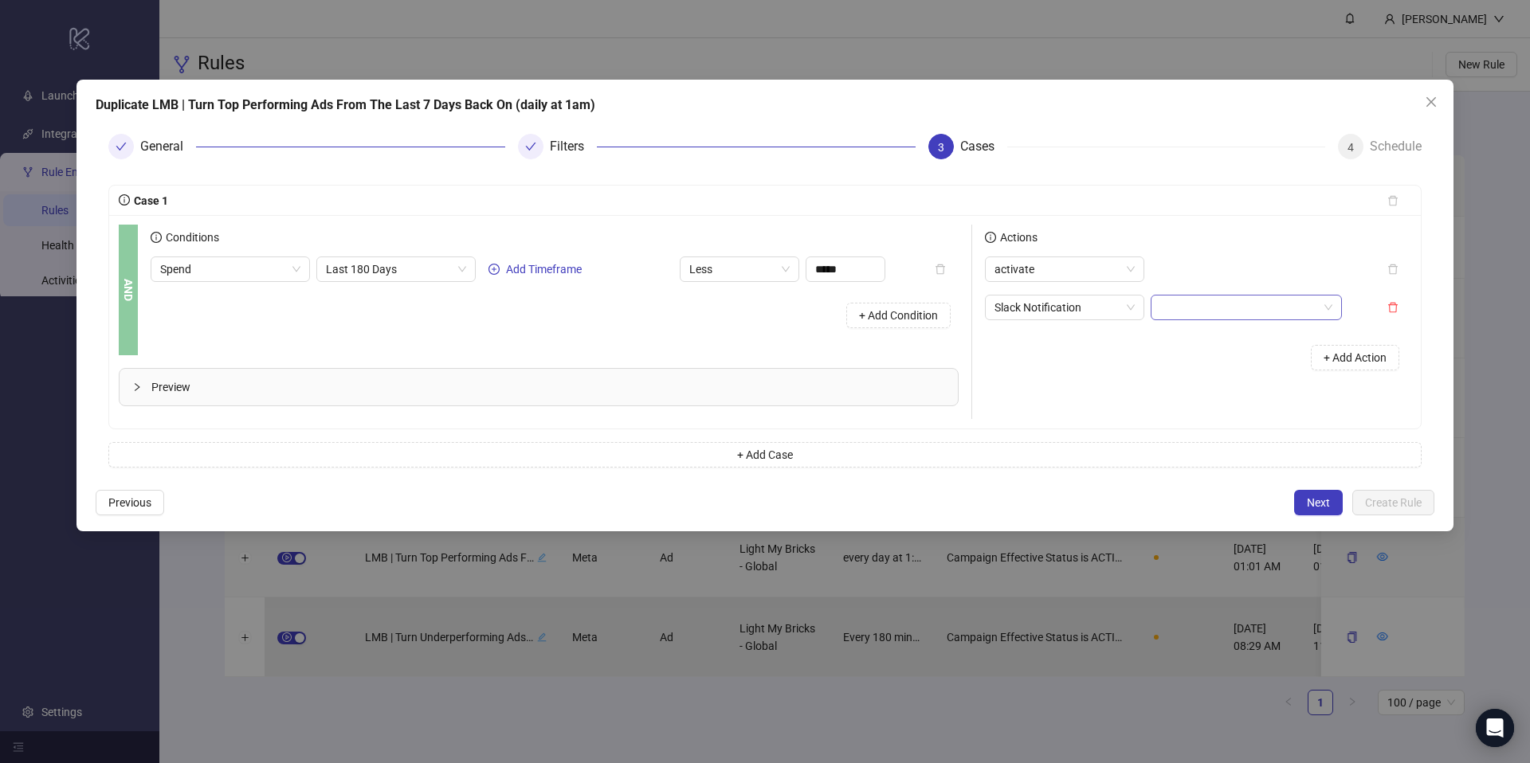
drag, startPoint x: 929, startPoint y: 233, endPoint x: 1174, endPoint y: 308, distance: 256.1
click at [935, 233] on div "Conditions" at bounding box center [555, 241] width 808 height 32
drag, startPoint x: 1430, startPoint y: 100, endPoint x: 1373, endPoint y: 104, distance: 57.5
click at [1430, 100] on icon "close" at bounding box center [1431, 102] width 13 height 13
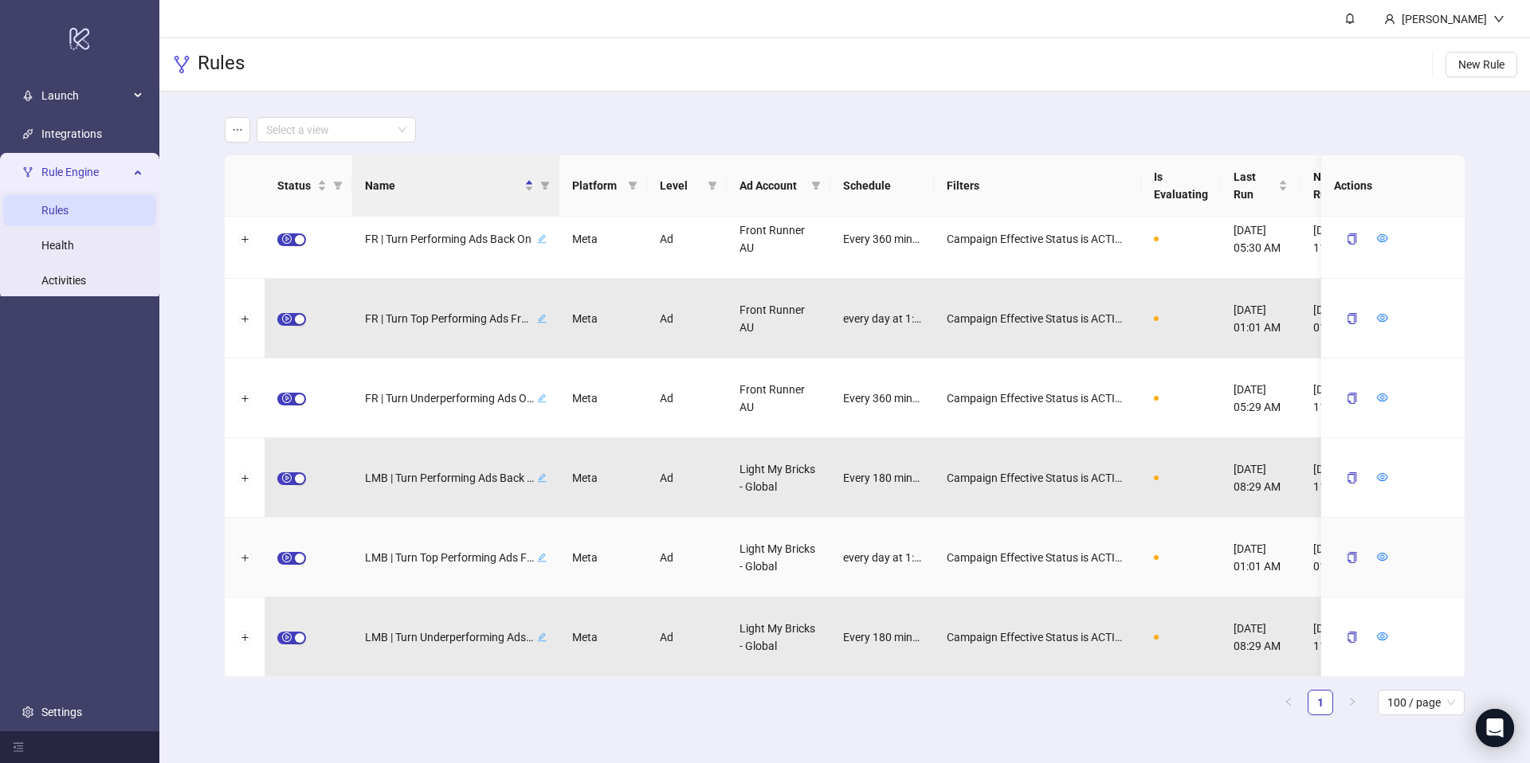
click at [287, 557] on span "button" at bounding box center [291, 558] width 29 height 13
click at [1345, 557] on icon "form" at bounding box center [1345, 556] width 11 height 11
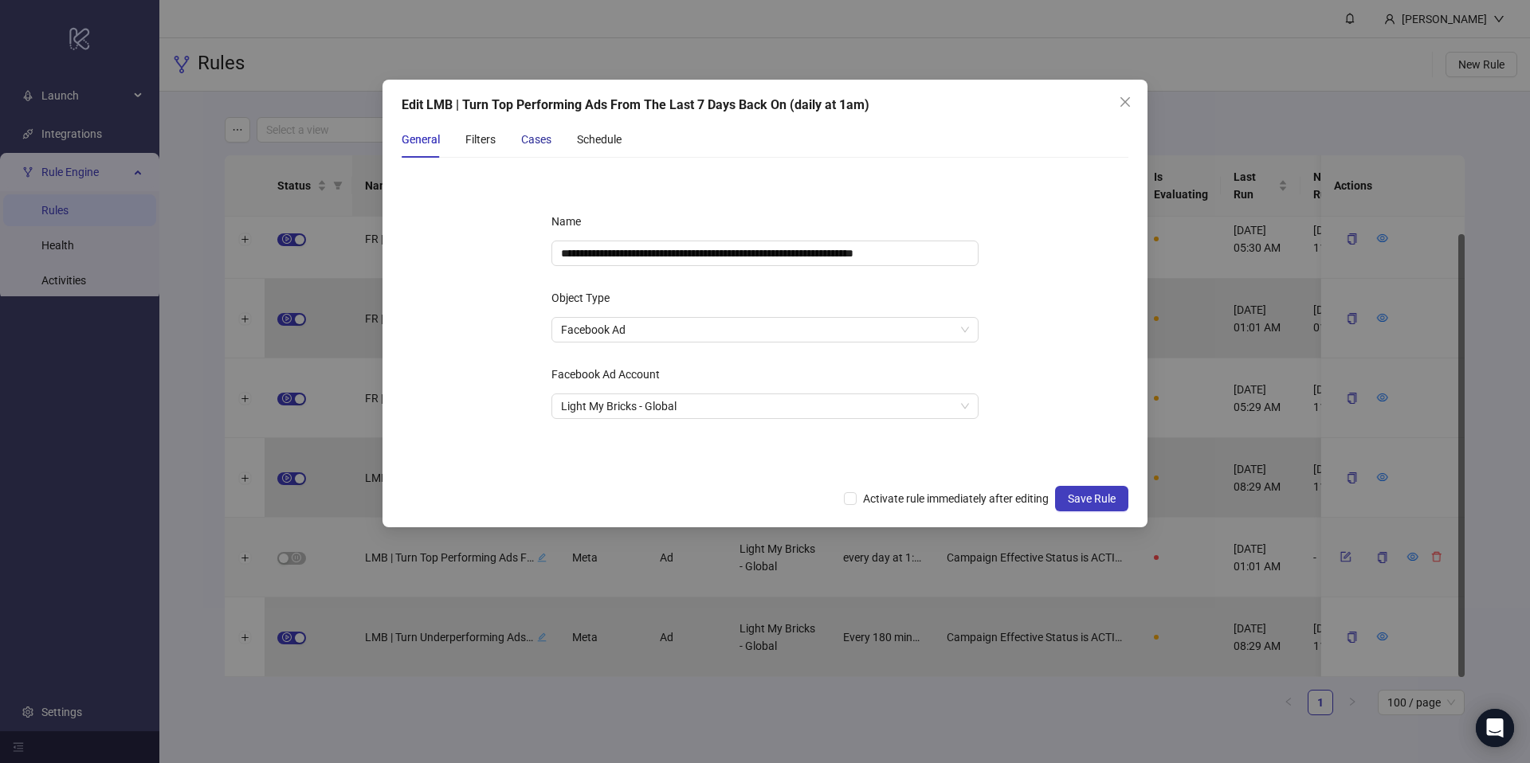
click at [535, 134] on div "Cases" at bounding box center [536, 140] width 30 height 18
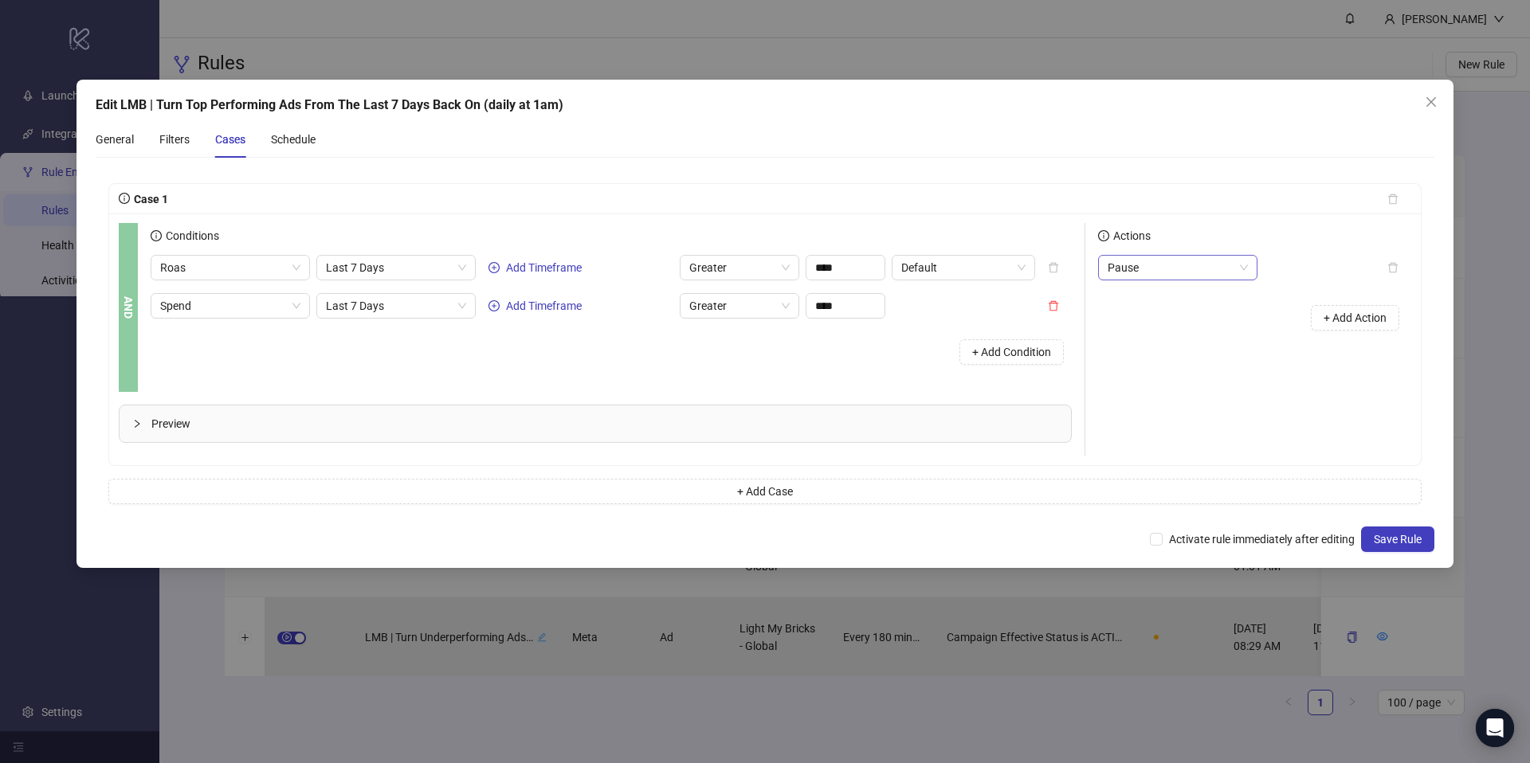
click at [1177, 257] on span "Pause" at bounding box center [1178, 268] width 140 height 24
click at [1152, 304] on div "Activate" at bounding box center [1178, 300] width 134 height 18
click at [1380, 543] on span "Save Rule" at bounding box center [1398, 539] width 48 height 13
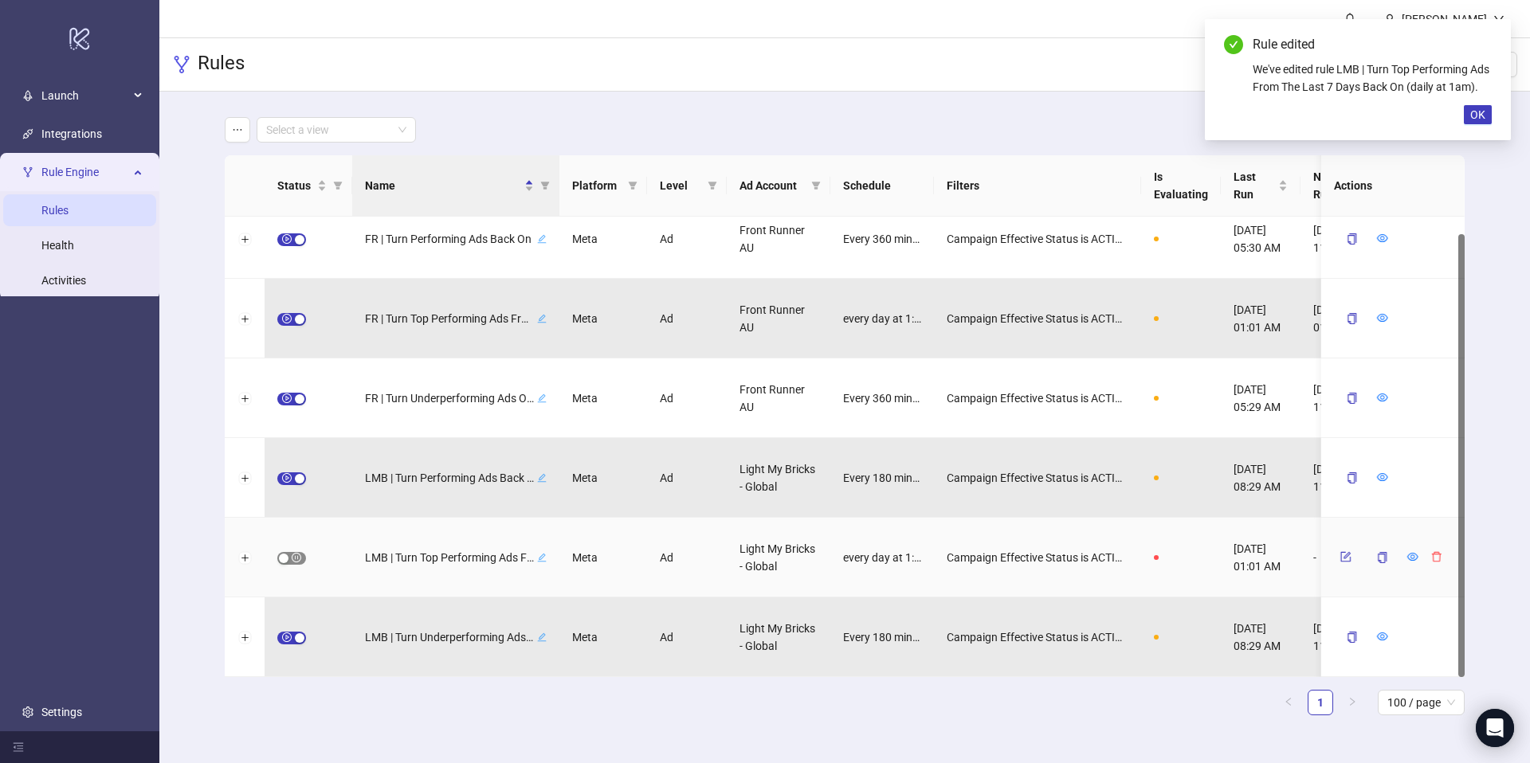
click at [294, 557] on span "button" at bounding box center [291, 558] width 29 height 13
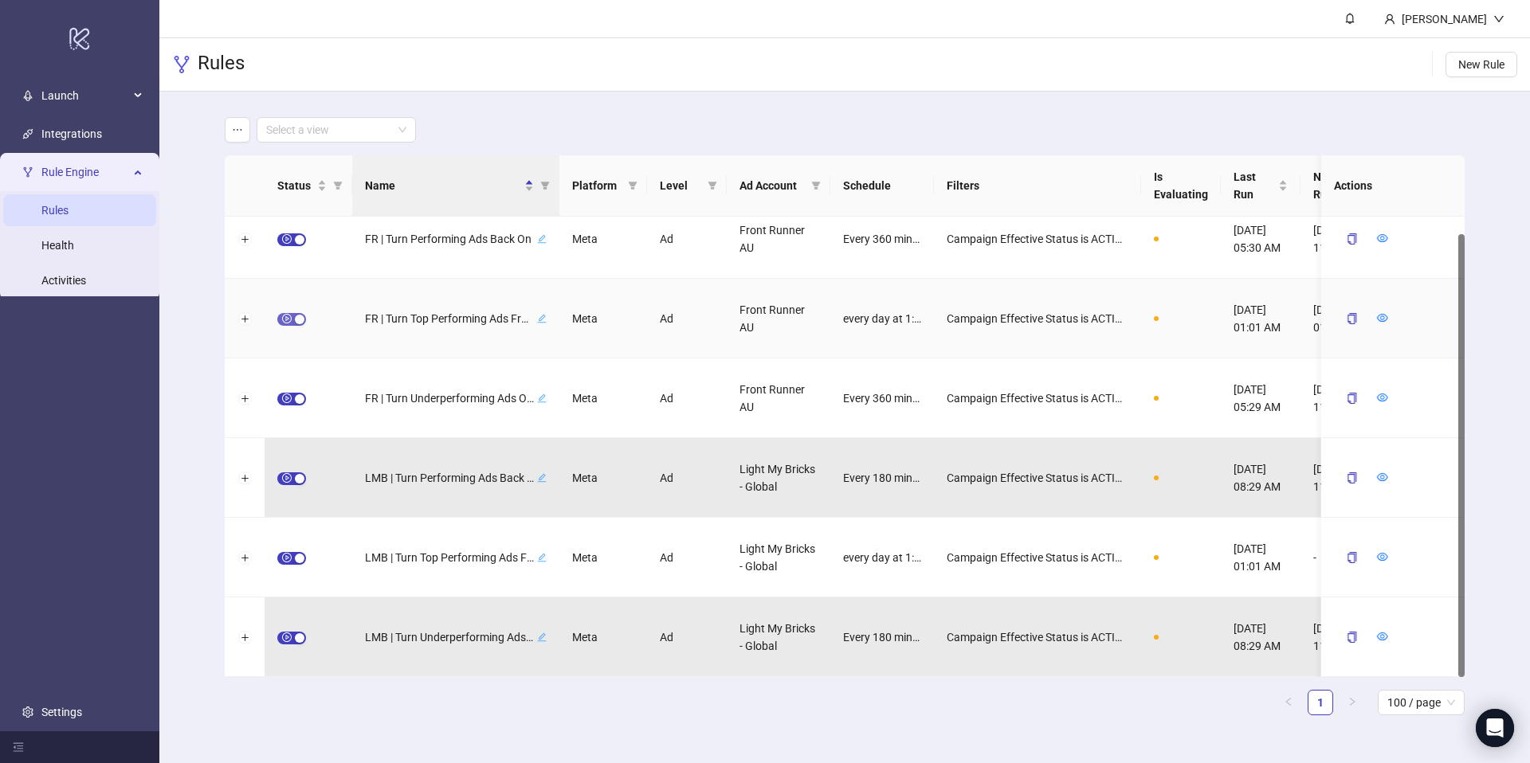
click at [290, 318] on span "button" at bounding box center [291, 319] width 29 height 13
click at [1344, 316] on icon "form" at bounding box center [1345, 317] width 11 height 11
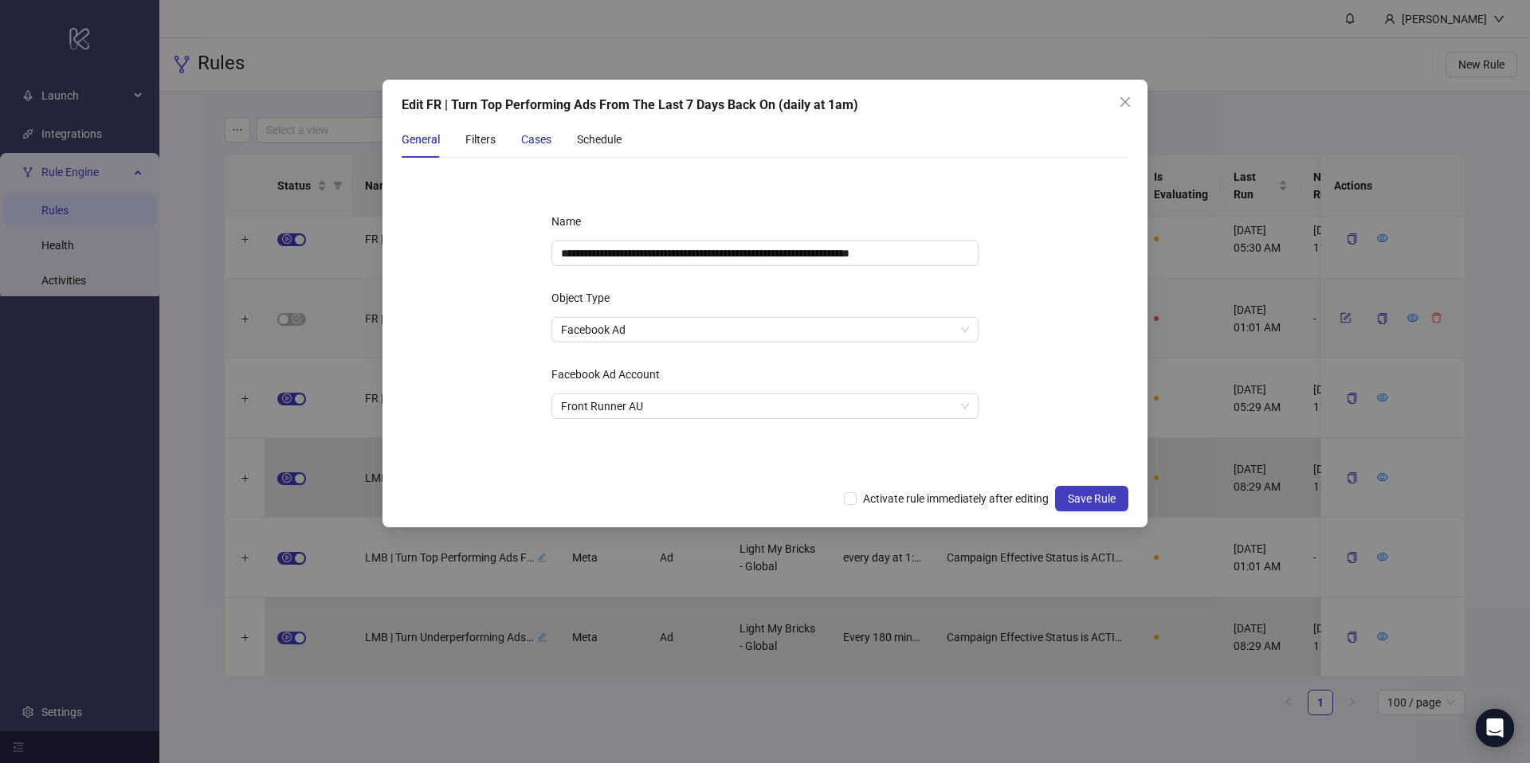
click at [523, 145] on div "Cases" at bounding box center [536, 140] width 30 height 18
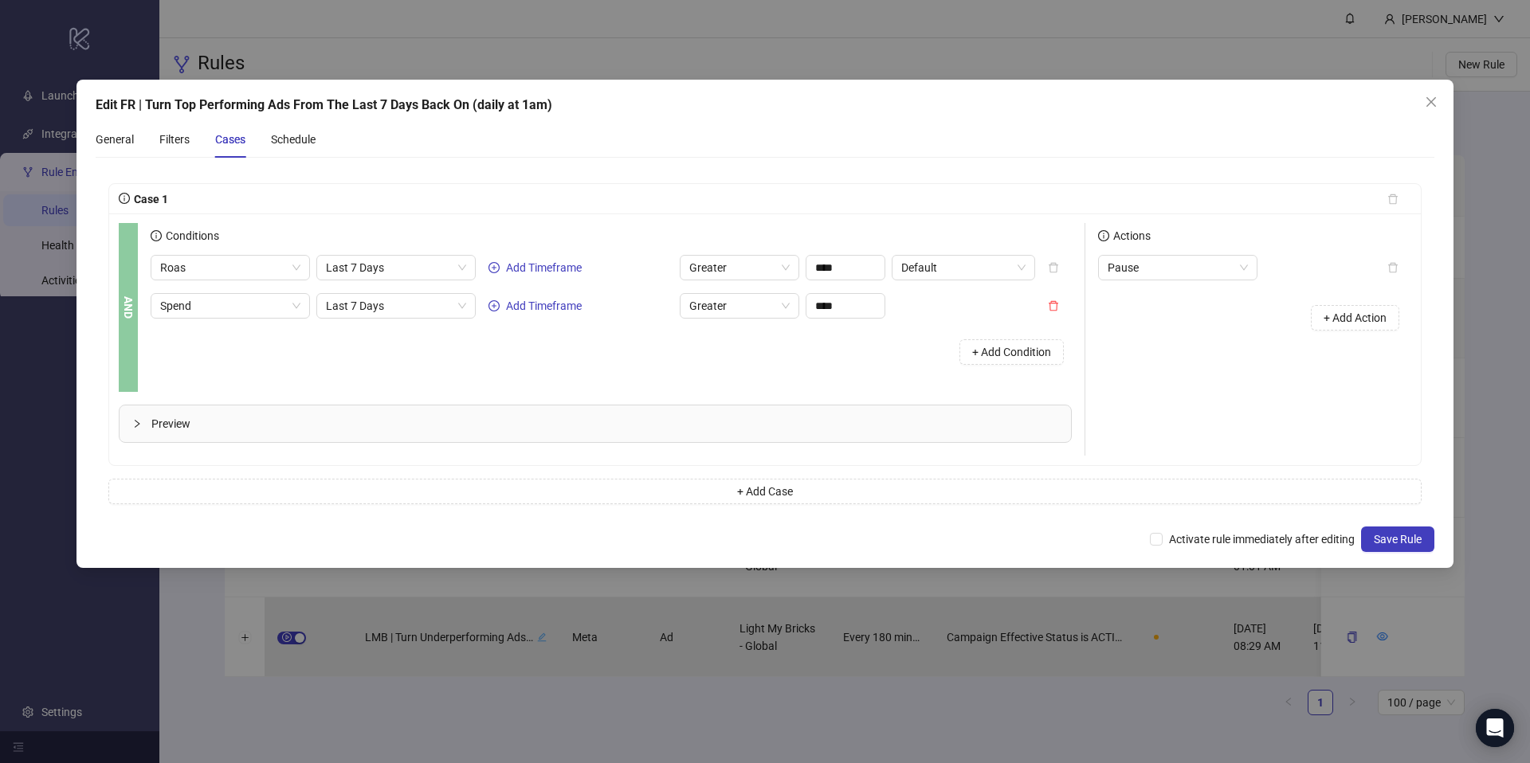
click at [1172, 280] on div "Pause + Add Action" at bounding box center [1254, 299] width 313 height 88
click at [1161, 274] on span "Pause" at bounding box center [1178, 268] width 140 height 24
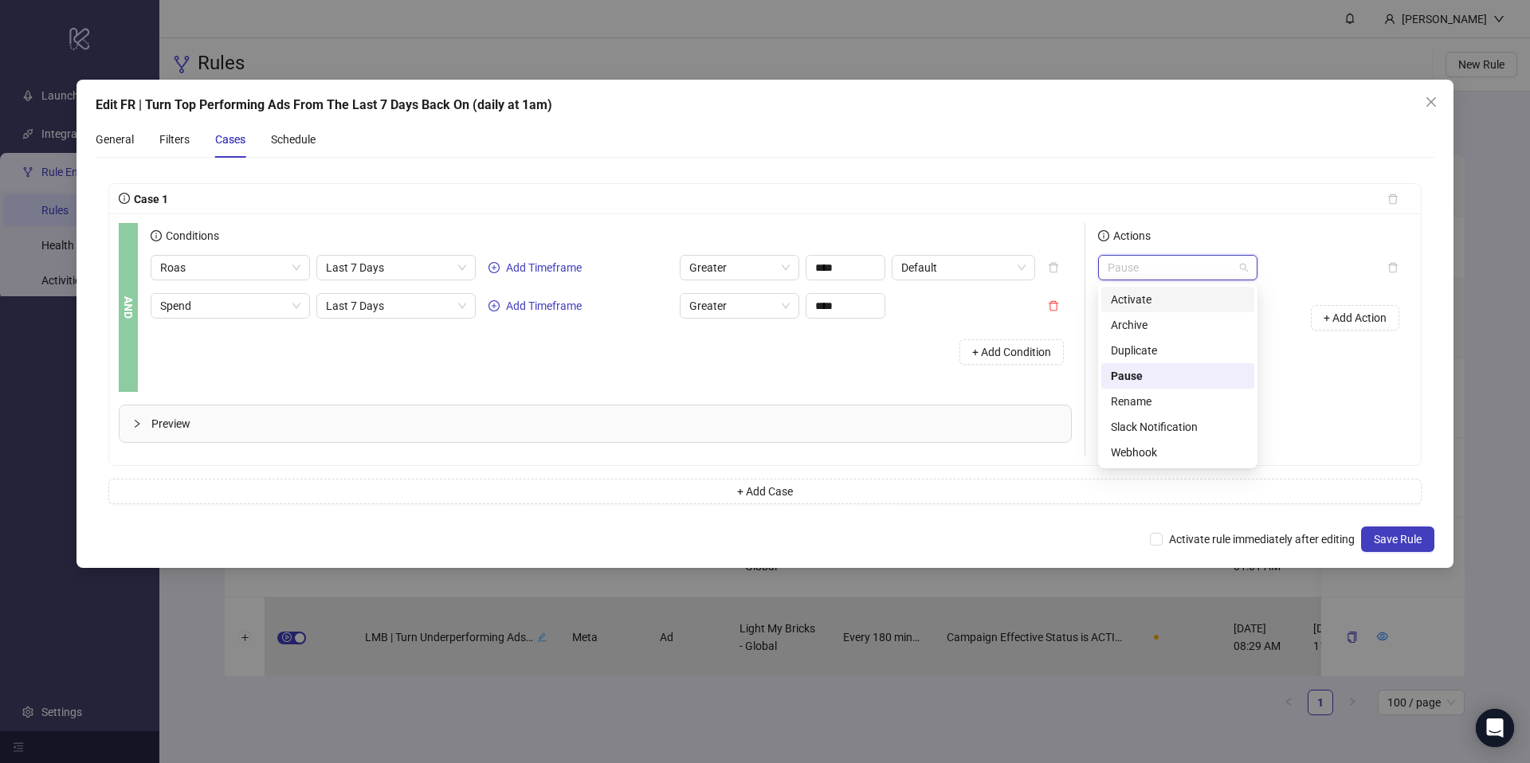
click at [1171, 302] on div "Activate" at bounding box center [1178, 300] width 134 height 18
click at [1341, 400] on div "Actions Activate Activate + Add Action" at bounding box center [1248, 339] width 326 height 233
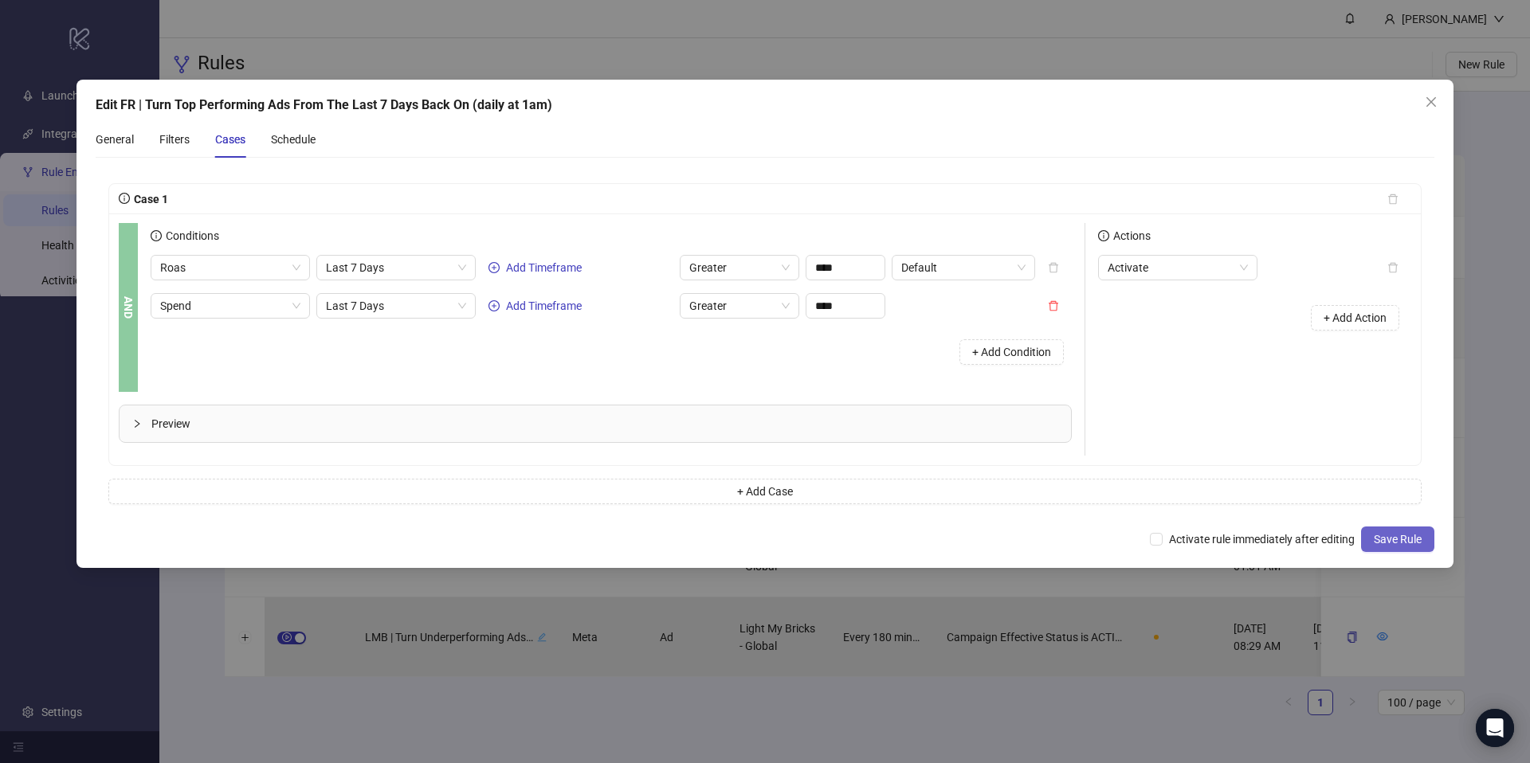
click at [1367, 541] on button "Save Rule" at bounding box center [1397, 539] width 73 height 25
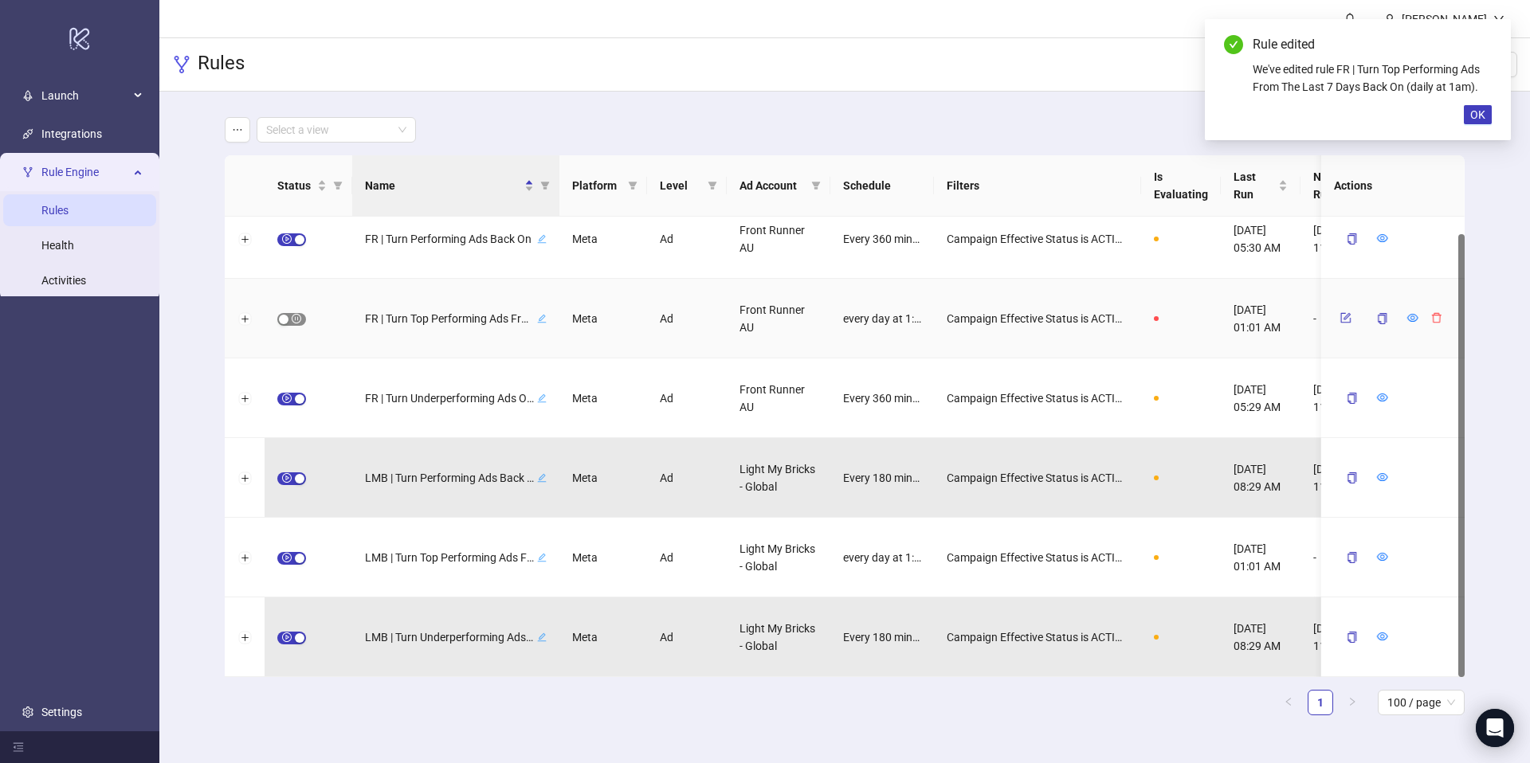
click at [294, 320] on span "button" at bounding box center [291, 319] width 29 height 13
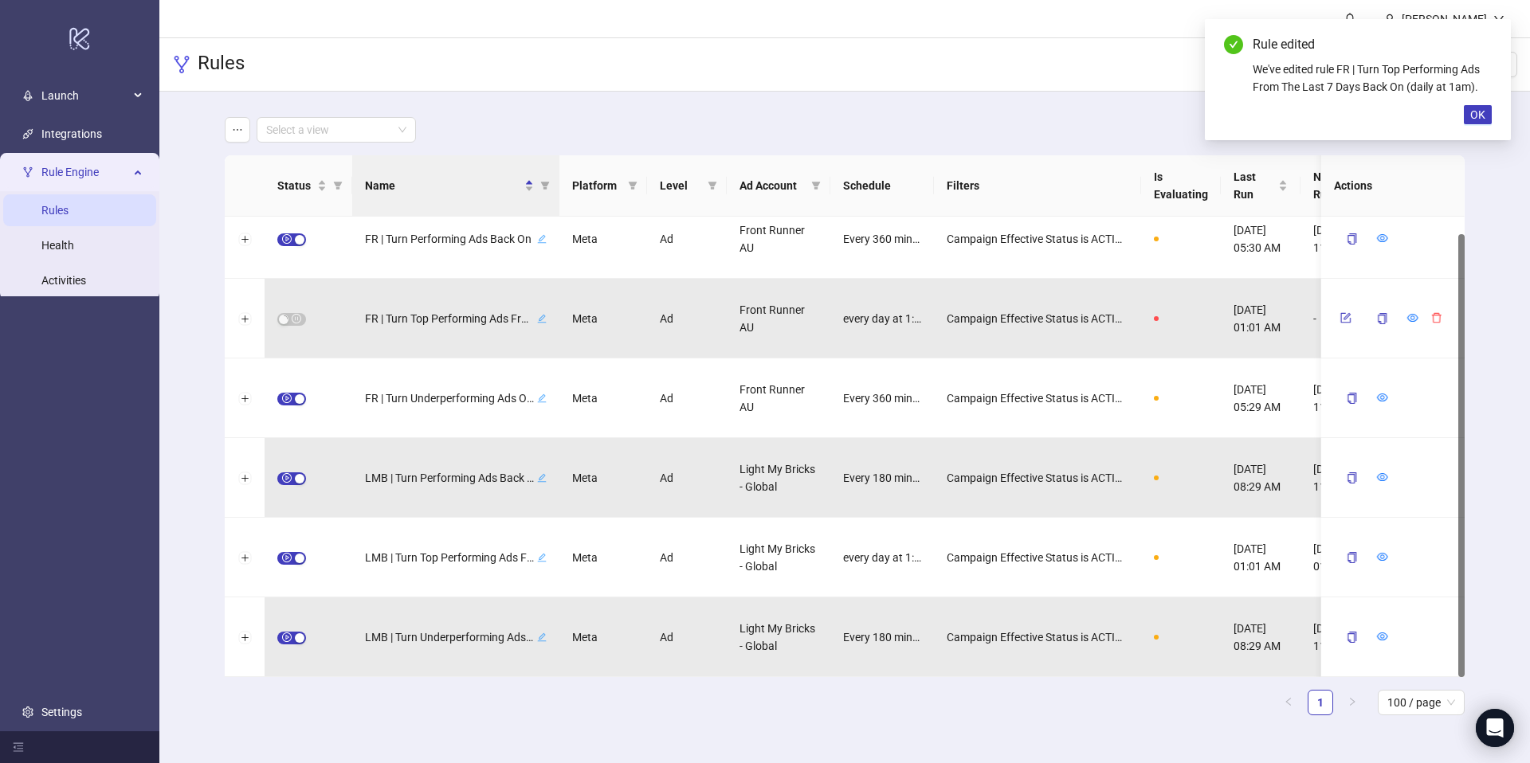
drag, startPoint x: 1477, startPoint y: 113, endPoint x: 1416, endPoint y: 112, distance: 60.6
click at [1475, 113] on span "OK" at bounding box center [1477, 114] width 15 height 13
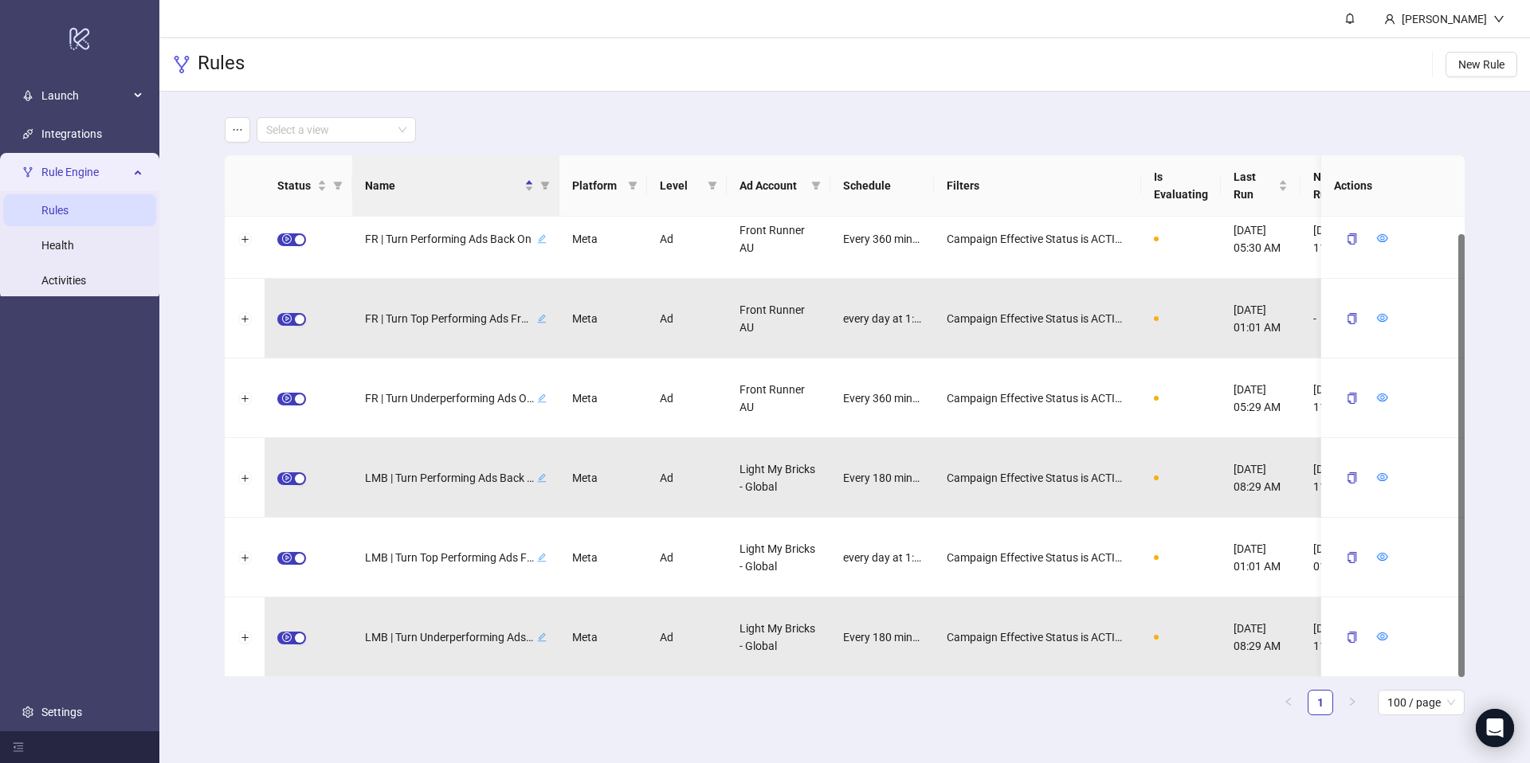
click at [1055, 96] on main "Select a view Status Name Platform Level Ad Account Schedule Filters Is Evaluat…" at bounding box center [844, 423] width 1265 height 662
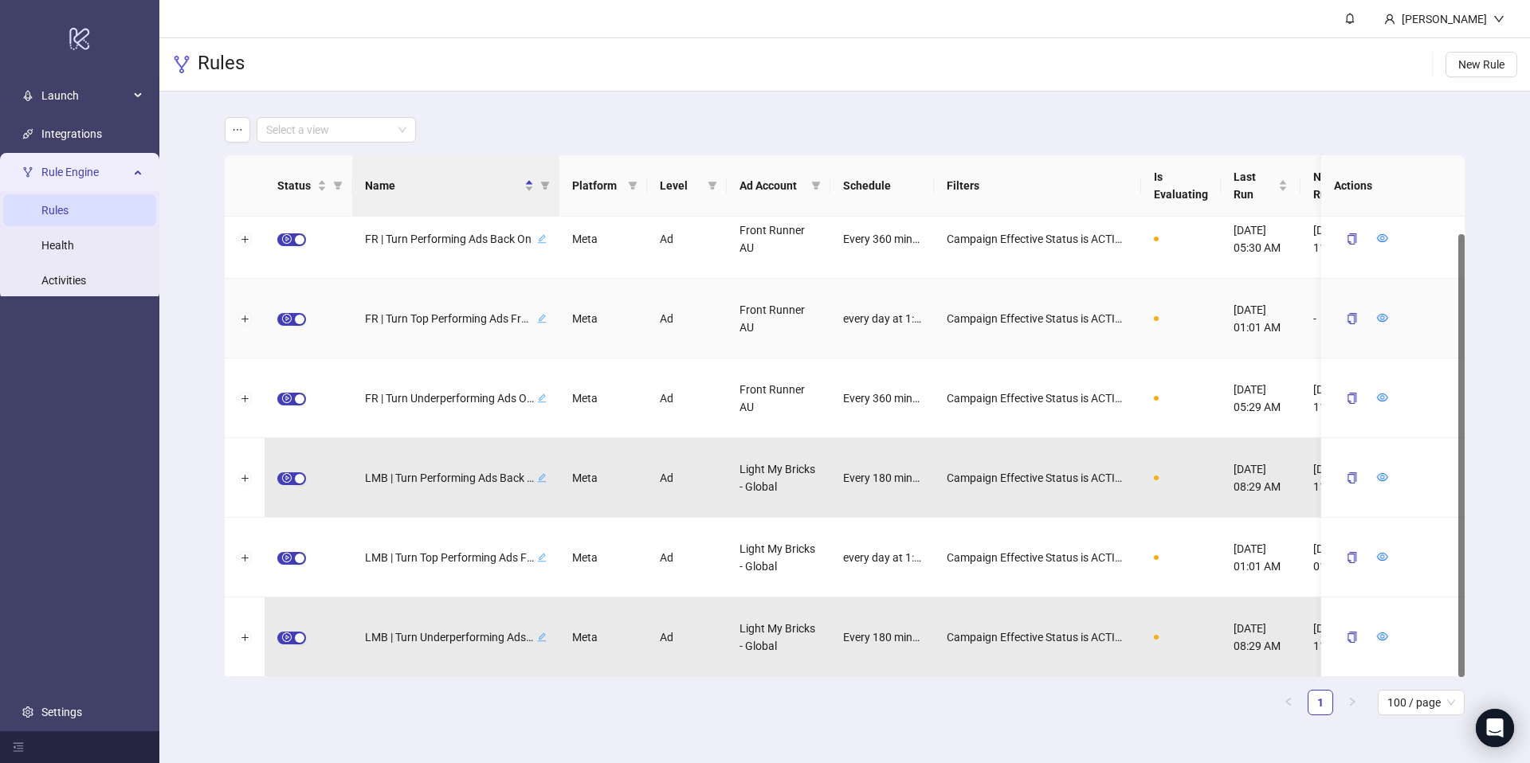
scroll to position [0, 0]
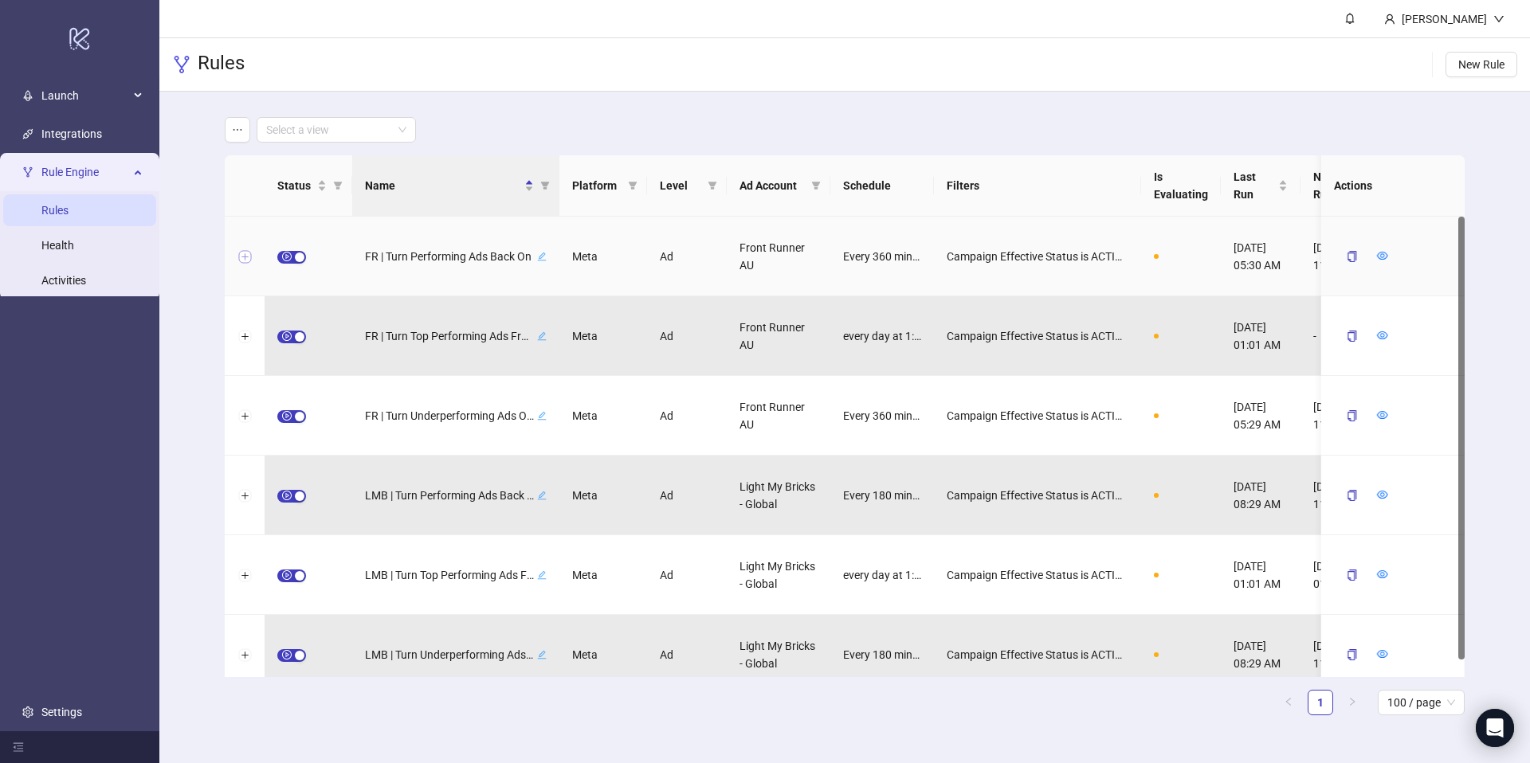
click at [245, 254] on button "Expand row" at bounding box center [244, 257] width 13 height 13
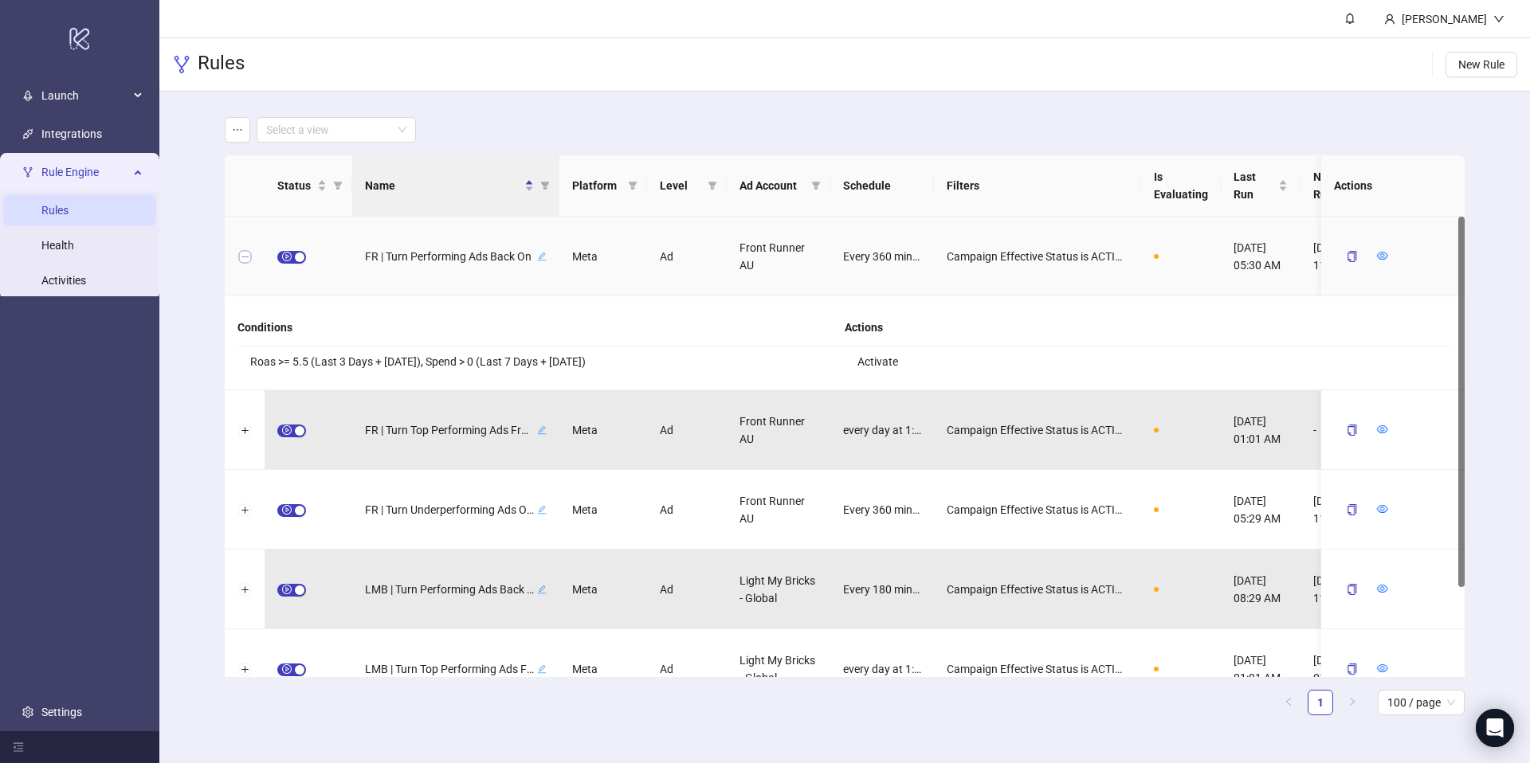
click at [246, 256] on button "Collapse row" at bounding box center [244, 257] width 13 height 13
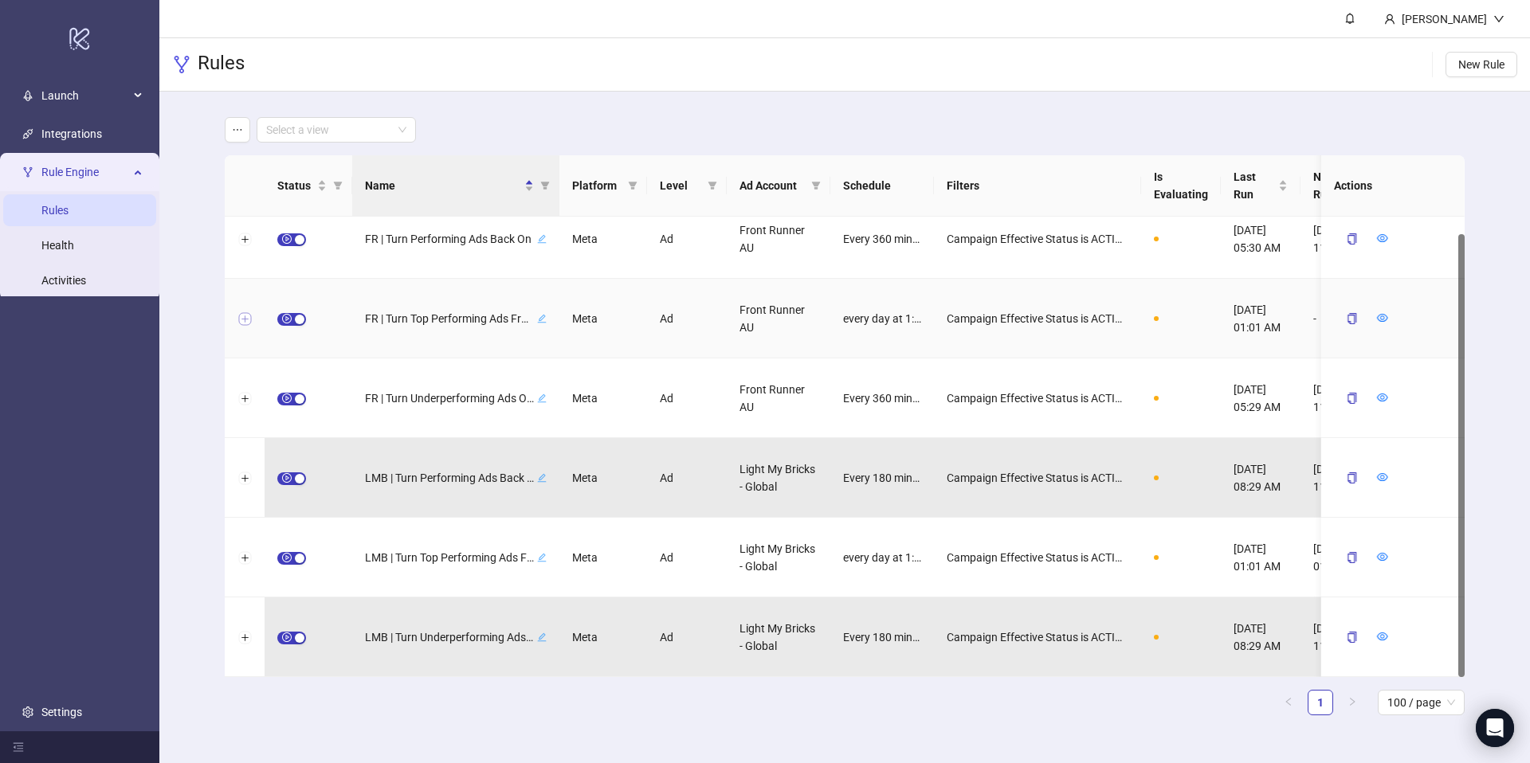
click at [251, 319] on div at bounding box center [245, 319] width 40 height 80
click at [245, 319] on button "Expand row" at bounding box center [244, 319] width 13 height 13
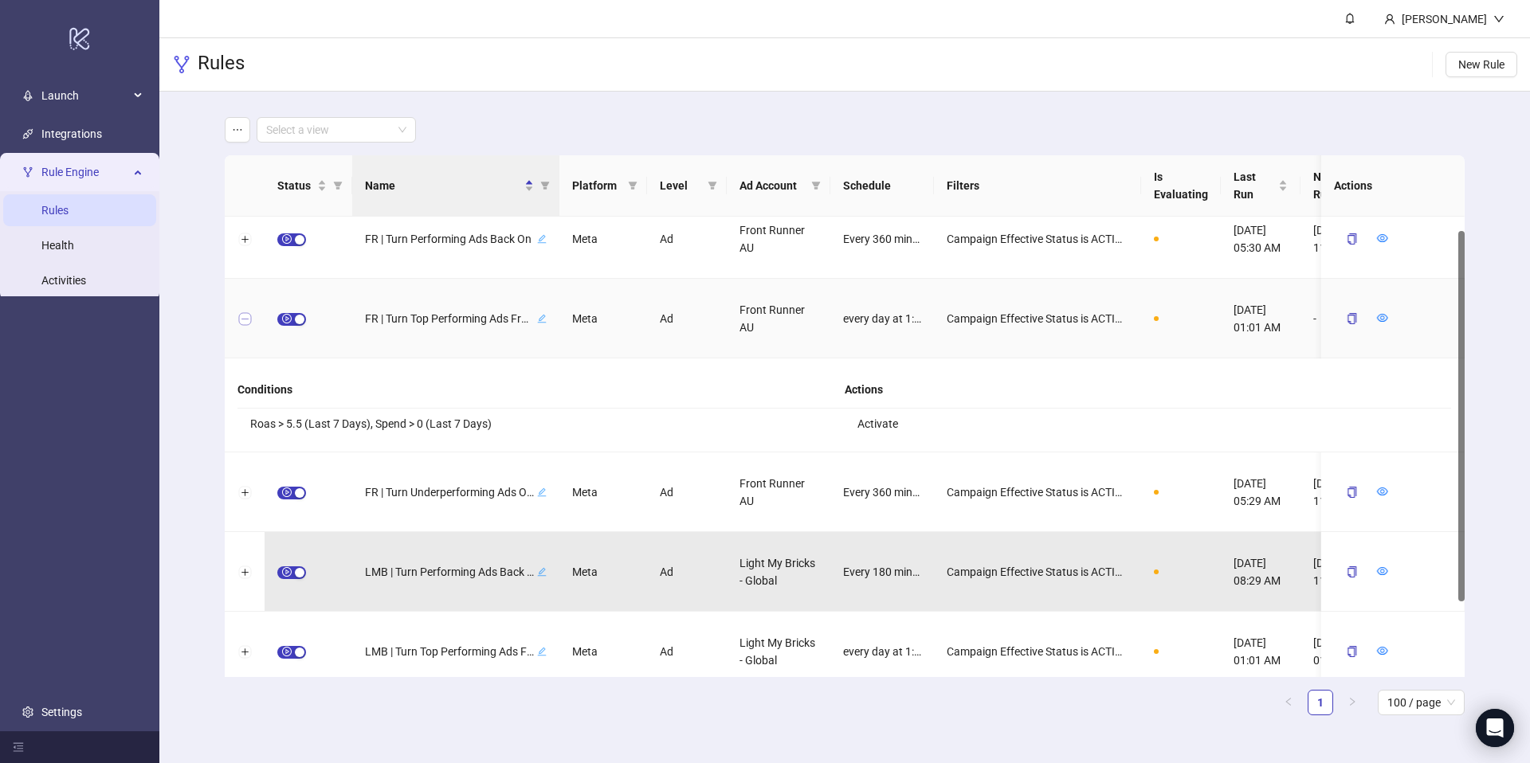
click at [245, 319] on button "Collapse row" at bounding box center [244, 319] width 13 height 13
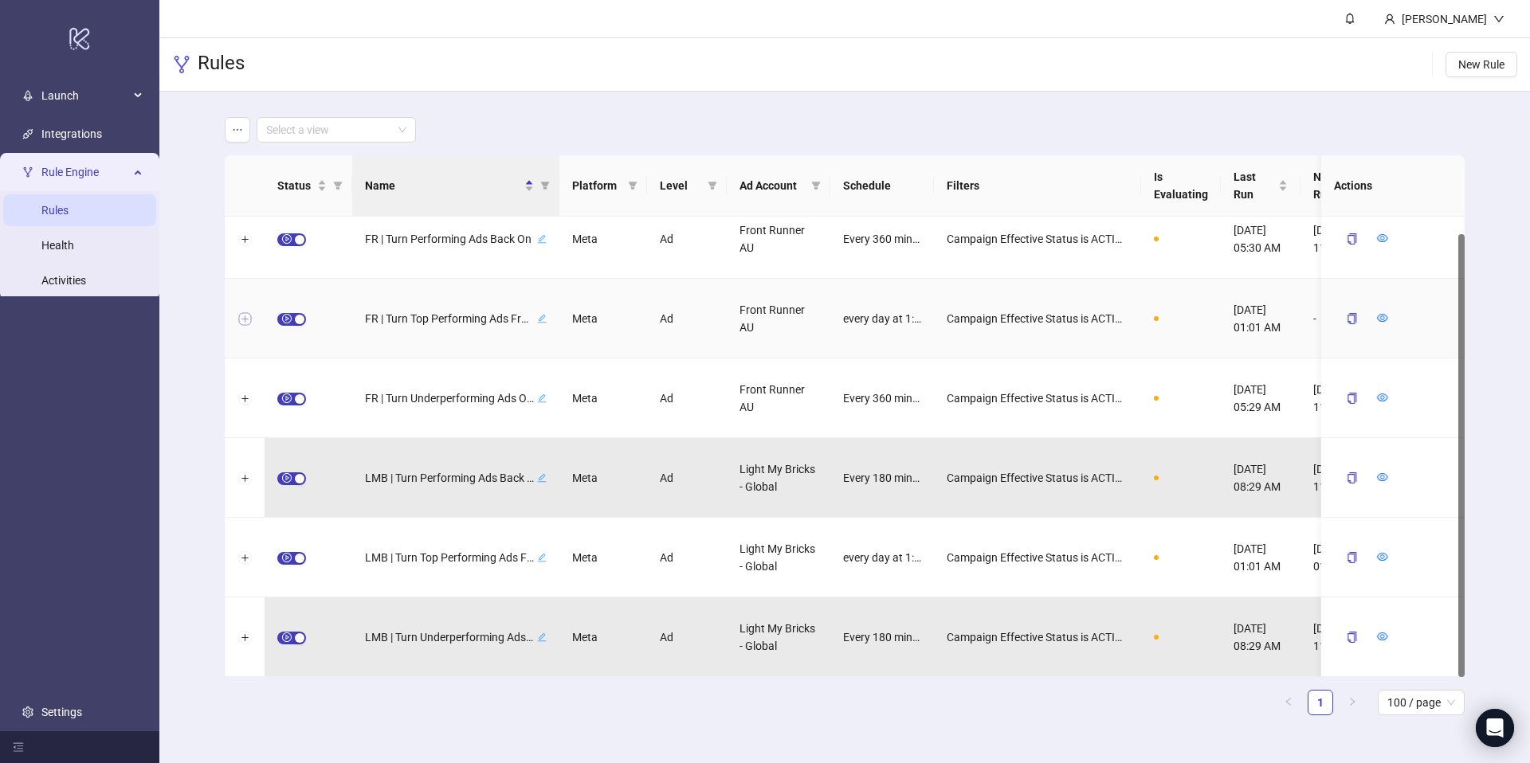
click at [243, 314] on button "Expand row" at bounding box center [244, 319] width 13 height 13
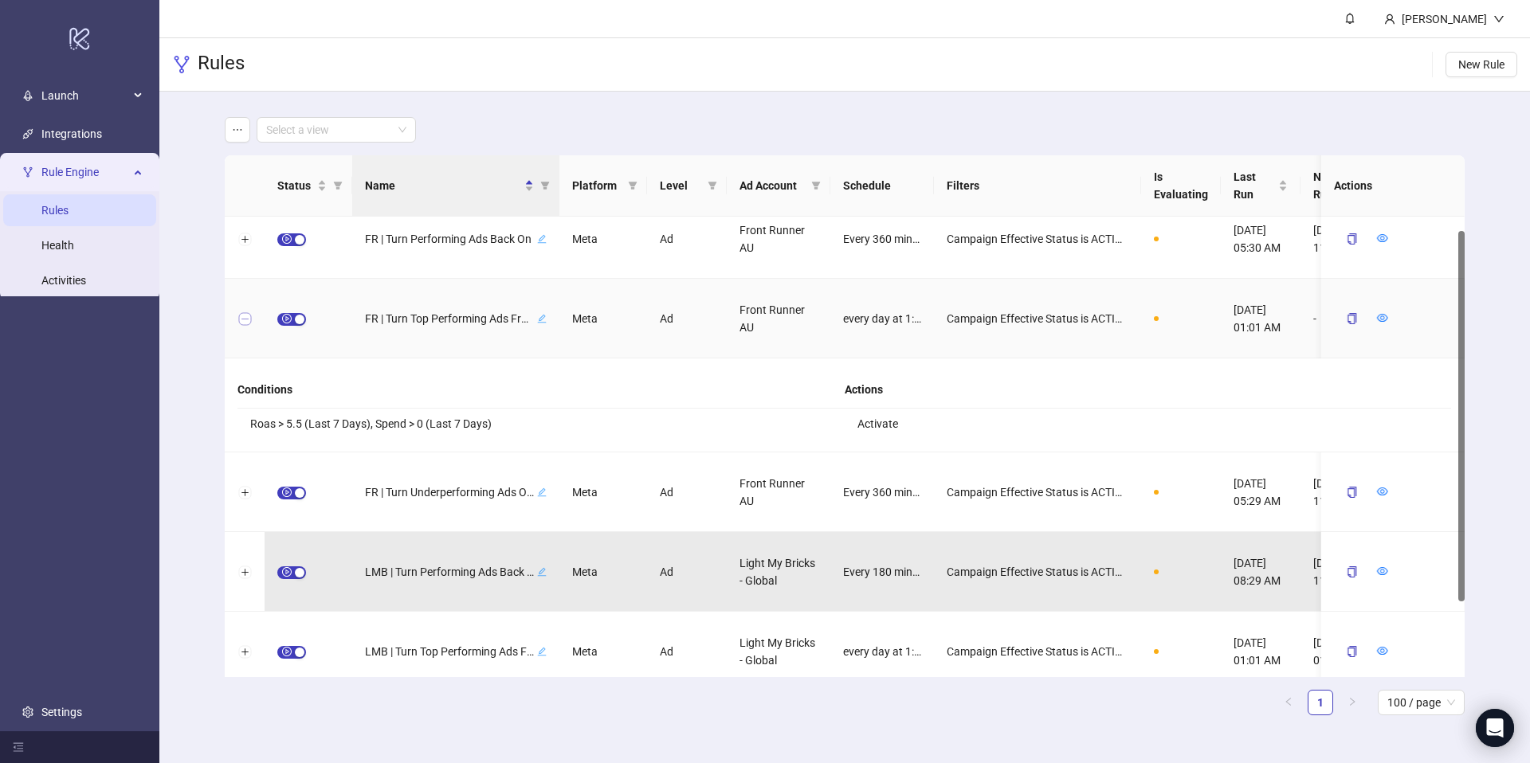
click at [243, 314] on button "Collapse row" at bounding box center [244, 319] width 13 height 13
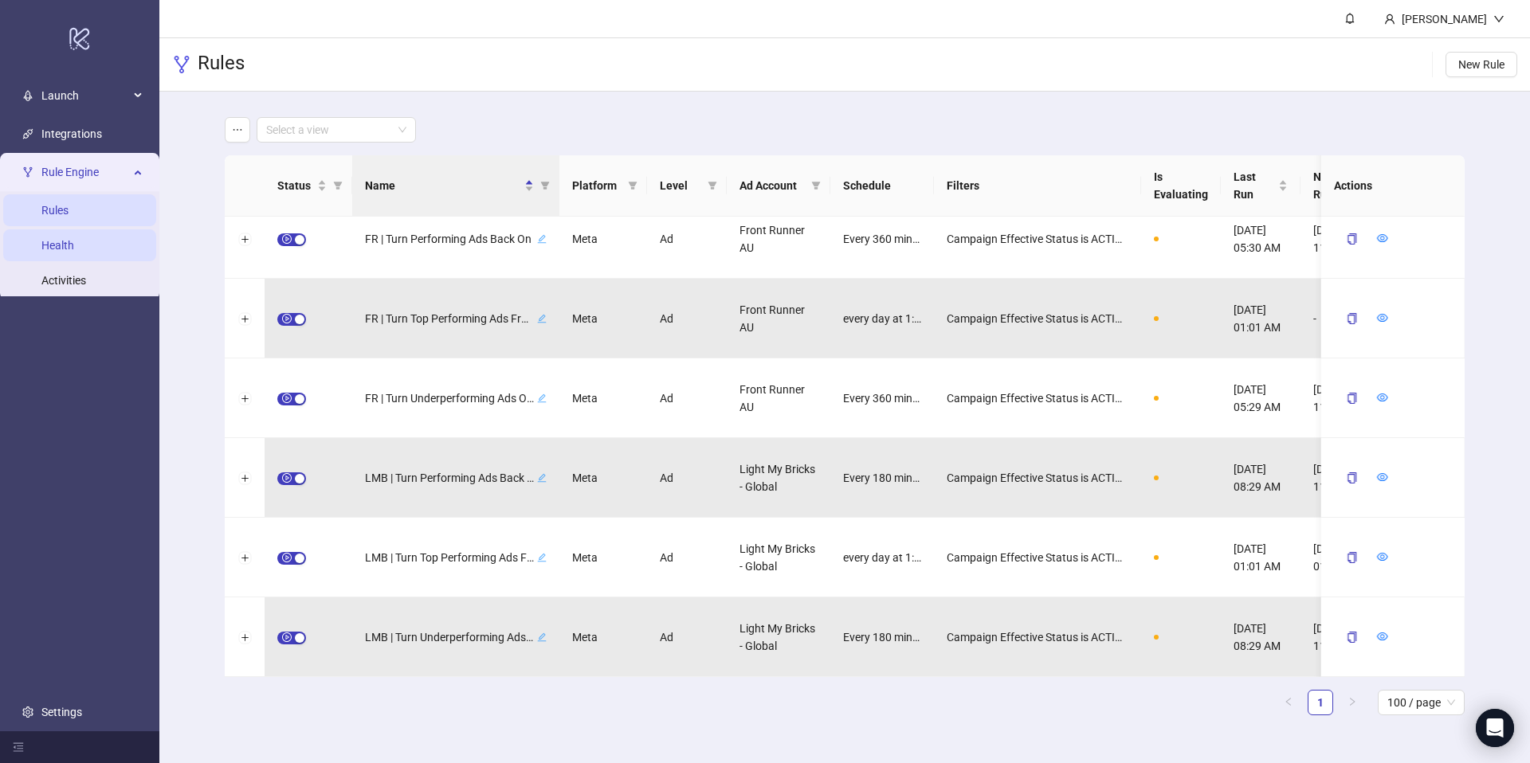
click at [74, 252] on link "Health" at bounding box center [57, 245] width 33 height 13
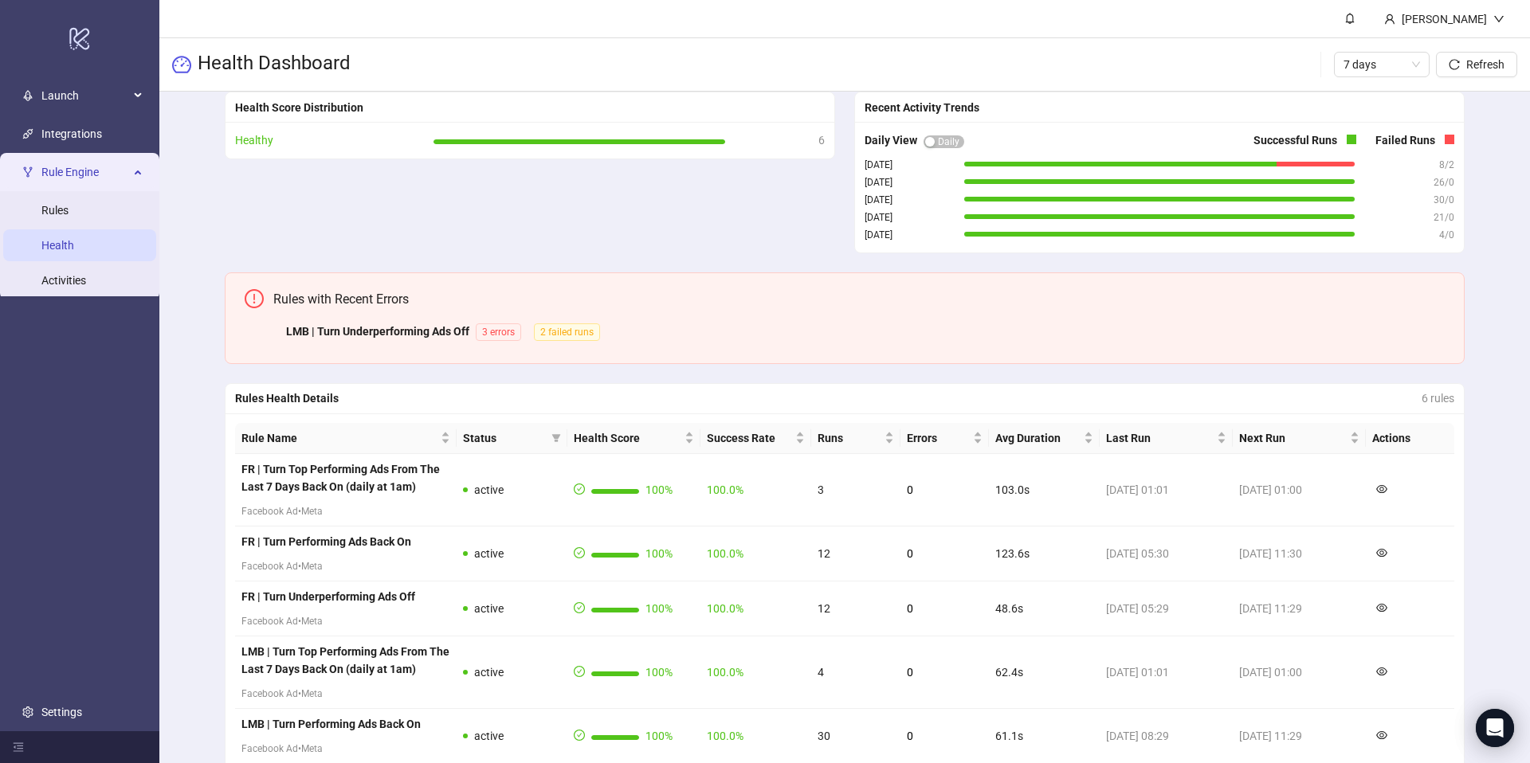
scroll to position [203, 0]
click at [645, 331] on li "LMB | Turn Underperforming Ads Off 3 errors 2 failed runs" at bounding box center [858, 331] width 1171 height 31
click at [508, 331] on span "3 errors" at bounding box center [498, 332] width 45 height 18
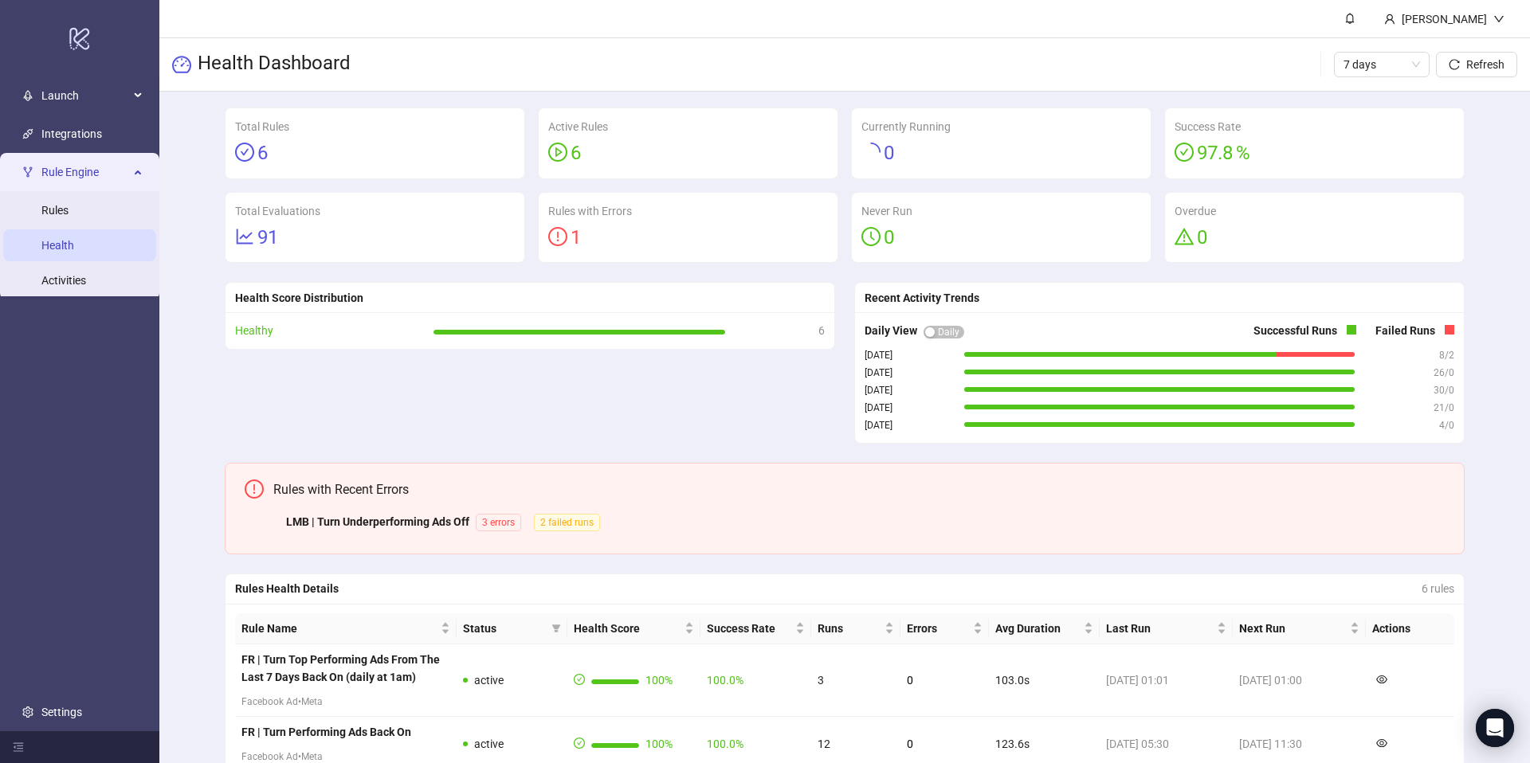
scroll to position [0, 0]
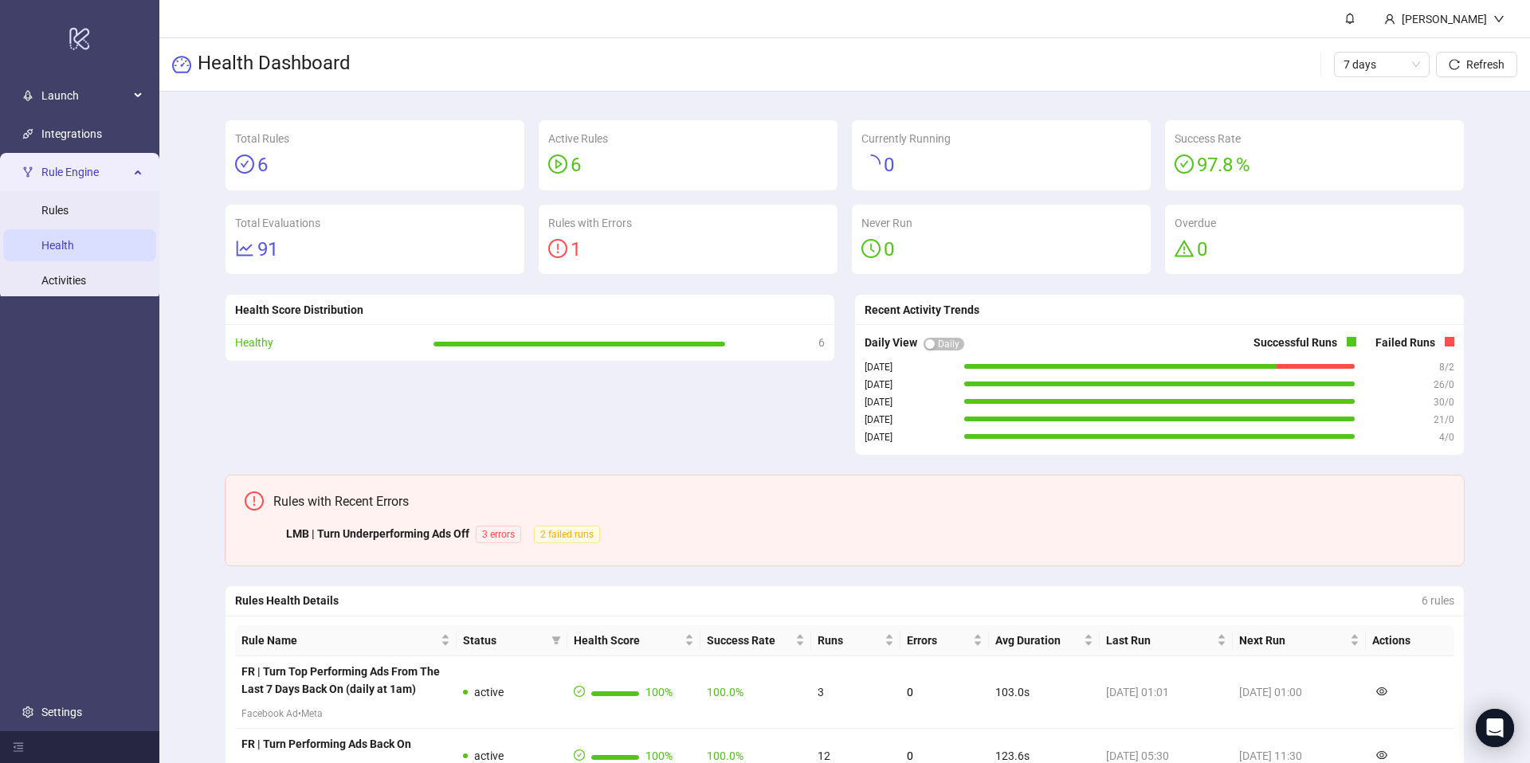
click at [567, 244] on icon "exclamation-circle" at bounding box center [557, 248] width 19 height 19
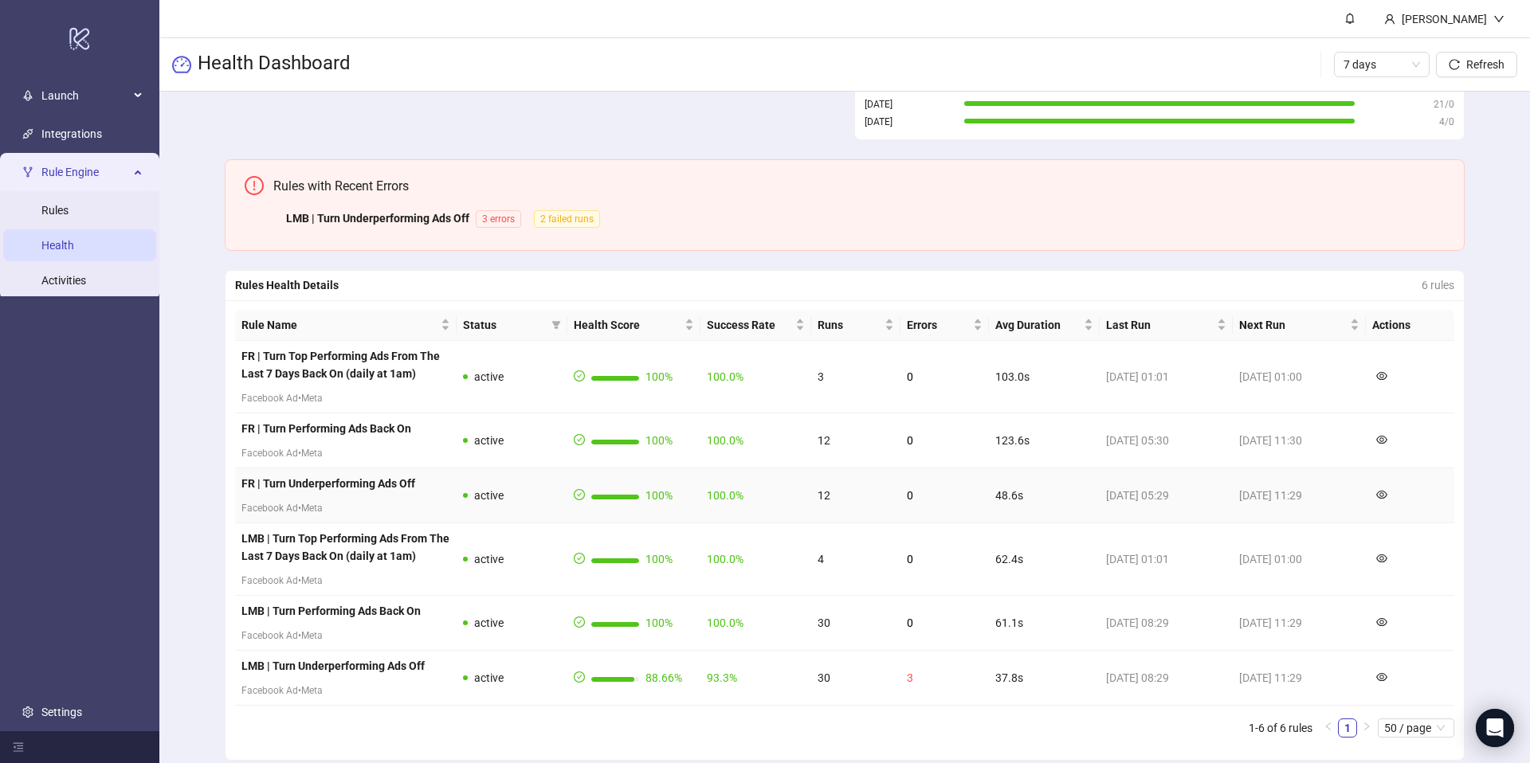
scroll to position [332, 0]
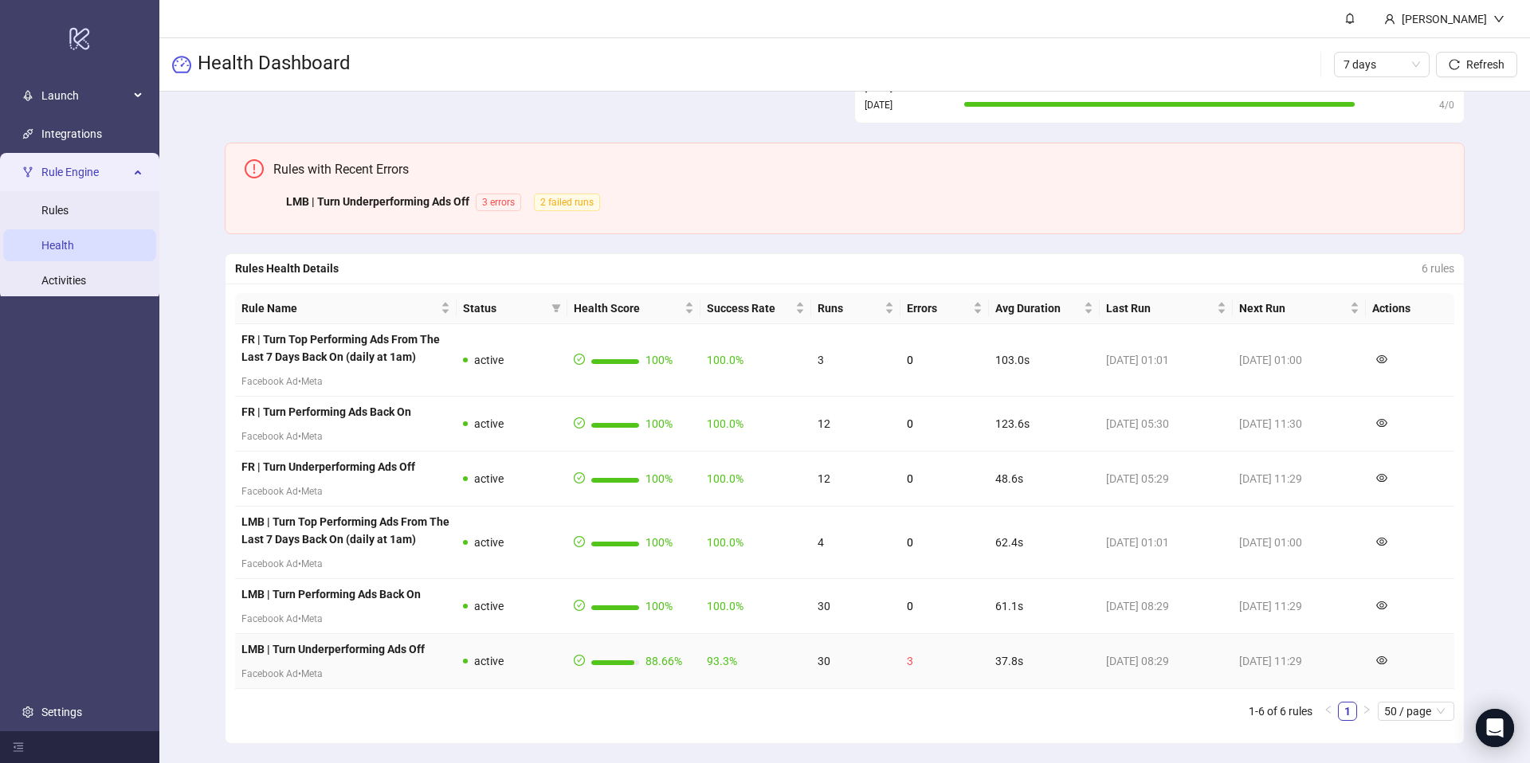
click at [383, 648] on strong "LMB | Turn Underperforming Ads Off" at bounding box center [332, 649] width 183 height 13
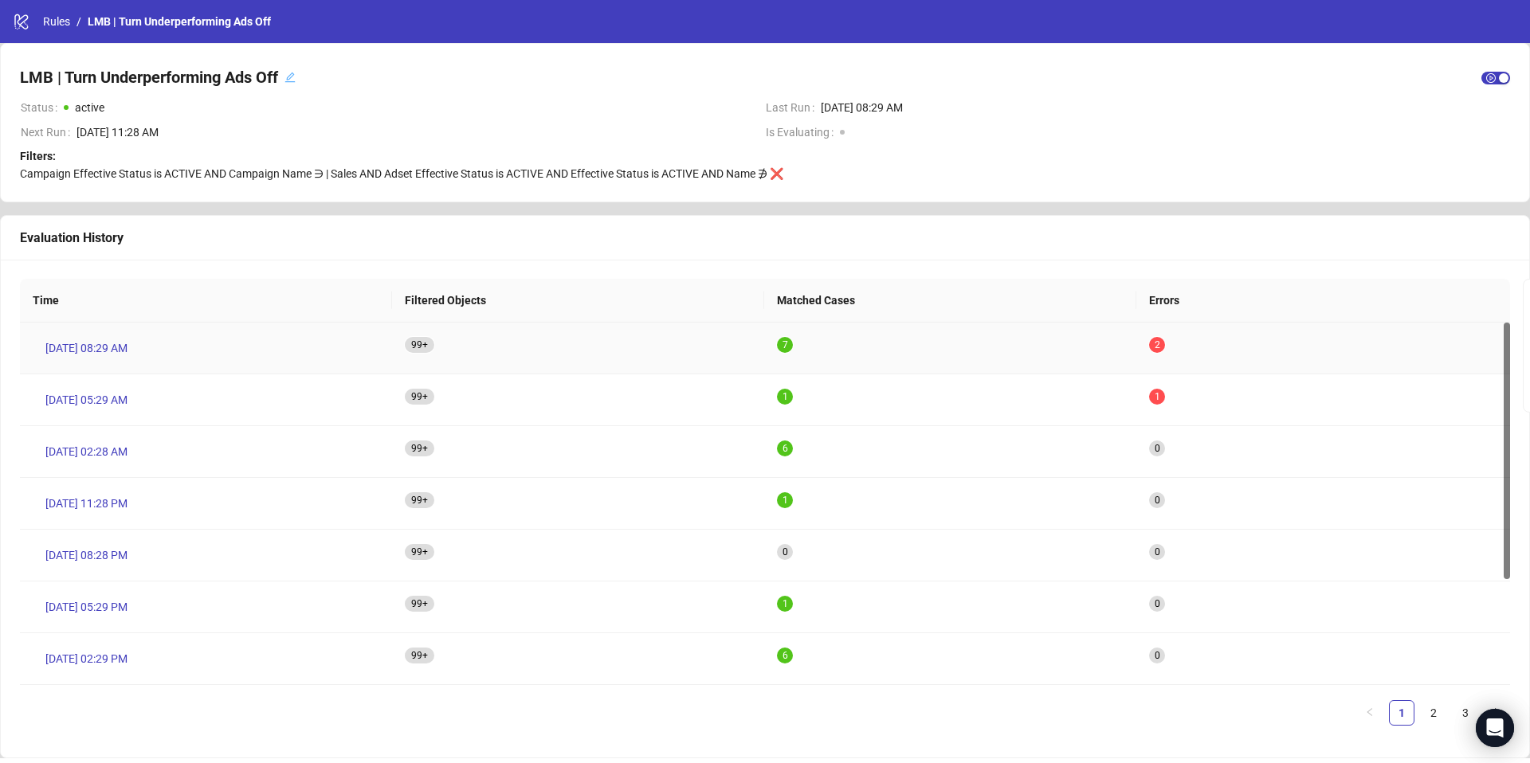
click at [1156, 343] on span "2" at bounding box center [1158, 344] width 6 height 11
click at [119, 349] on span "[DATE] 08:29 AM" at bounding box center [86, 348] width 82 height 18
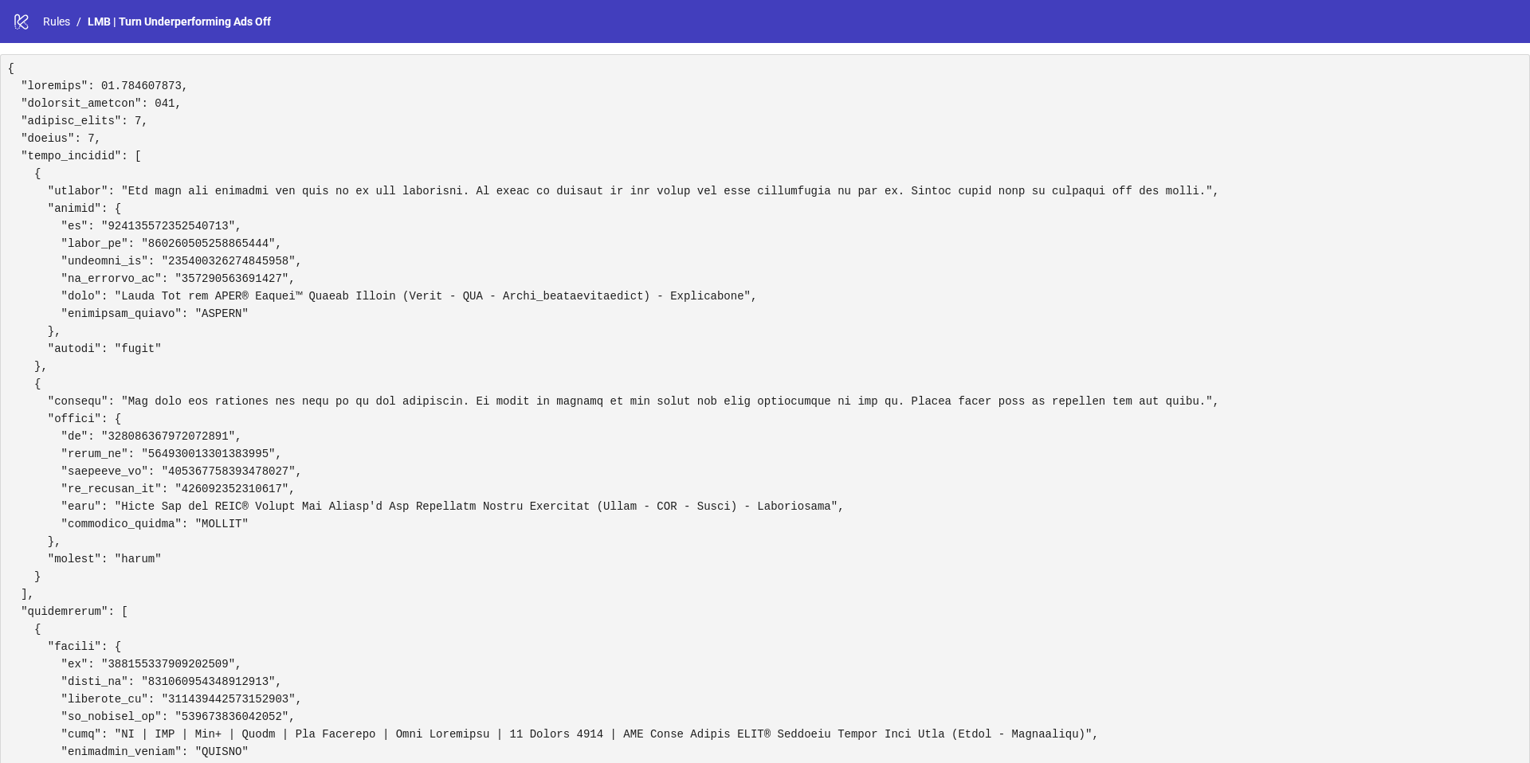
copy pre "120234555347750758"
click at [55, 25] on link "Rules" at bounding box center [56, 22] width 33 height 18
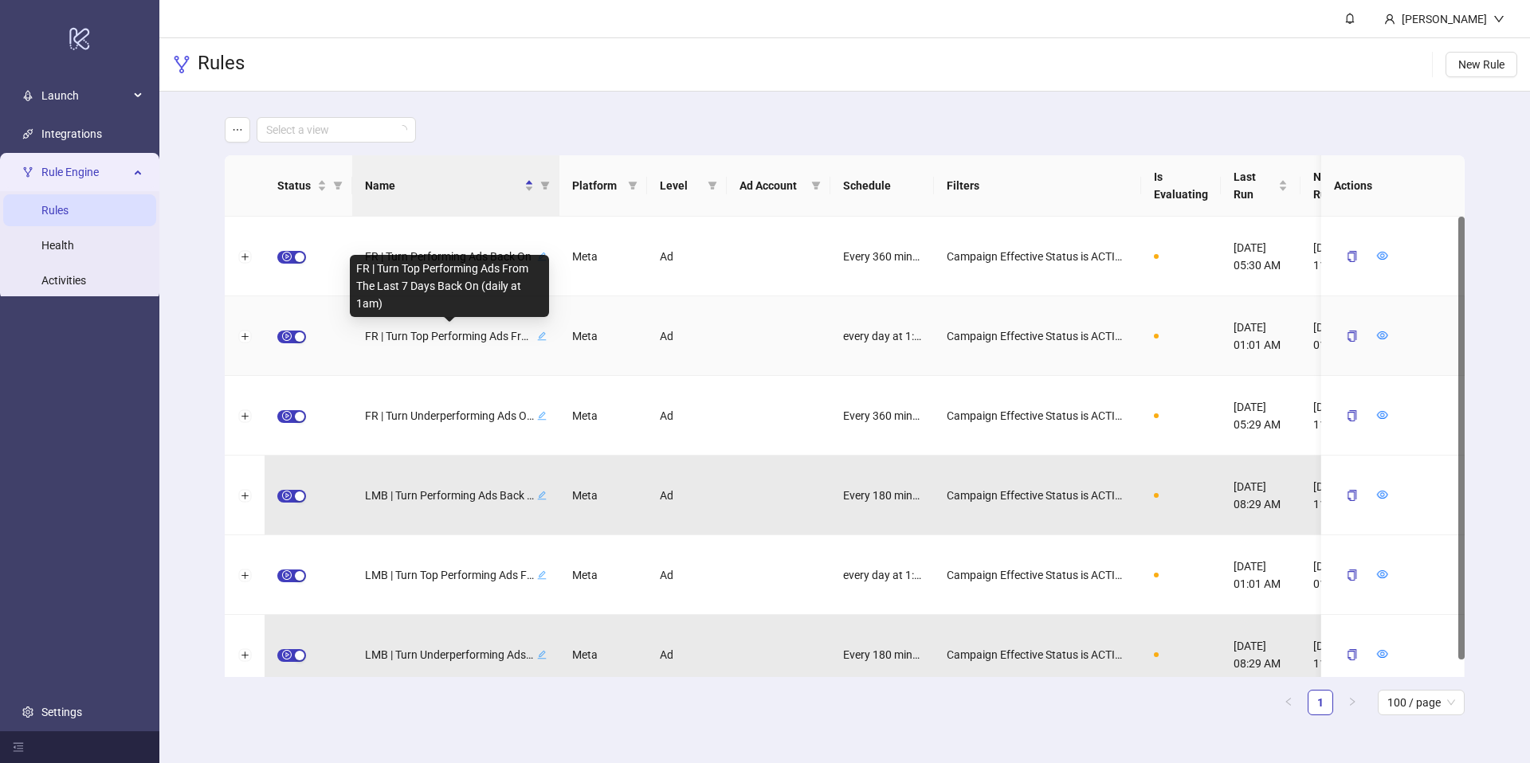
scroll to position [18, 0]
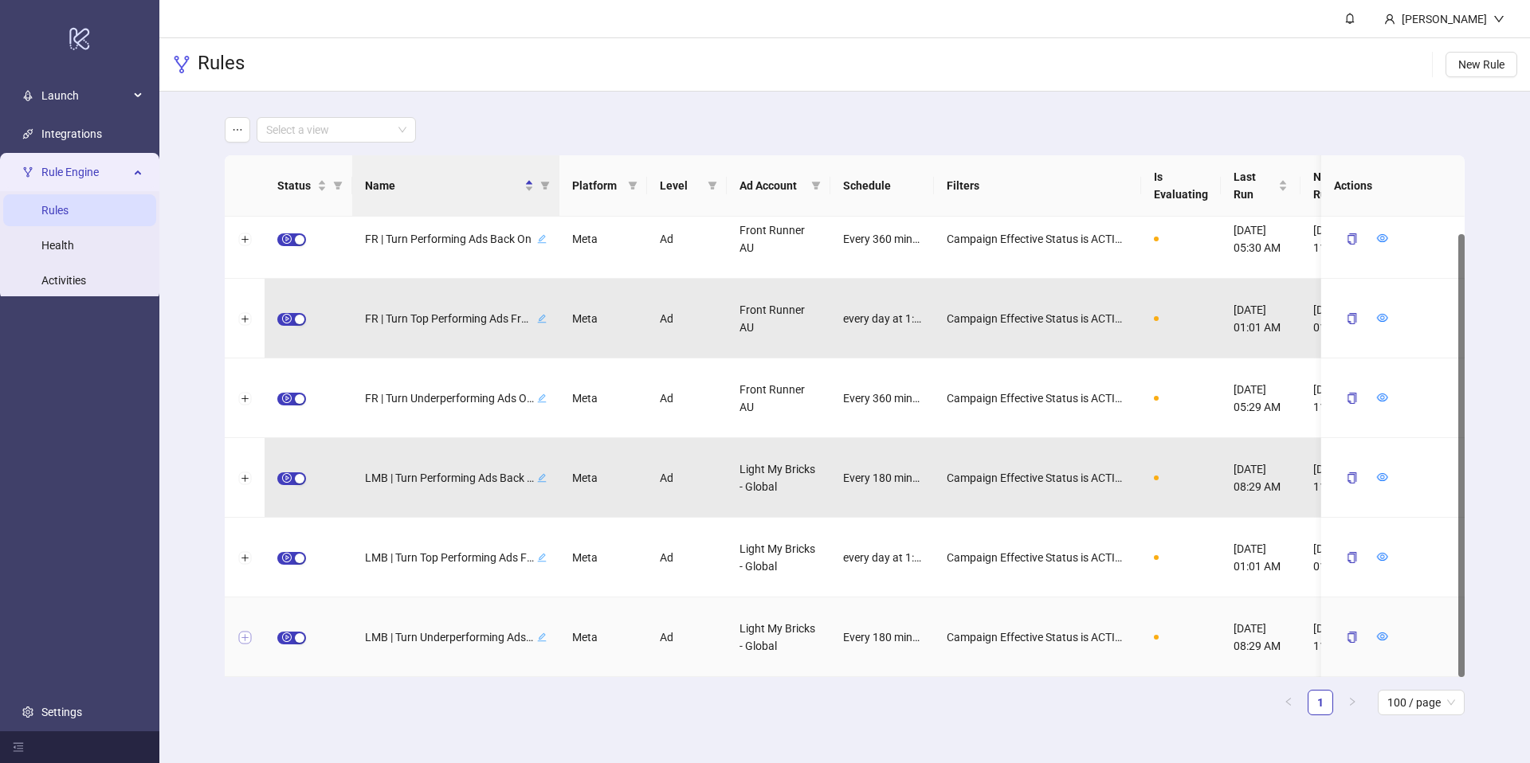
click at [238, 637] on button "Expand row" at bounding box center [244, 638] width 13 height 13
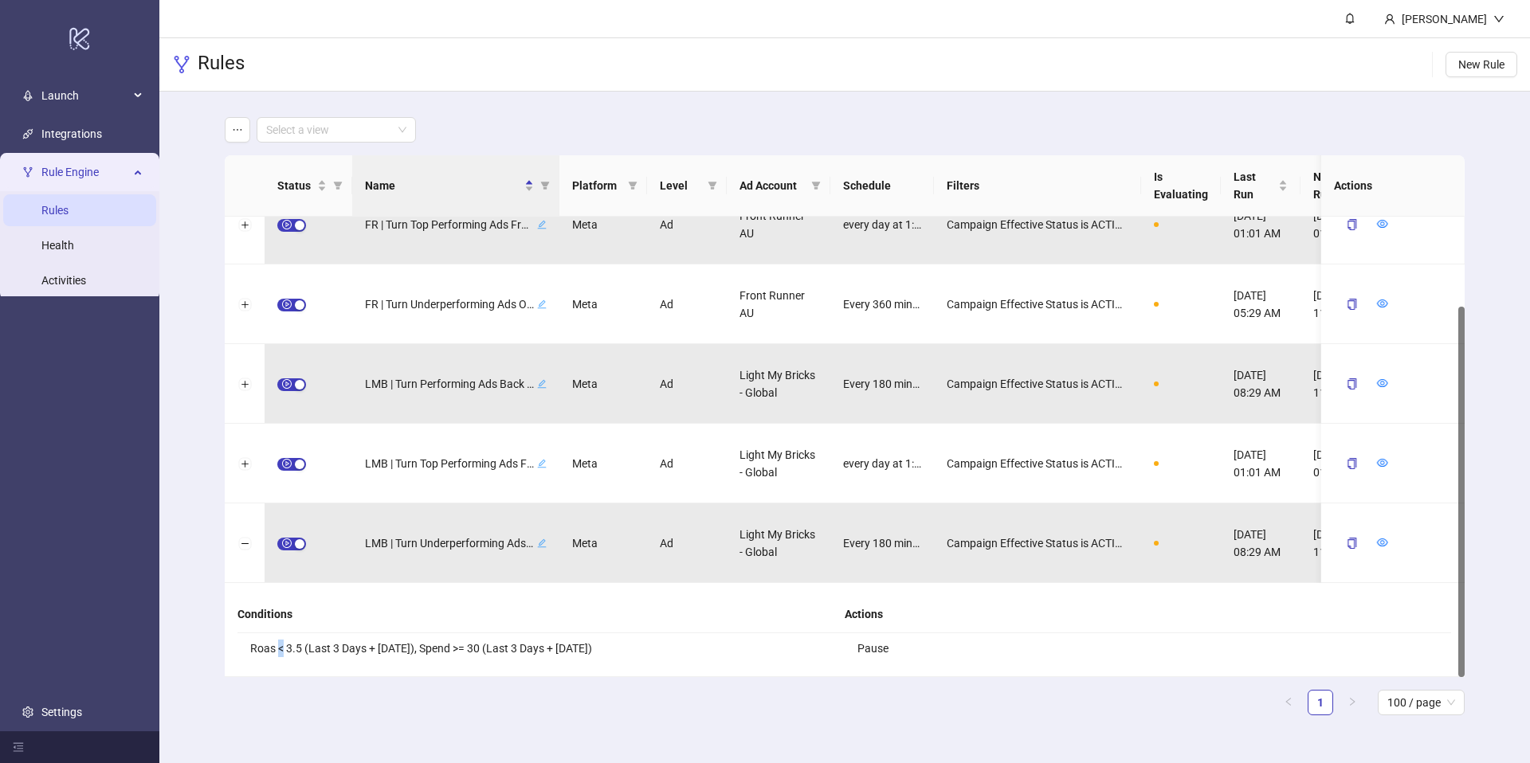
click at [278, 651] on li "Roas < 3.5 (Last 3 Days + [DATE]), Spend >= 30 (Last 3 Days + [DATE])" at bounding box center [540, 649] width 607 height 30
copy li "<"
